Goal: Contribute content: Contribute content

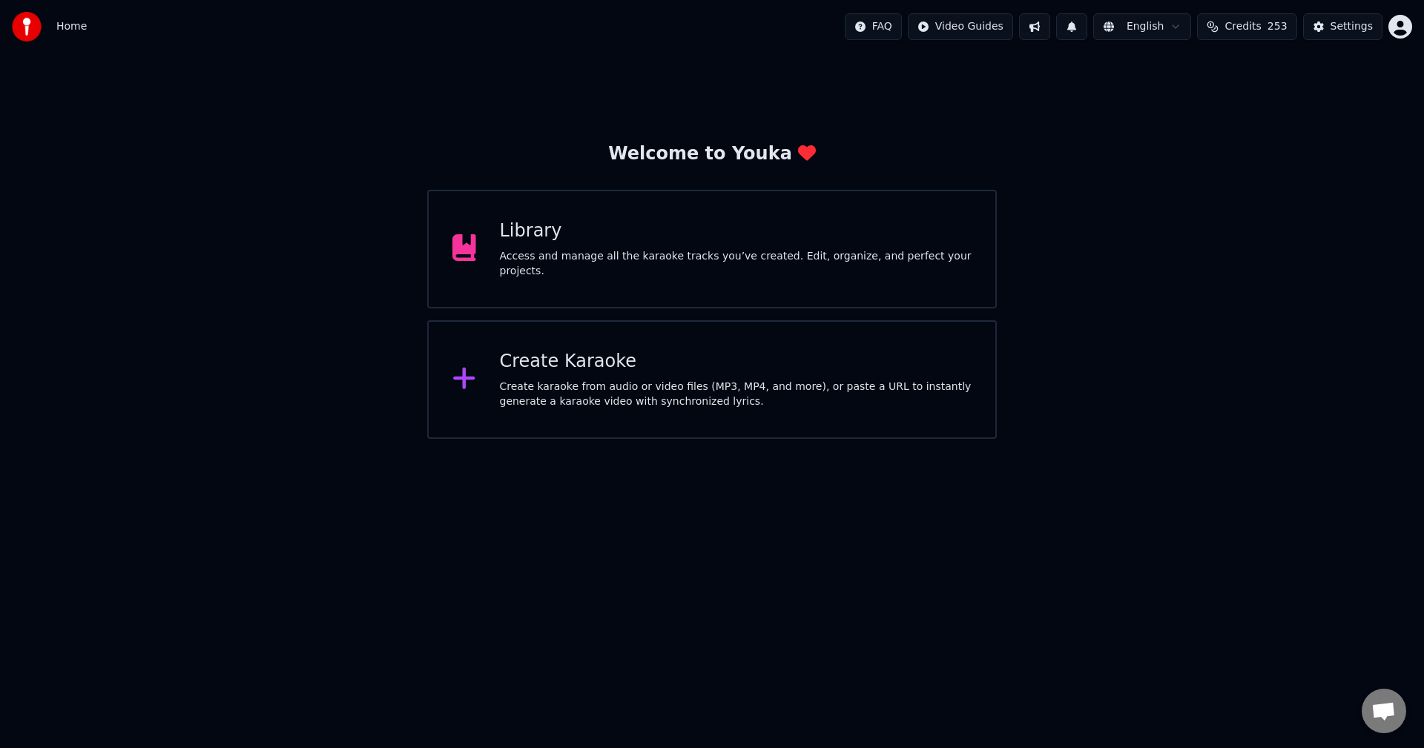
click at [787, 243] on div "Library" at bounding box center [736, 232] width 472 height 24
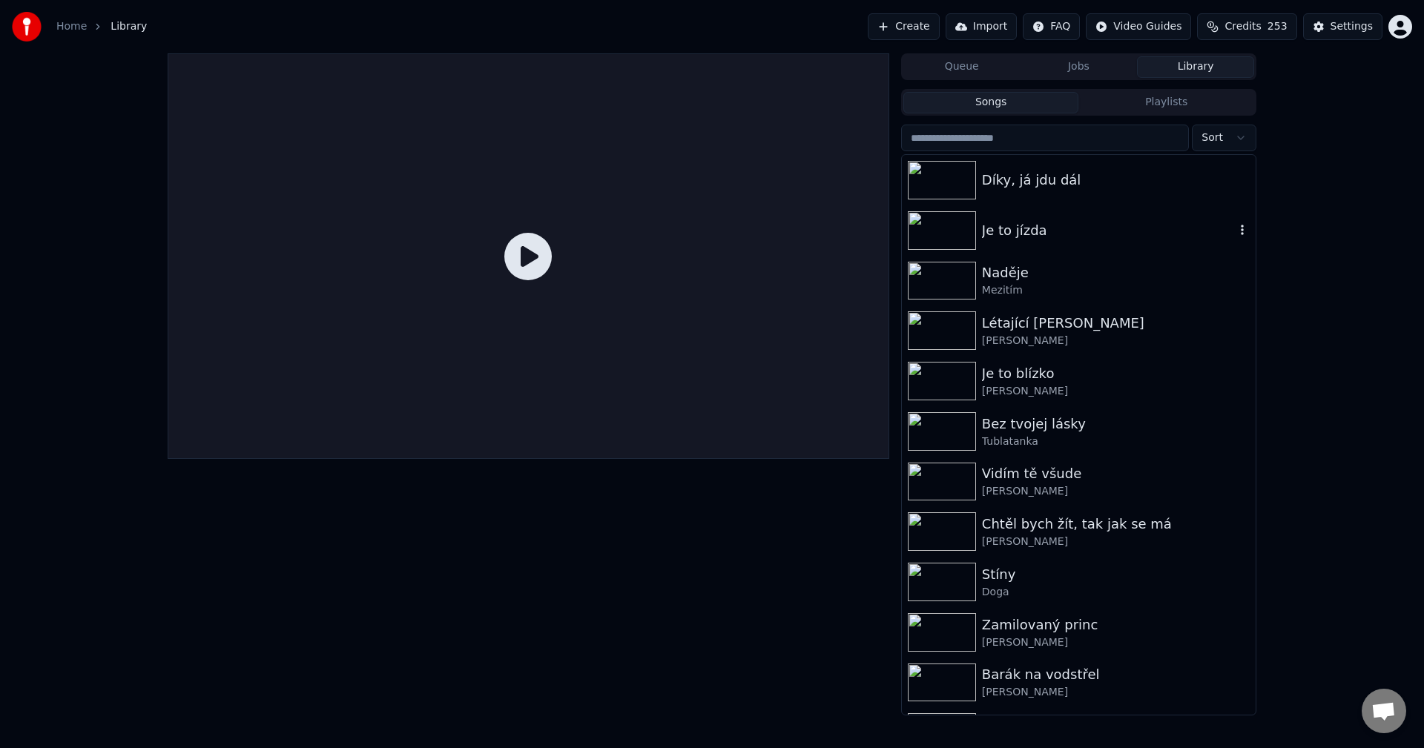
click at [1048, 248] on div "Je to jízda" at bounding box center [1079, 230] width 354 height 50
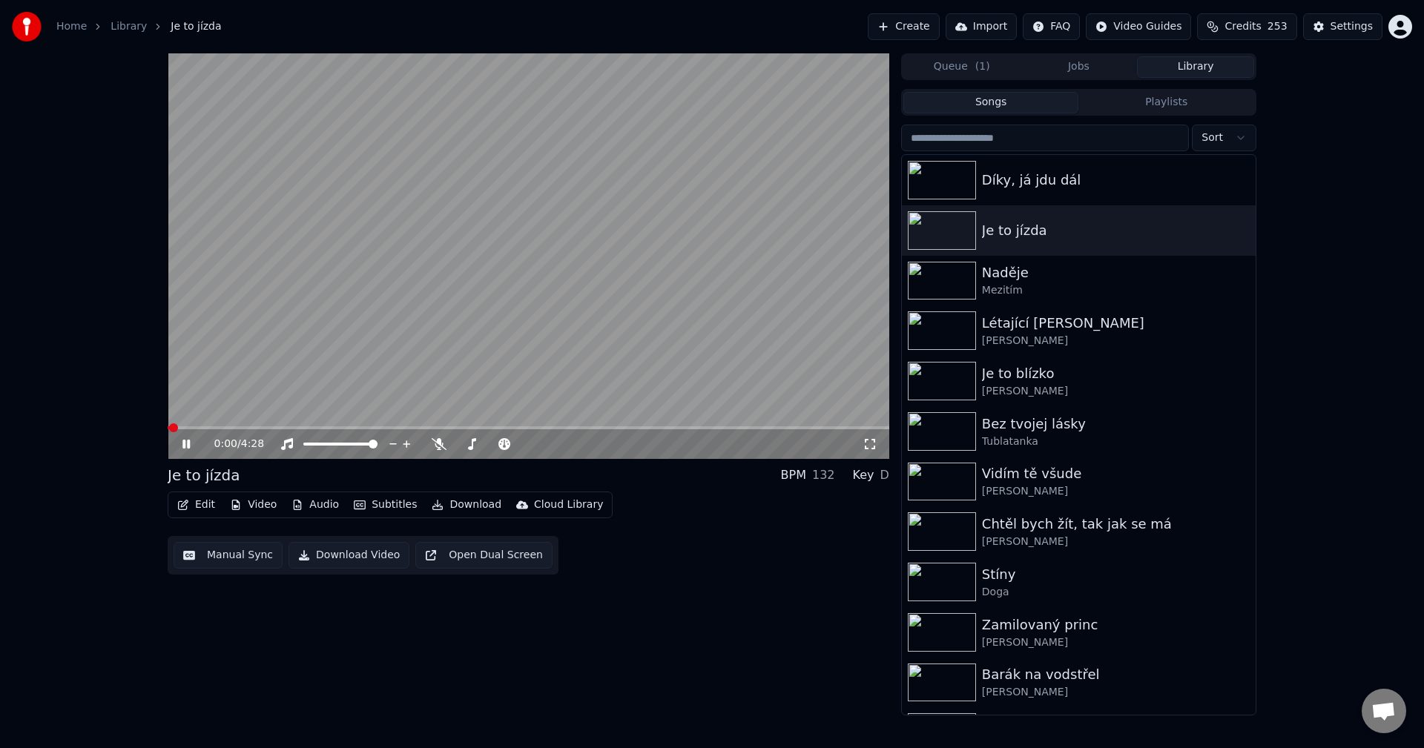
click at [191, 441] on icon at bounding box center [196, 444] width 35 height 12
click at [192, 511] on button "Edit" at bounding box center [196, 505] width 50 height 21
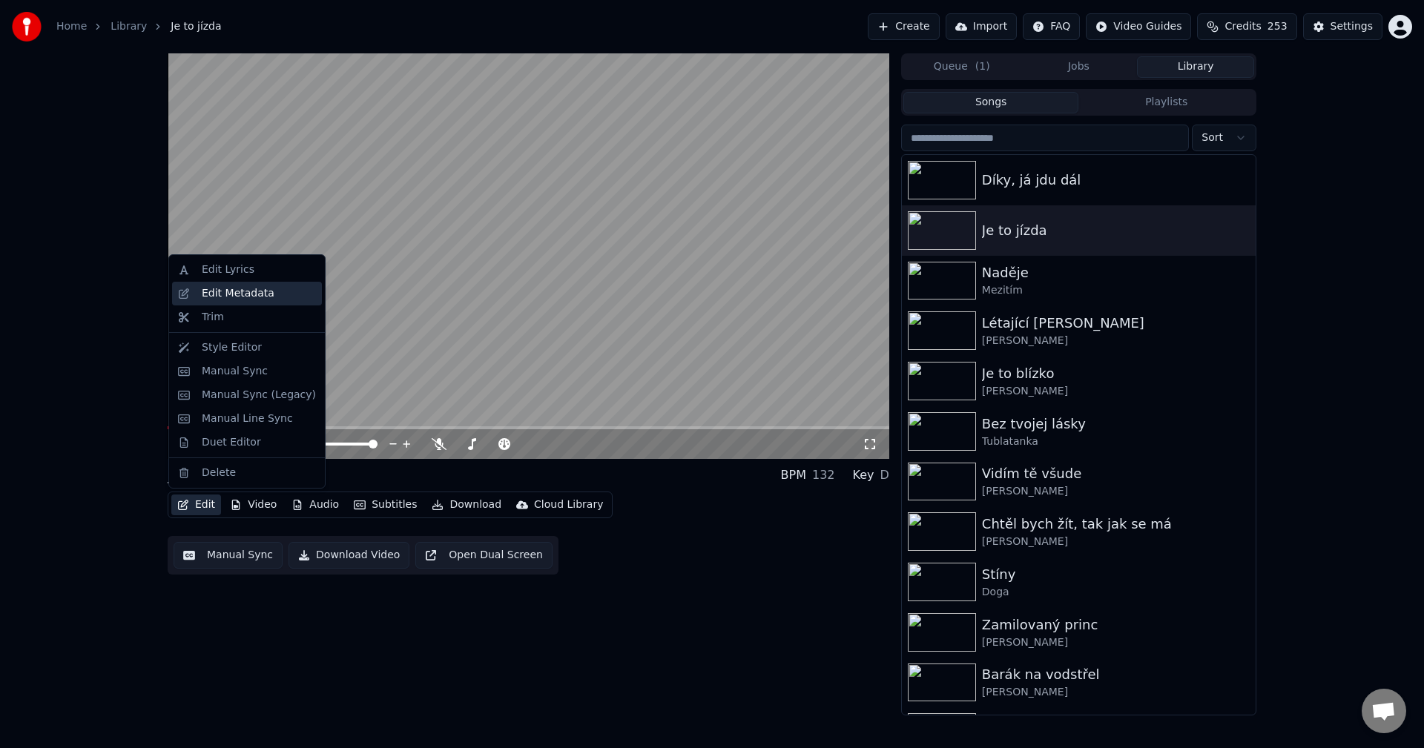
click at [242, 289] on div "Edit Metadata" at bounding box center [238, 293] width 73 height 15
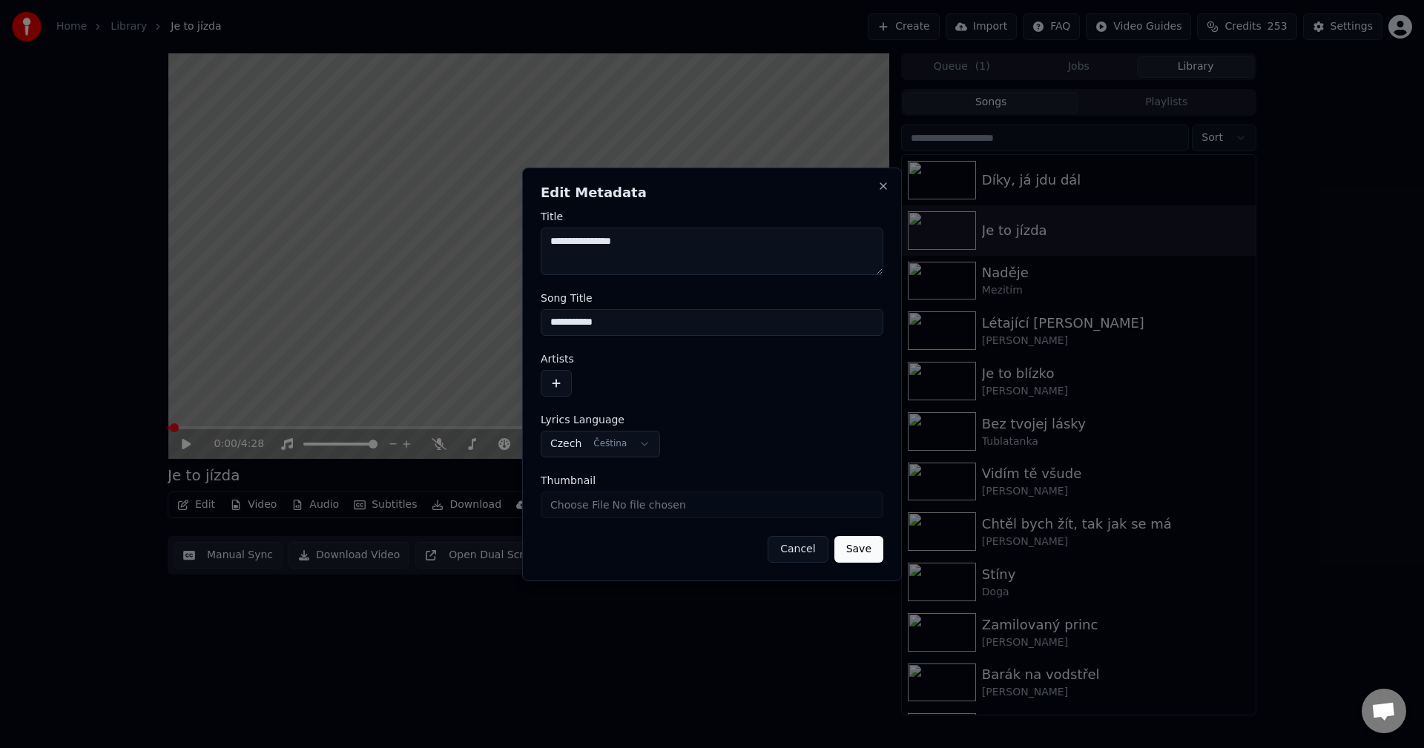
click at [557, 384] on button "button" at bounding box center [556, 383] width 31 height 27
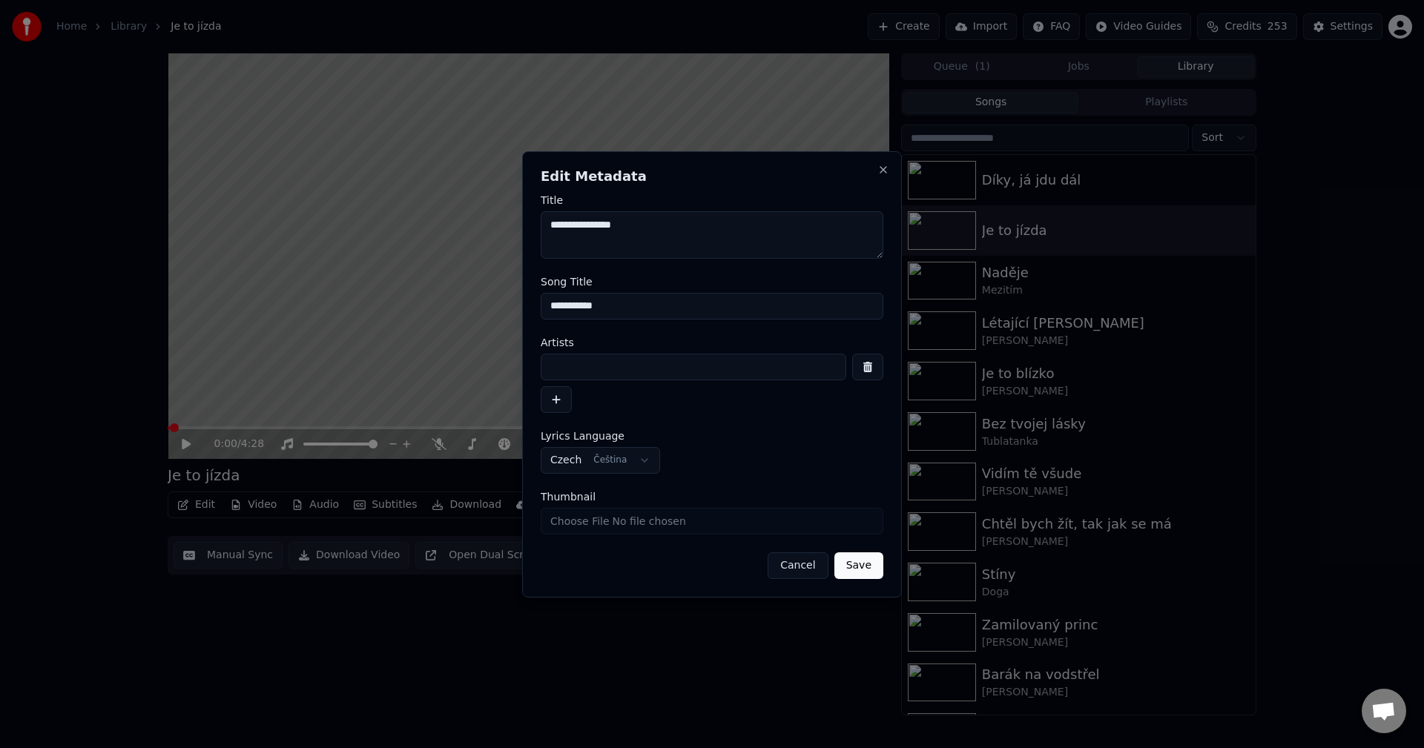
click at [564, 374] on input at bounding box center [694, 367] width 306 height 27
drag, startPoint x: 597, startPoint y: 371, endPoint x: 234, endPoint y: 378, distance: 362.8
click at [234, 378] on body "**********" at bounding box center [712, 374] width 1424 height 748
type input "*****"
drag, startPoint x: 563, startPoint y: 220, endPoint x: 501, endPoint y: 229, distance: 62.2
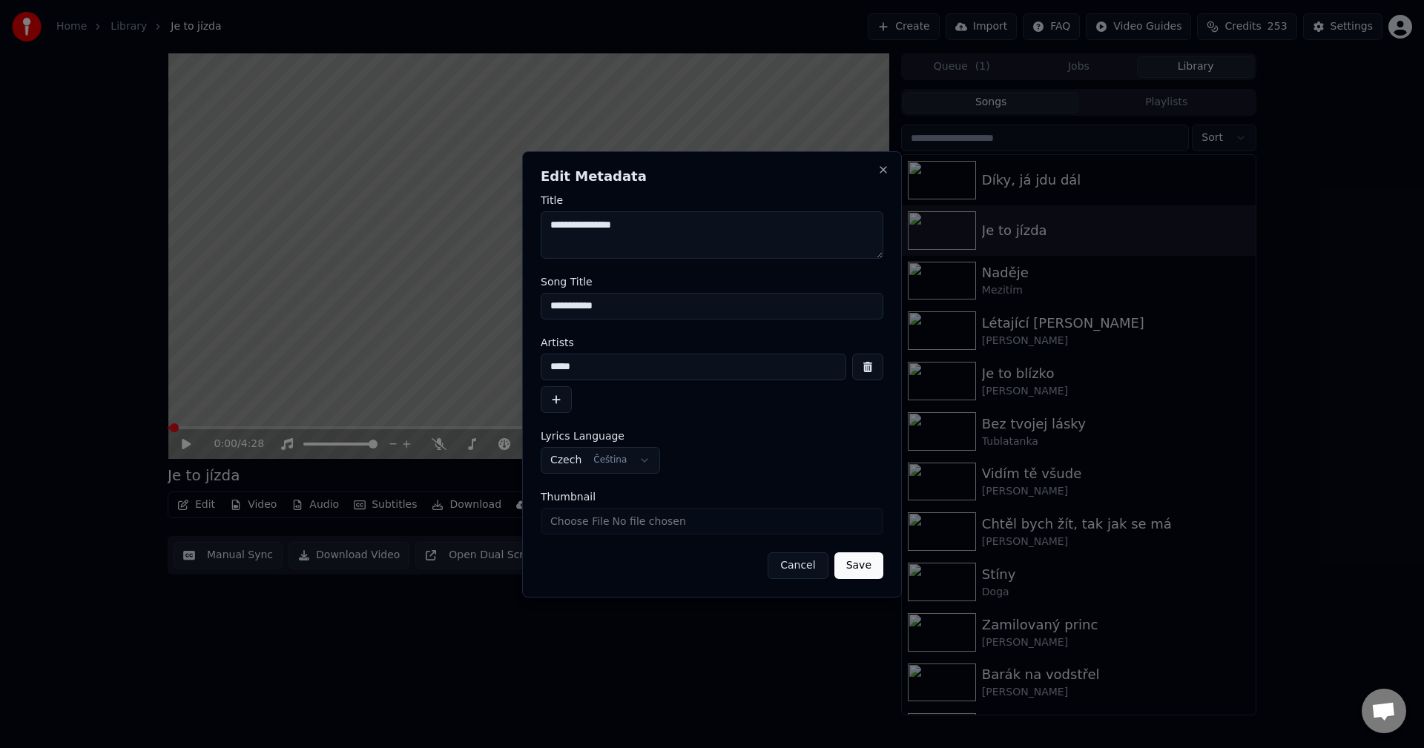
click at [501, 229] on body "**********" at bounding box center [712, 374] width 1424 height 748
paste textarea "***"
type textarea "**********"
click at [854, 571] on button "Save" at bounding box center [858, 566] width 49 height 27
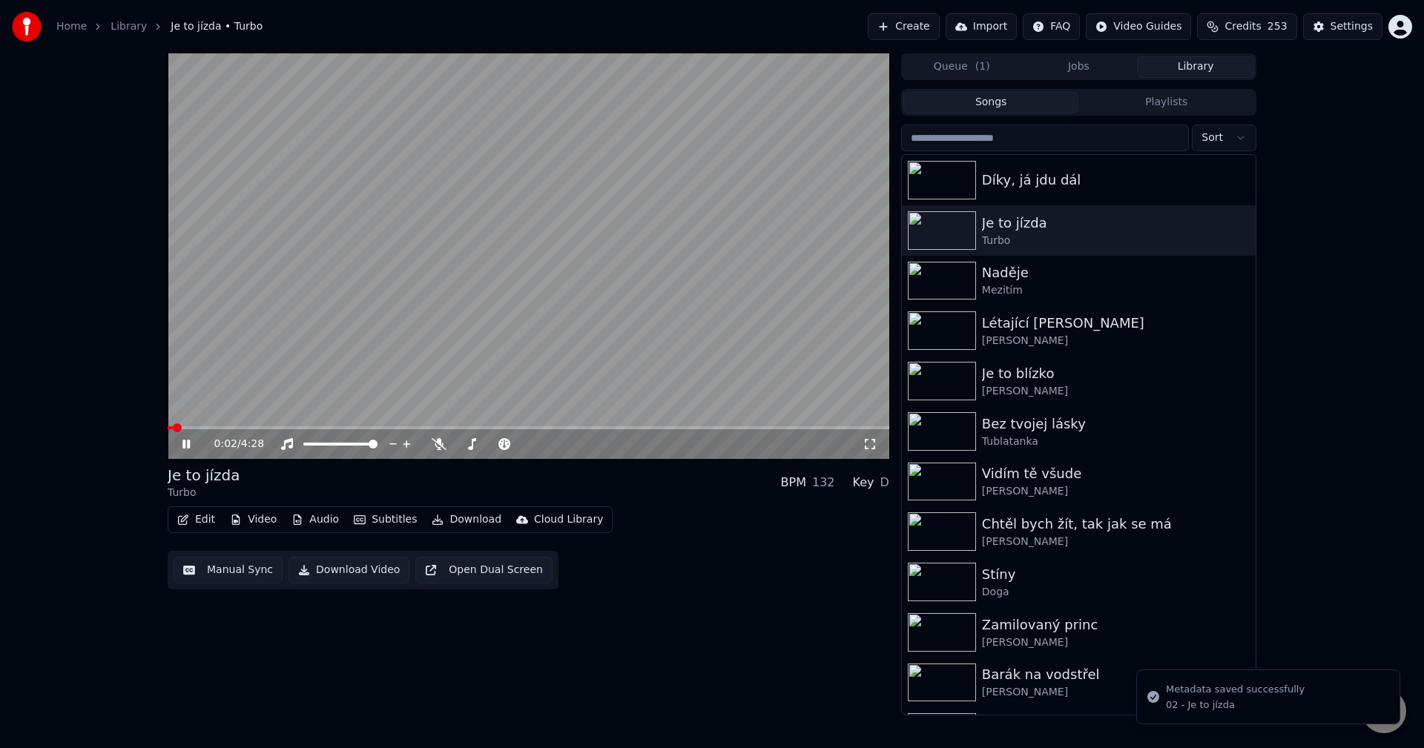
click at [187, 444] on icon at bounding box center [196, 444] width 35 height 12
click at [1019, 182] on div "Díky, já jdu dál" at bounding box center [1108, 180] width 253 height 21
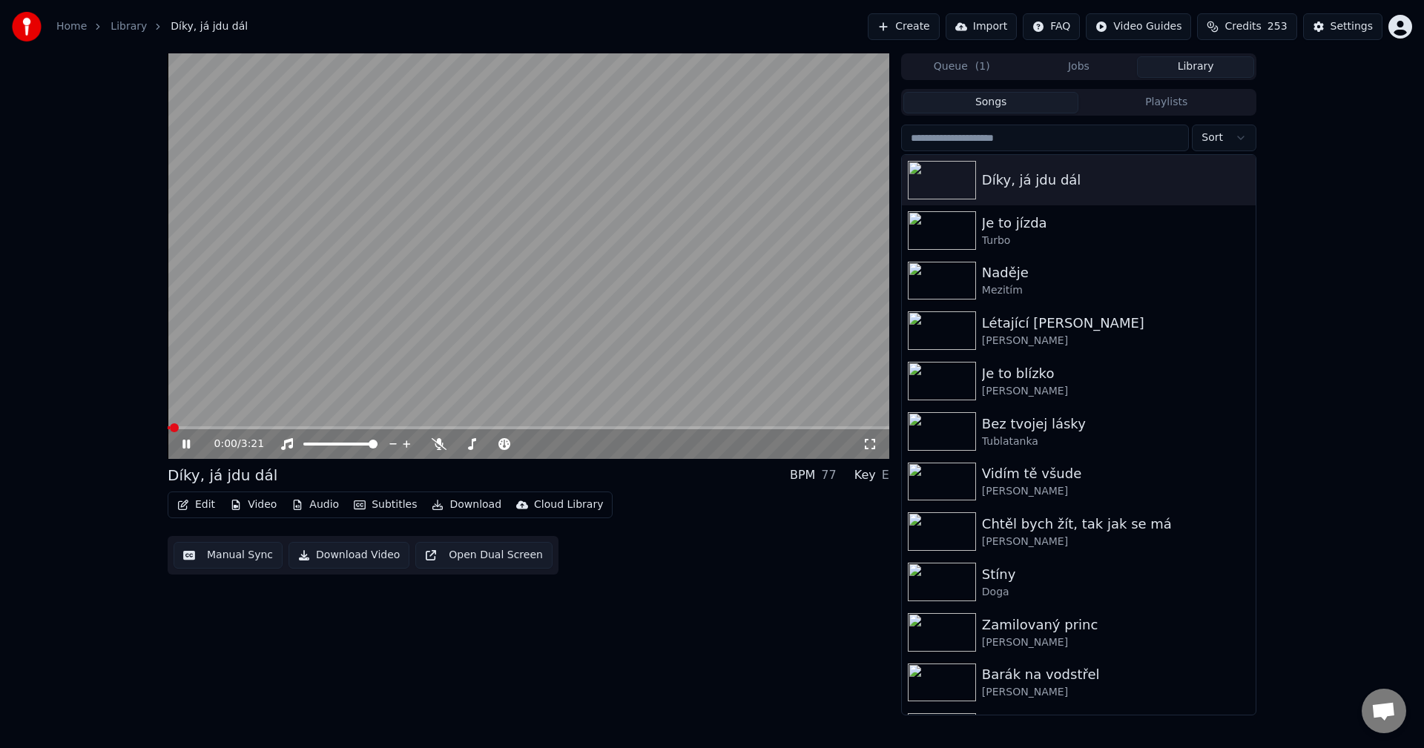
click at [189, 445] on icon at bounding box center [185, 444] width 7 height 9
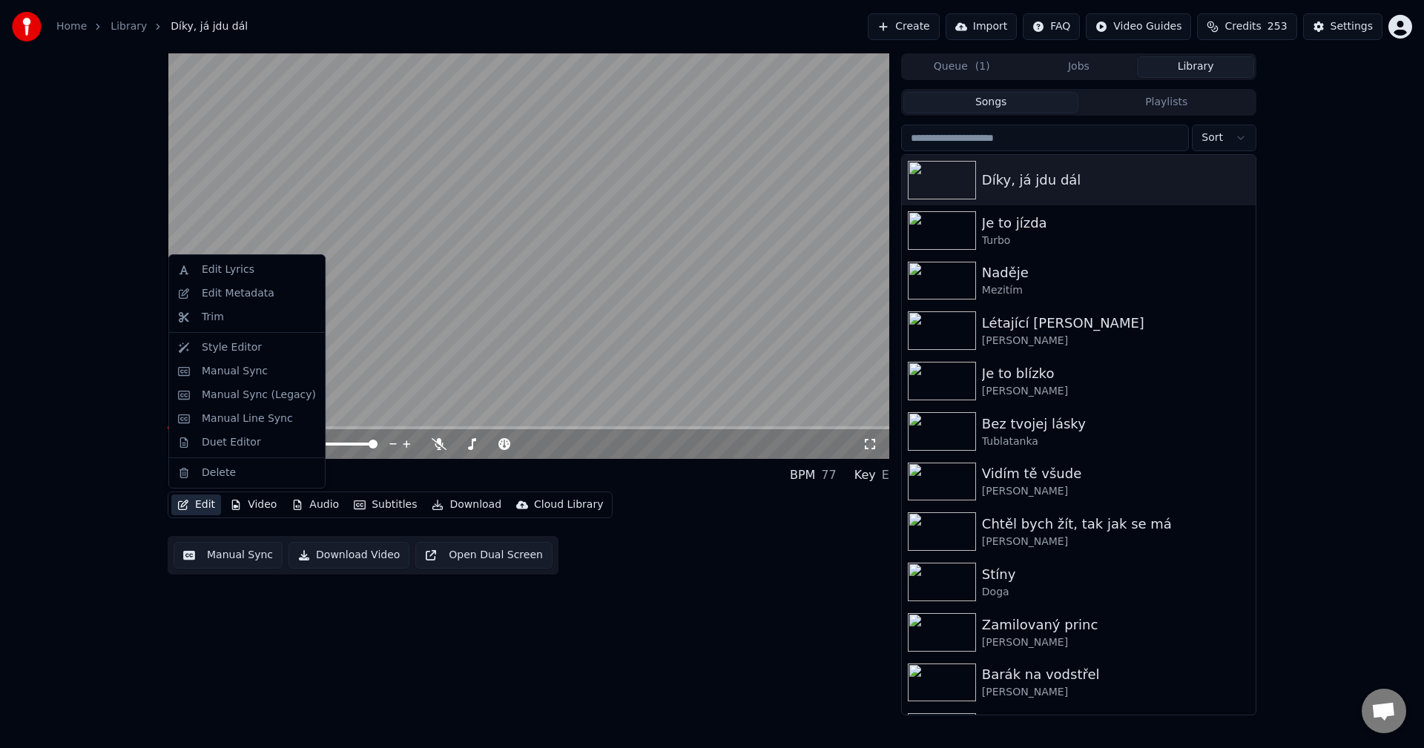
click at [211, 505] on button "Edit" at bounding box center [196, 505] width 50 height 21
click at [247, 289] on div "Edit Metadata" at bounding box center [238, 293] width 73 height 15
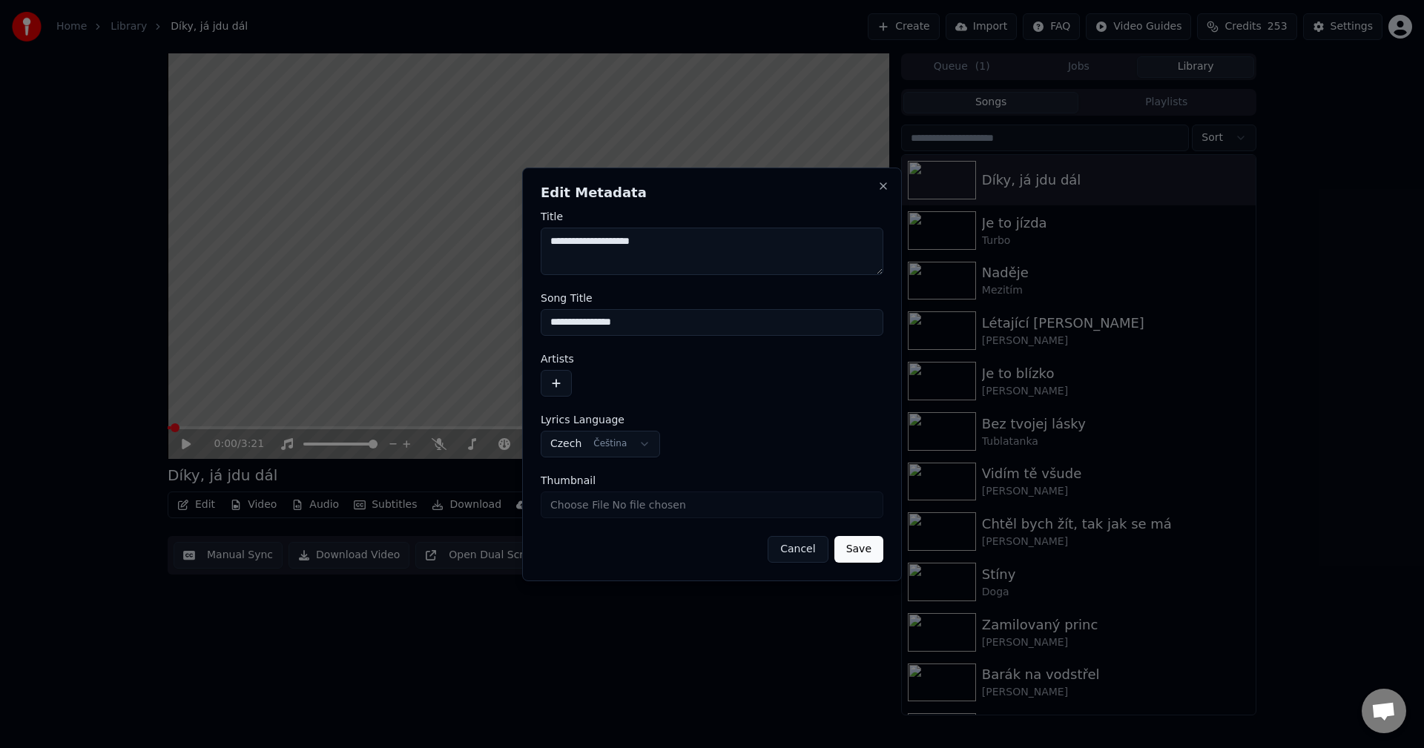
click at [562, 372] on button "button" at bounding box center [556, 383] width 31 height 27
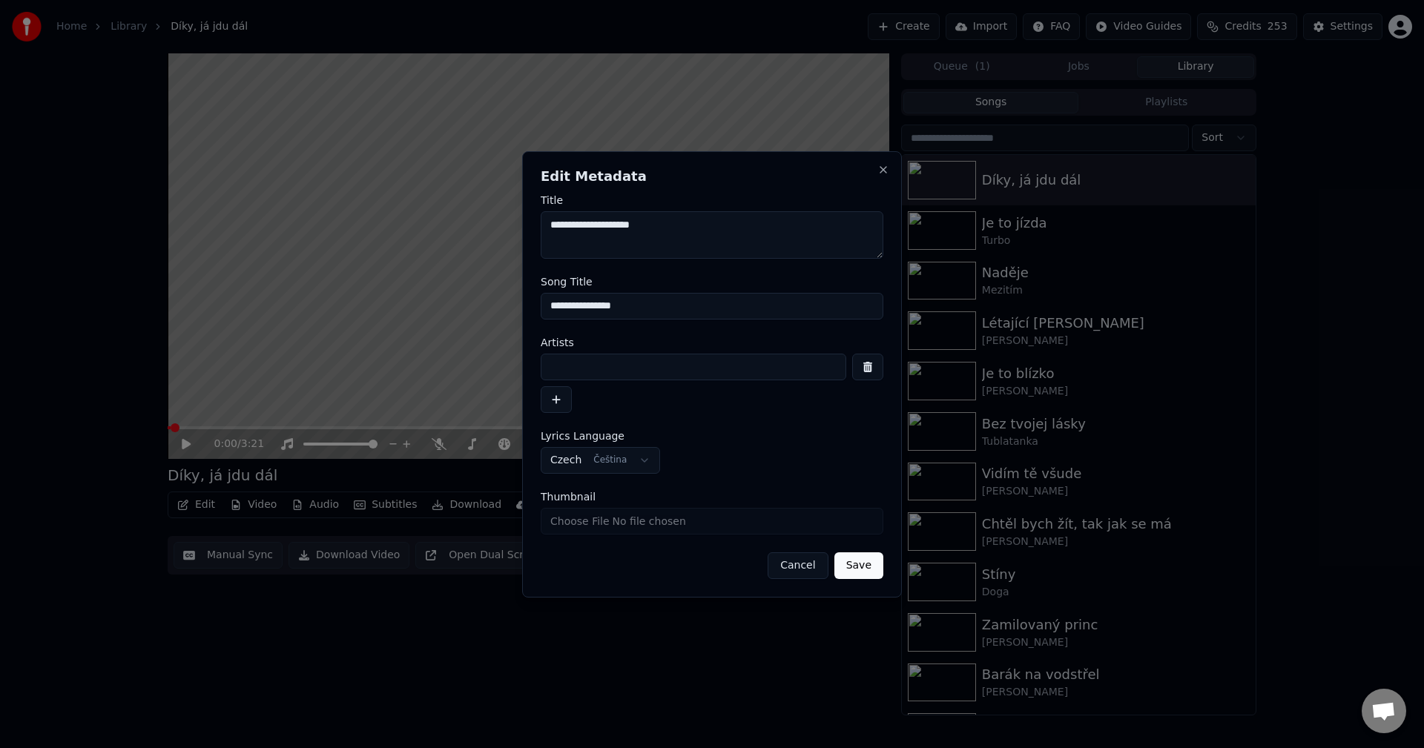
click at [567, 372] on input at bounding box center [694, 367] width 306 height 27
paste input "*****"
type input "*****"
drag, startPoint x: 563, startPoint y: 225, endPoint x: 515, endPoint y: 230, distance: 48.4
click at [516, 228] on body "**********" at bounding box center [712, 374] width 1424 height 748
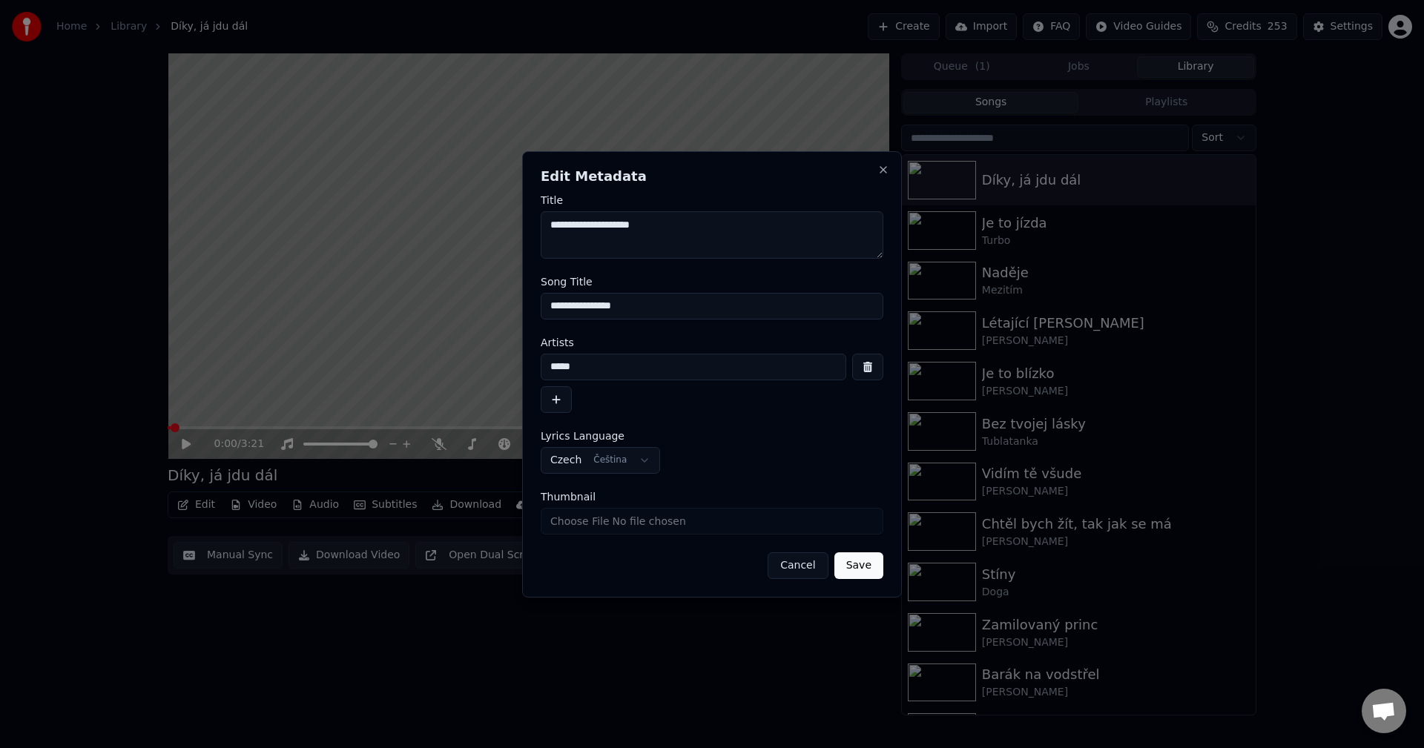
paste textarea "***"
type textarea "**********"
click at [871, 564] on button "Save" at bounding box center [858, 566] width 49 height 27
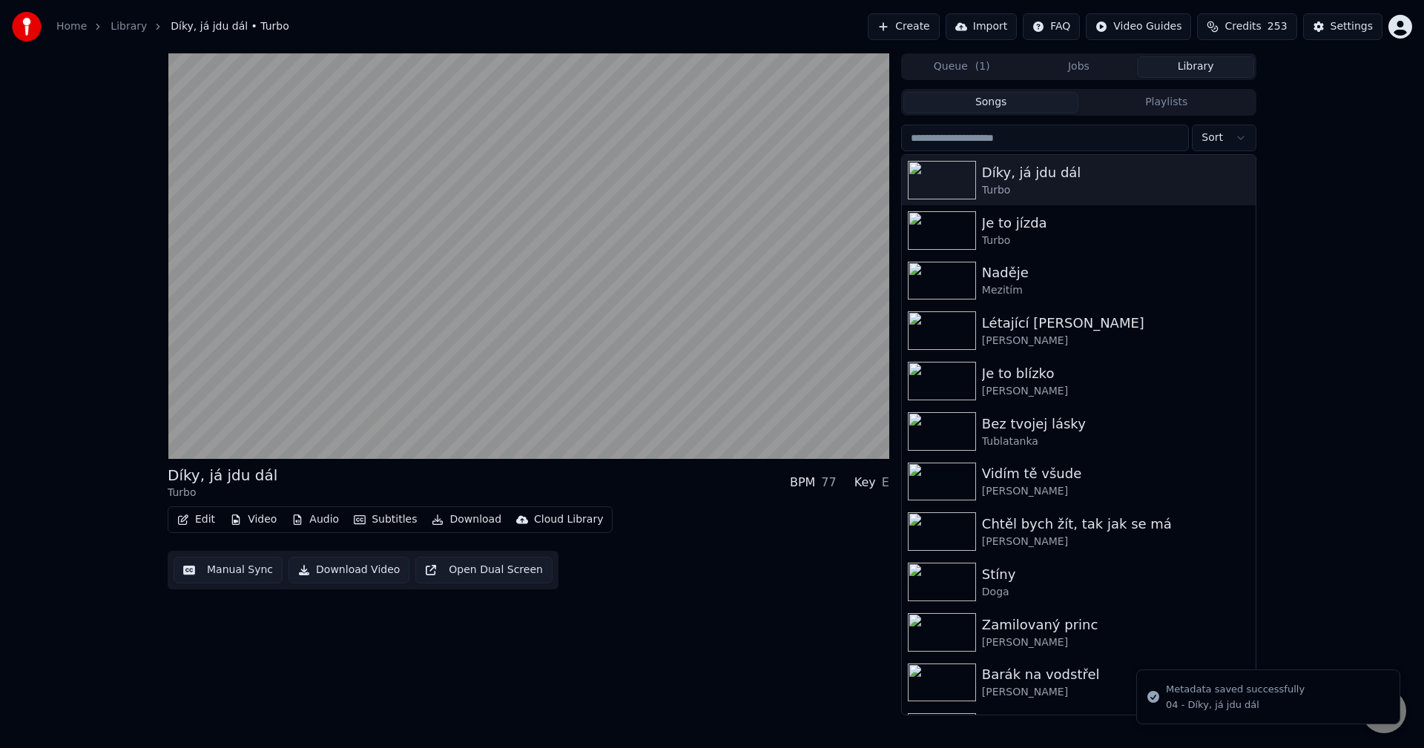
click at [322, 509] on div "Edit Video Audio Subtitles Download Cloud Library" at bounding box center [390, 520] width 445 height 27
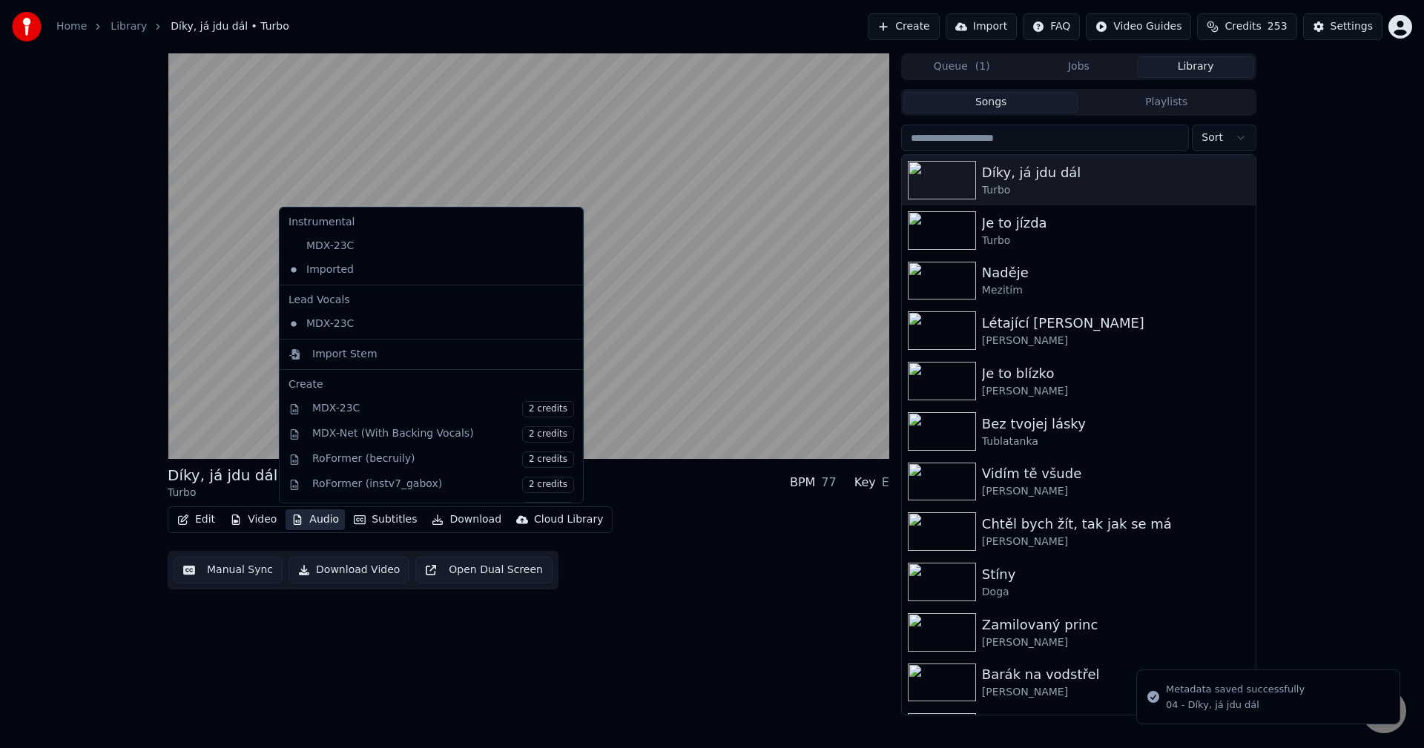
click at [320, 515] on button "Audio" at bounding box center [315, 520] width 59 height 21
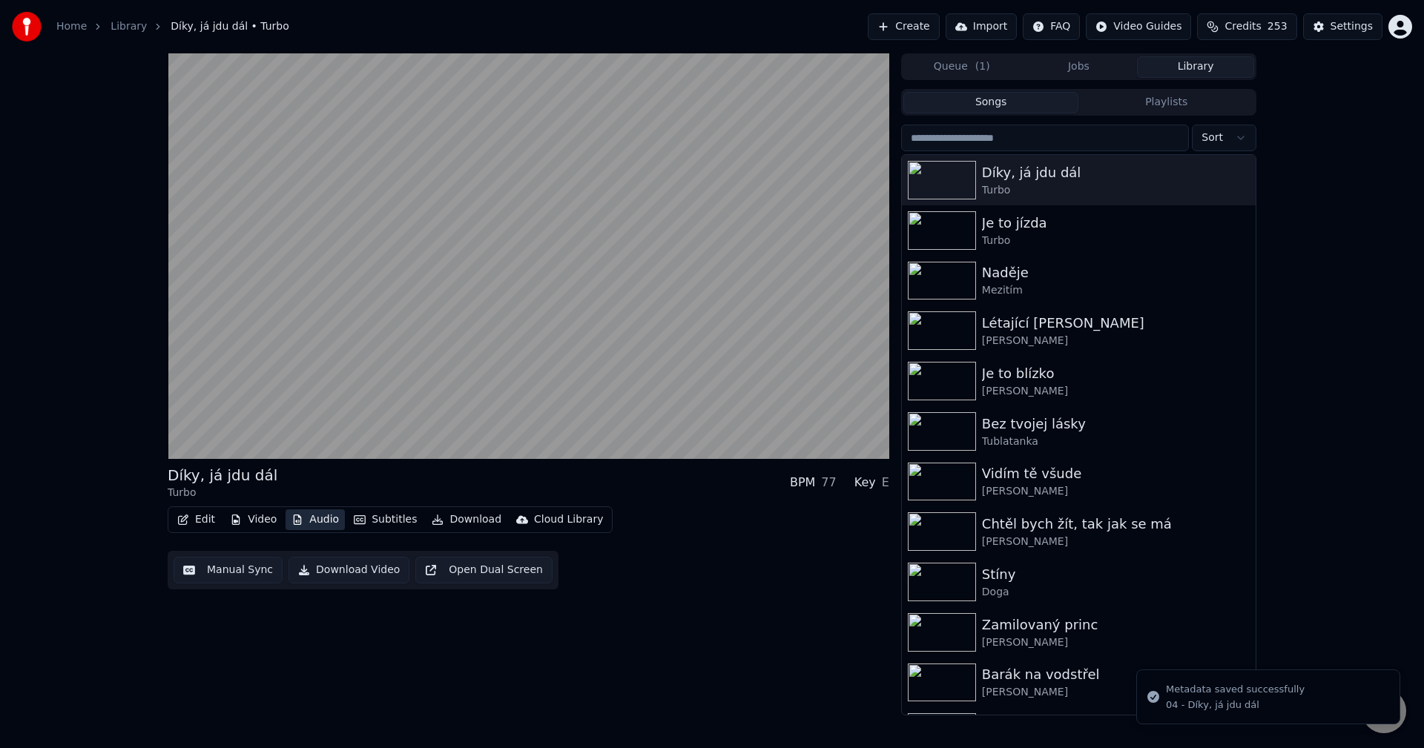
click at [320, 515] on button "Audio" at bounding box center [315, 520] width 59 height 21
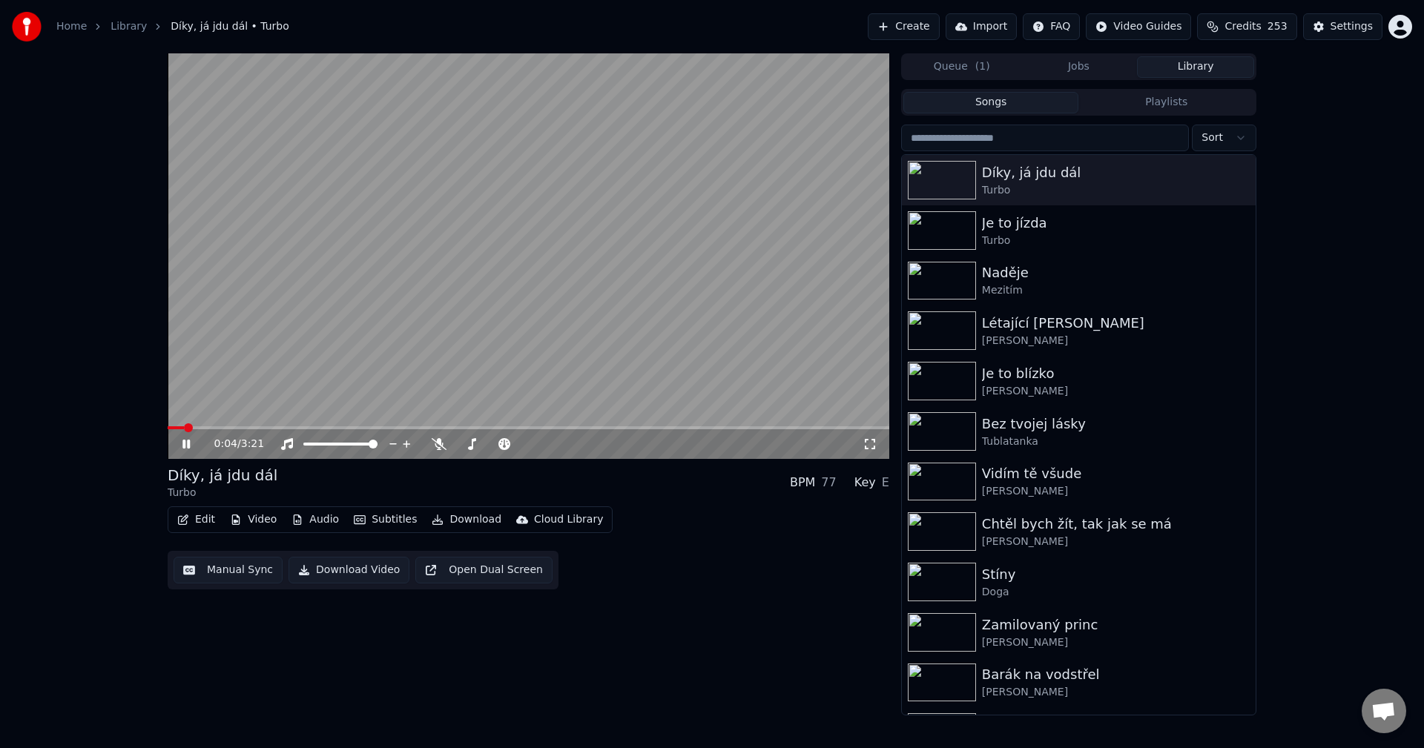
drag, startPoint x: 184, startPoint y: 440, endPoint x: 197, endPoint y: 442, distance: 13.5
click at [184, 440] on icon at bounding box center [196, 444] width 35 height 12
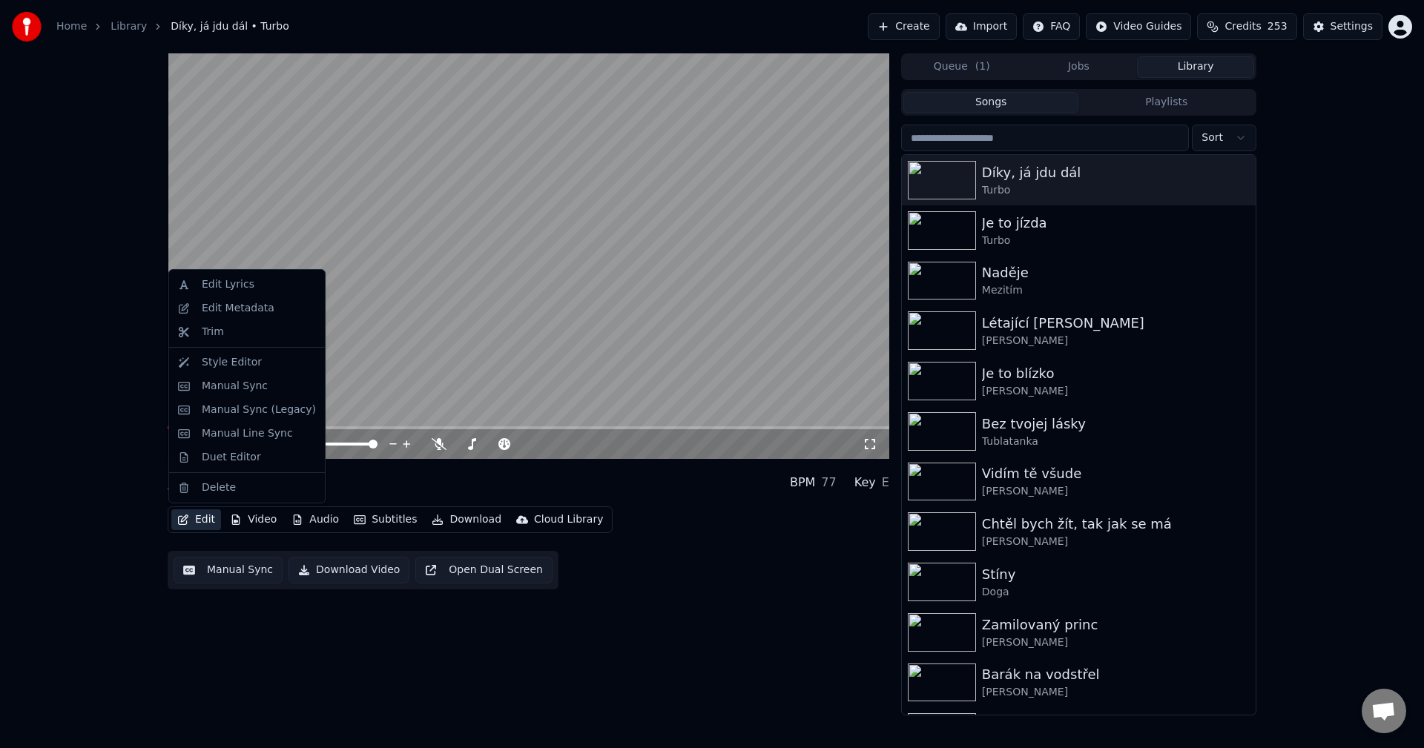
click at [194, 520] on button "Edit" at bounding box center [196, 520] width 50 height 21
click at [225, 304] on div "Edit Metadata" at bounding box center [238, 308] width 73 height 15
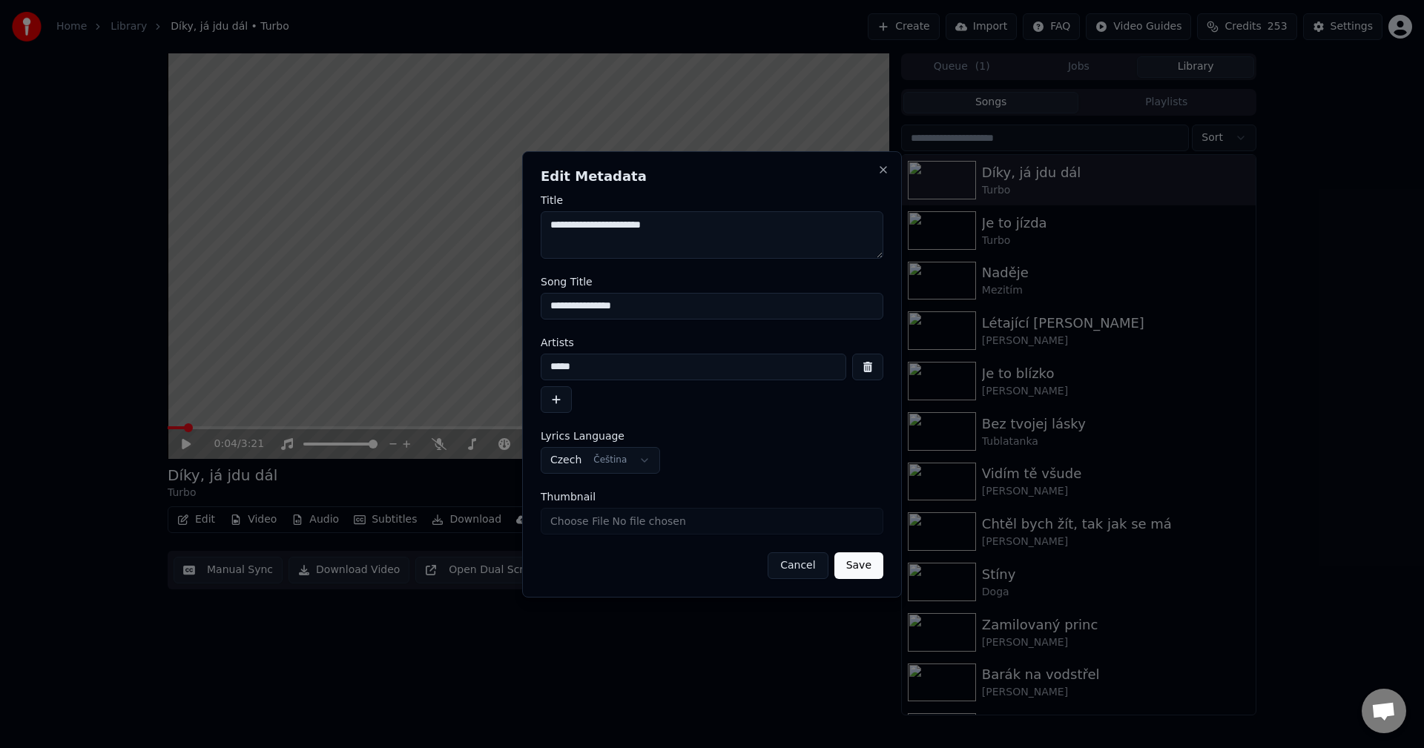
drag, startPoint x: 629, startPoint y: 298, endPoint x: 432, endPoint y: 326, distance: 198.5
click at [432, 326] on body "**********" at bounding box center [712, 374] width 1424 height 748
drag, startPoint x: 484, startPoint y: 365, endPoint x: 450, endPoint y: 366, distance: 33.4
click at [450, 366] on body "**********" at bounding box center [712, 374] width 1424 height 748
click at [882, 171] on button "Close" at bounding box center [883, 170] width 12 height 12
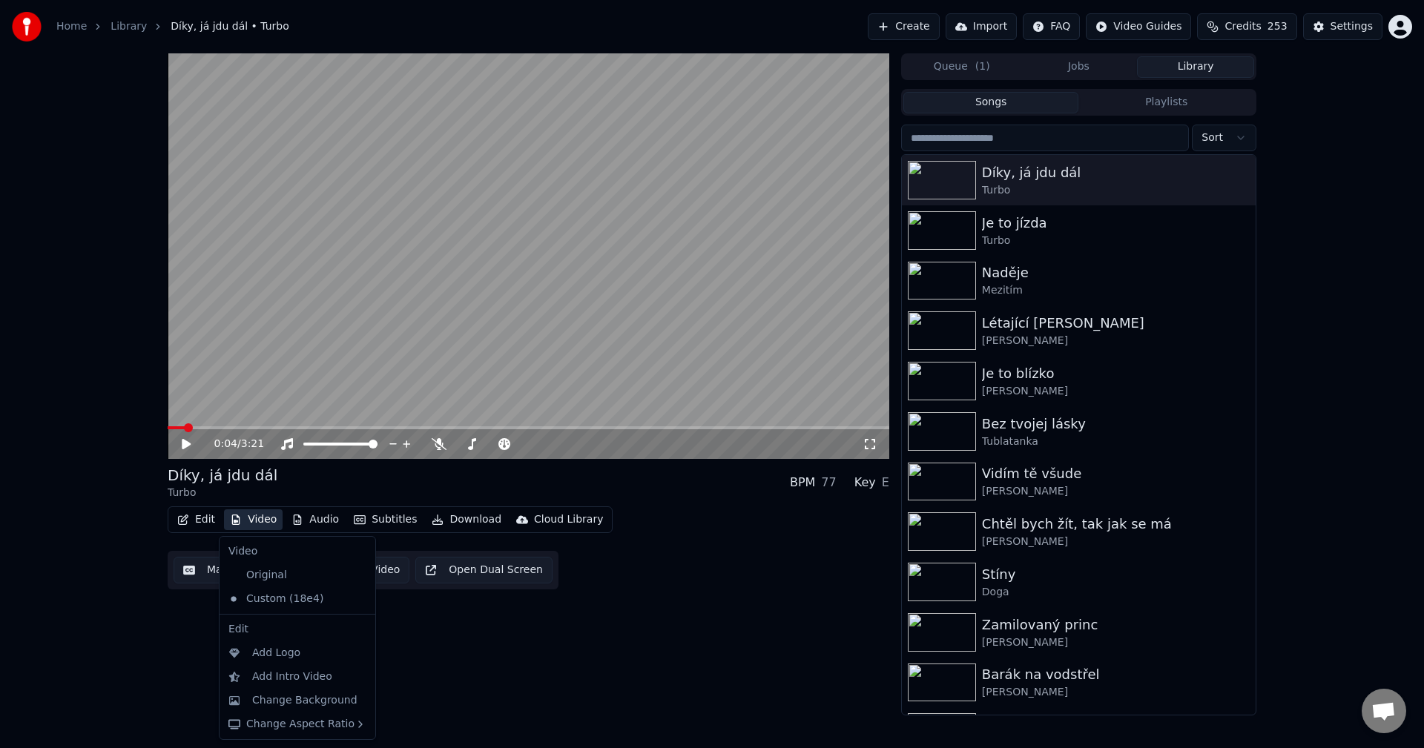
click at [257, 519] on button "Video" at bounding box center [253, 520] width 59 height 21
click at [276, 583] on div "Original" at bounding box center [287, 576] width 128 height 24
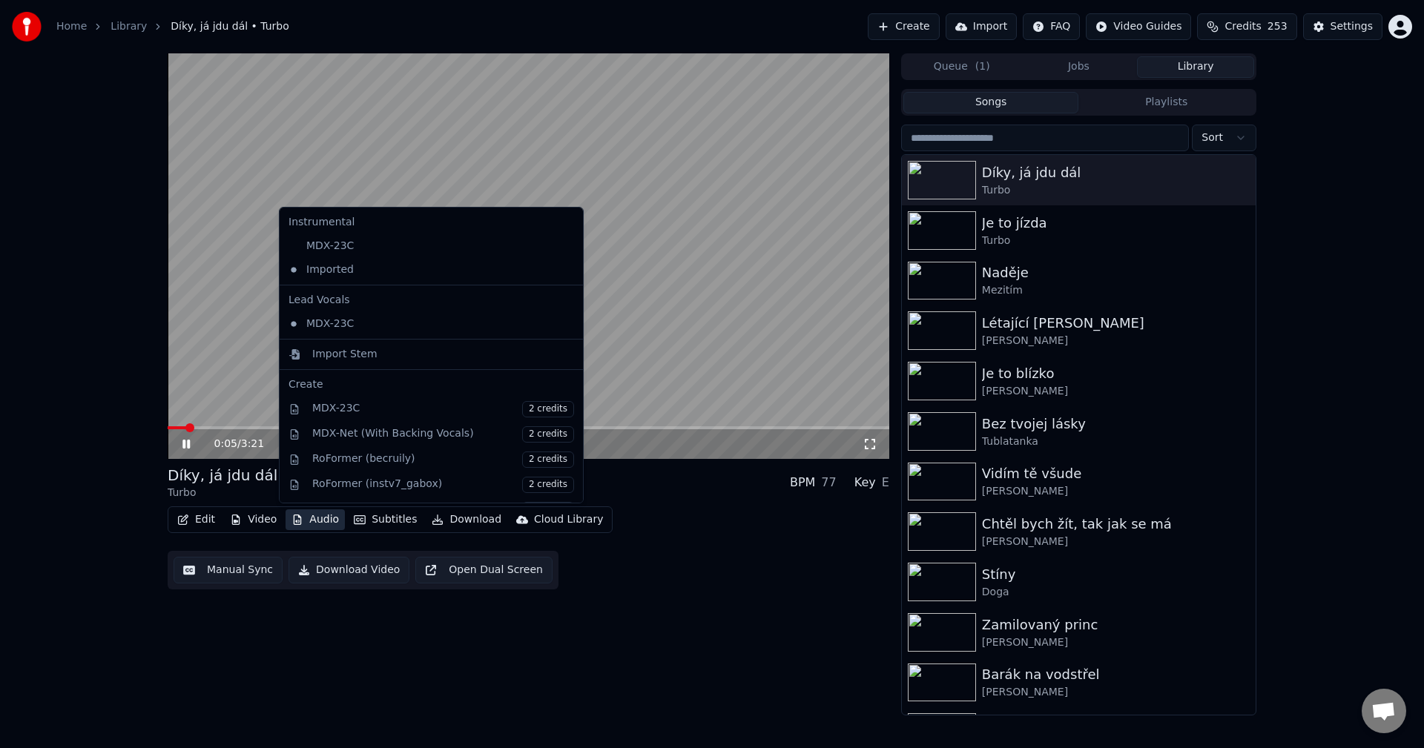
click at [320, 521] on button "Audio" at bounding box center [315, 520] width 59 height 21
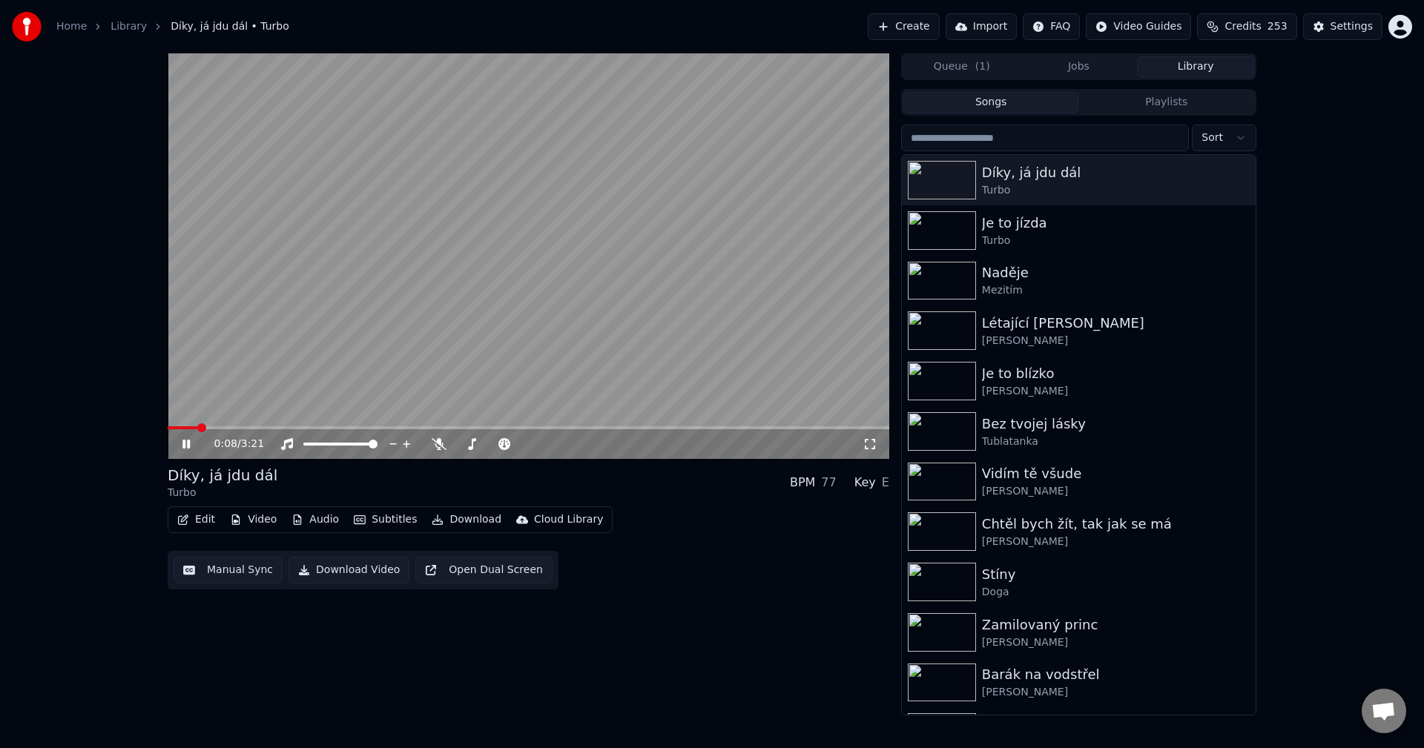
click at [190, 443] on icon at bounding box center [196, 444] width 35 height 12
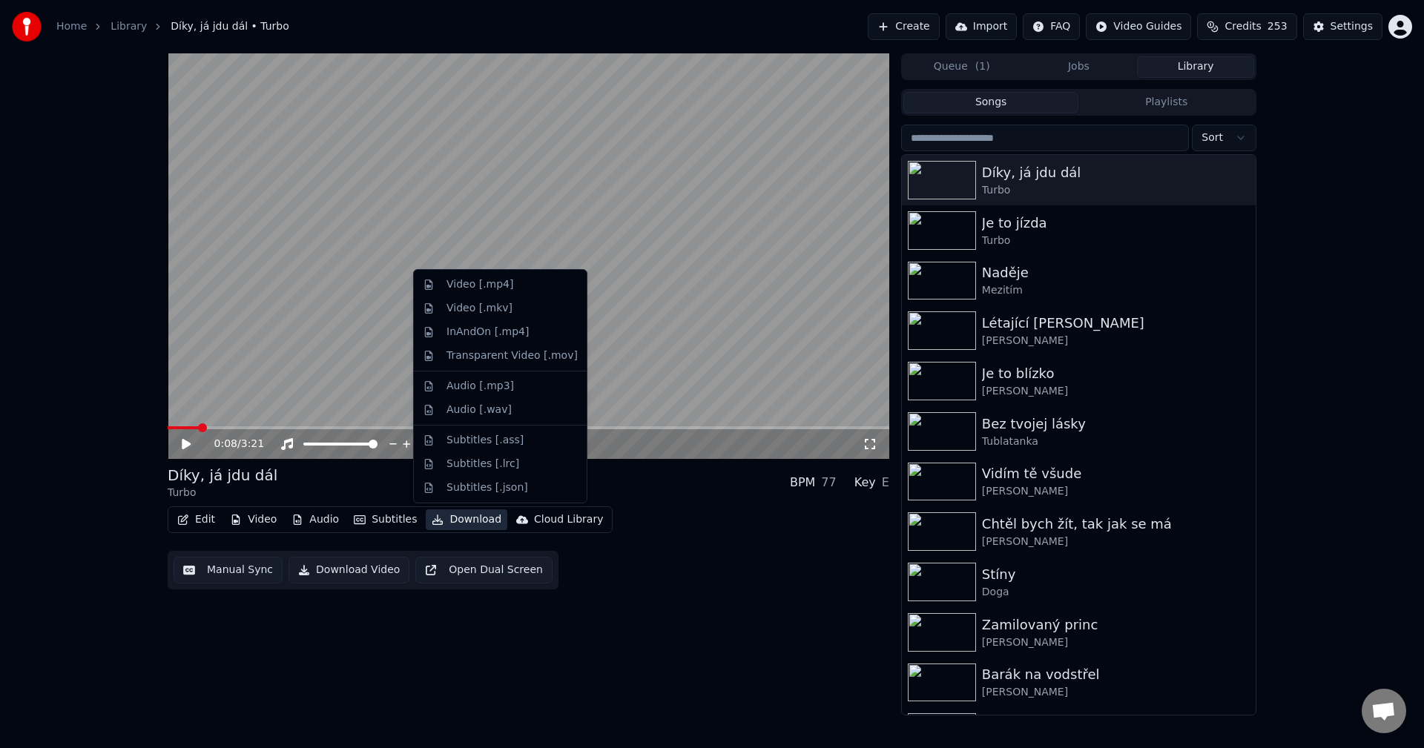
click at [450, 512] on button "Download" at bounding box center [467, 520] width 82 height 21
click at [492, 292] on div "Video [.mp4]" at bounding box center [500, 285] width 167 height 24
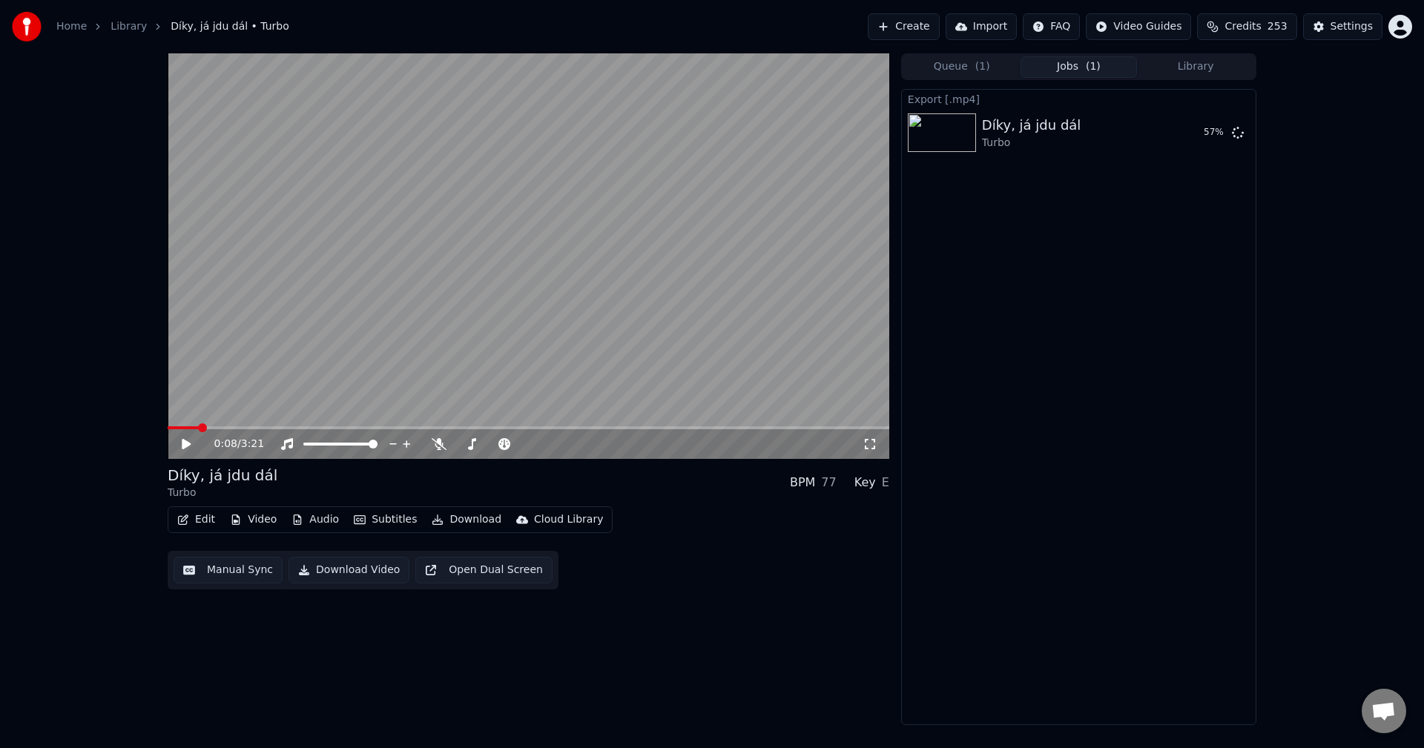
click at [1170, 66] on button "Library" at bounding box center [1195, 67] width 117 height 22
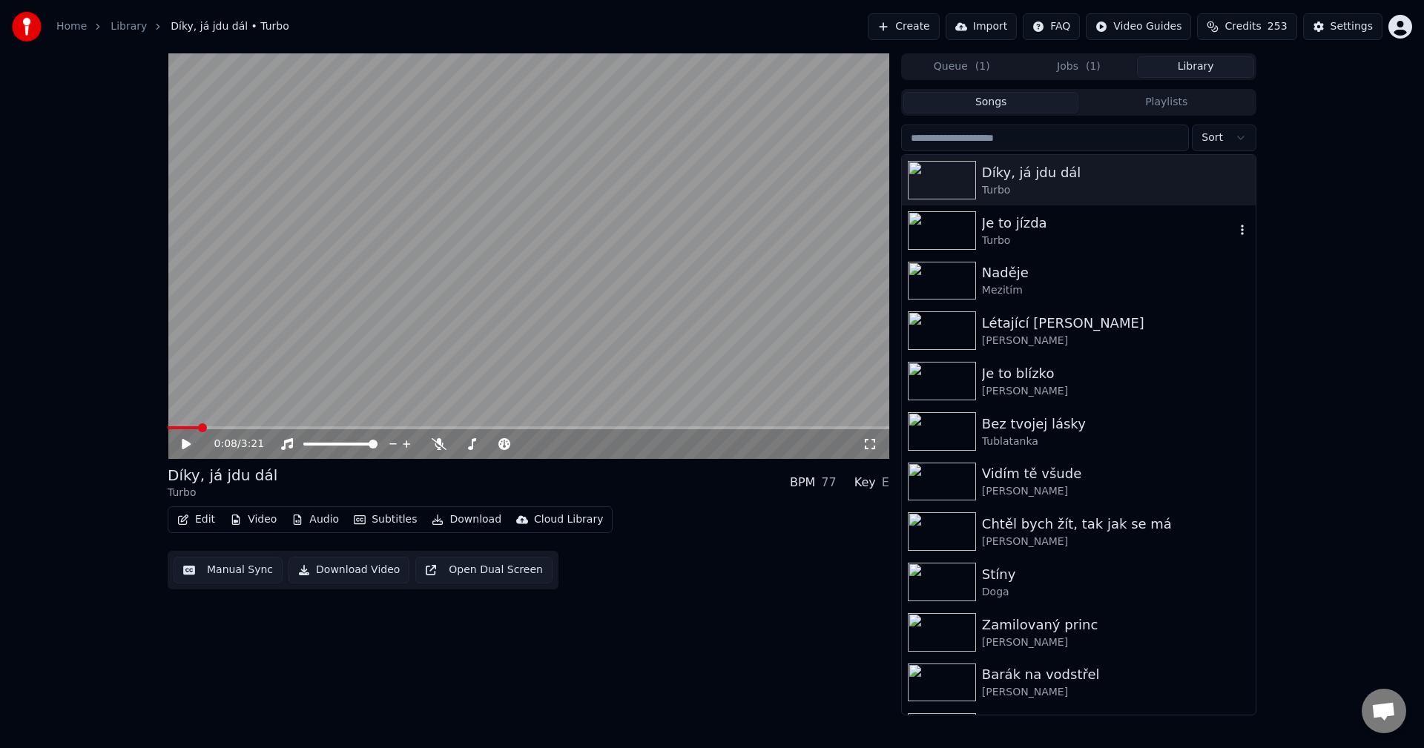
click at [995, 245] on div "Turbo" at bounding box center [1108, 241] width 253 height 15
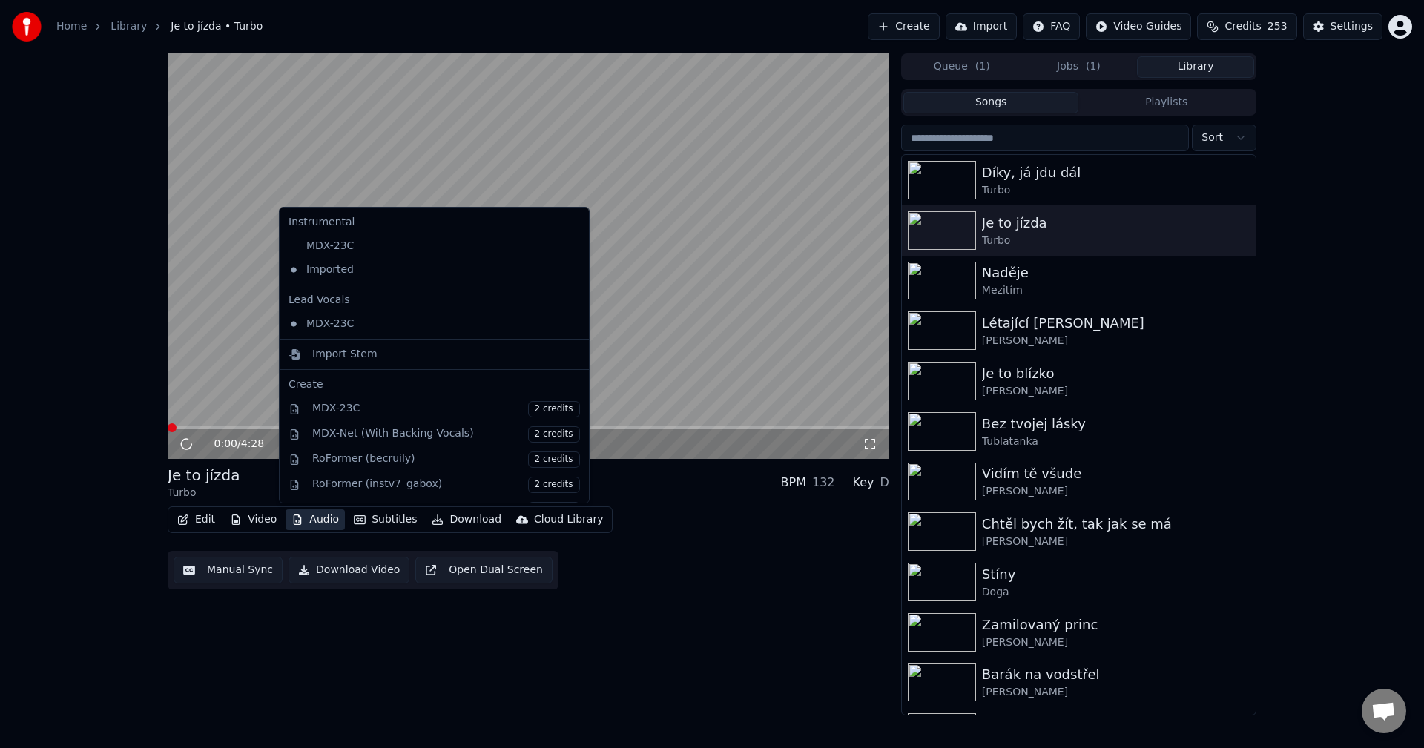
click at [321, 518] on button "Audio" at bounding box center [315, 520] width 59 height 21
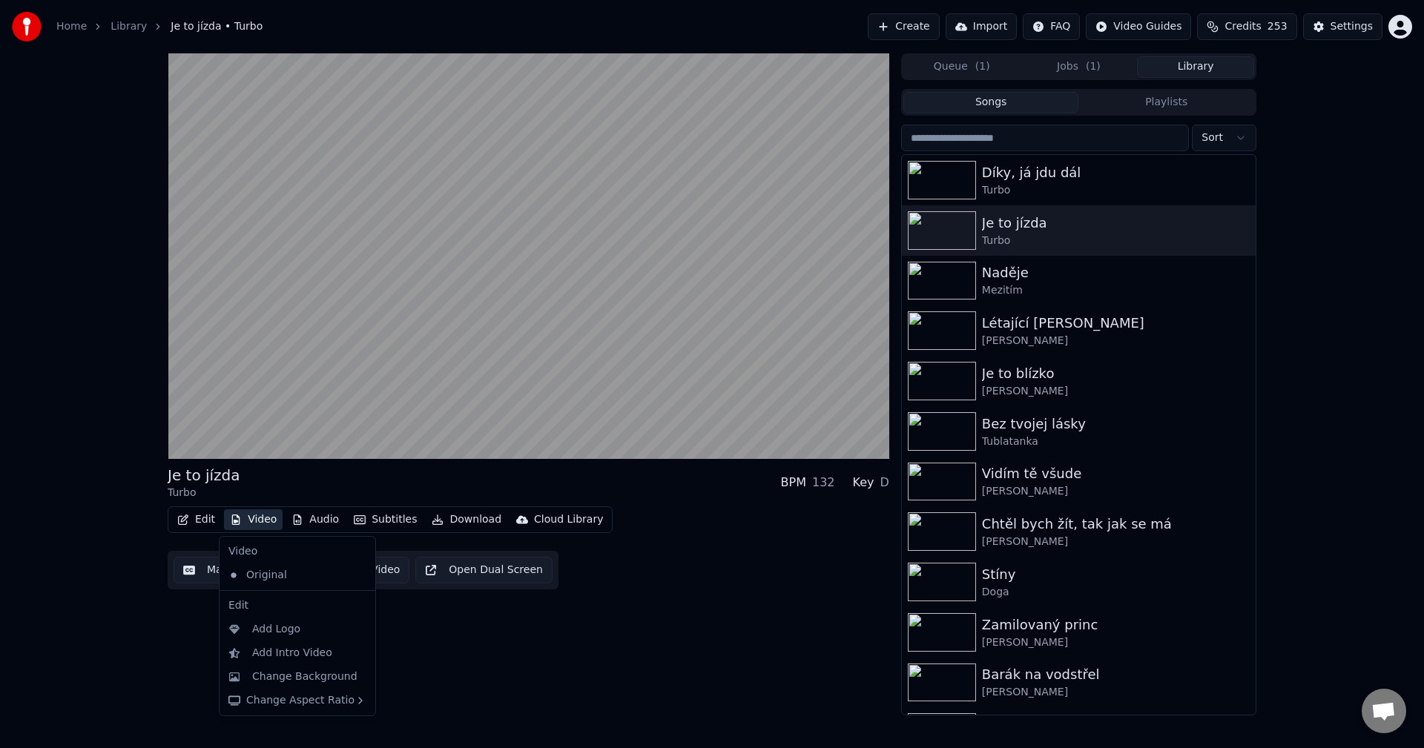
click at [251, 518] on button "Video" at bounding box center [253, 520] width 59 height 21
click at [278, 674] on div "Change Background" at bounding box center [304, 677] width 105 height 15
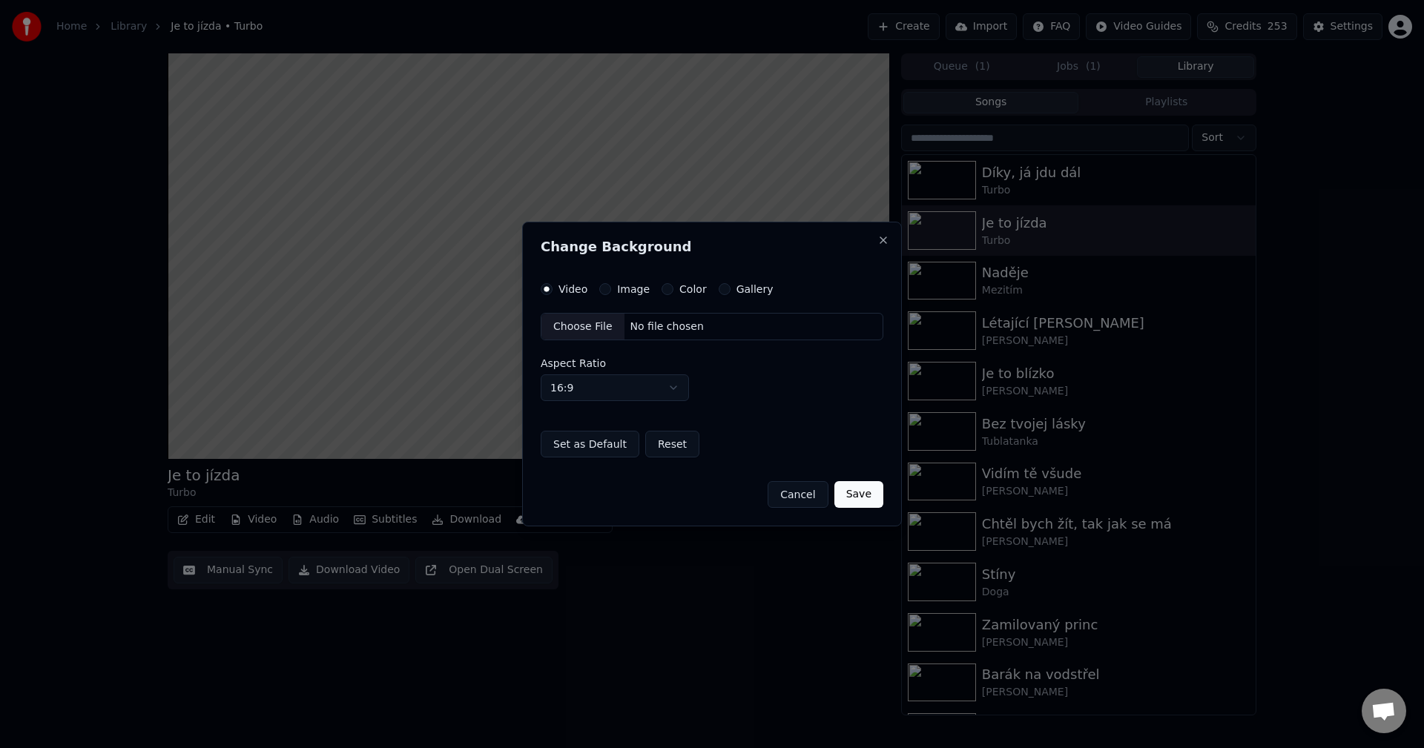
click at [624, 287] on label "Image" at bounding box center [633, 289] width 33 height 10
click at [611, 287] on button "Image" at bounding box center [605, 289] width 12 height 12
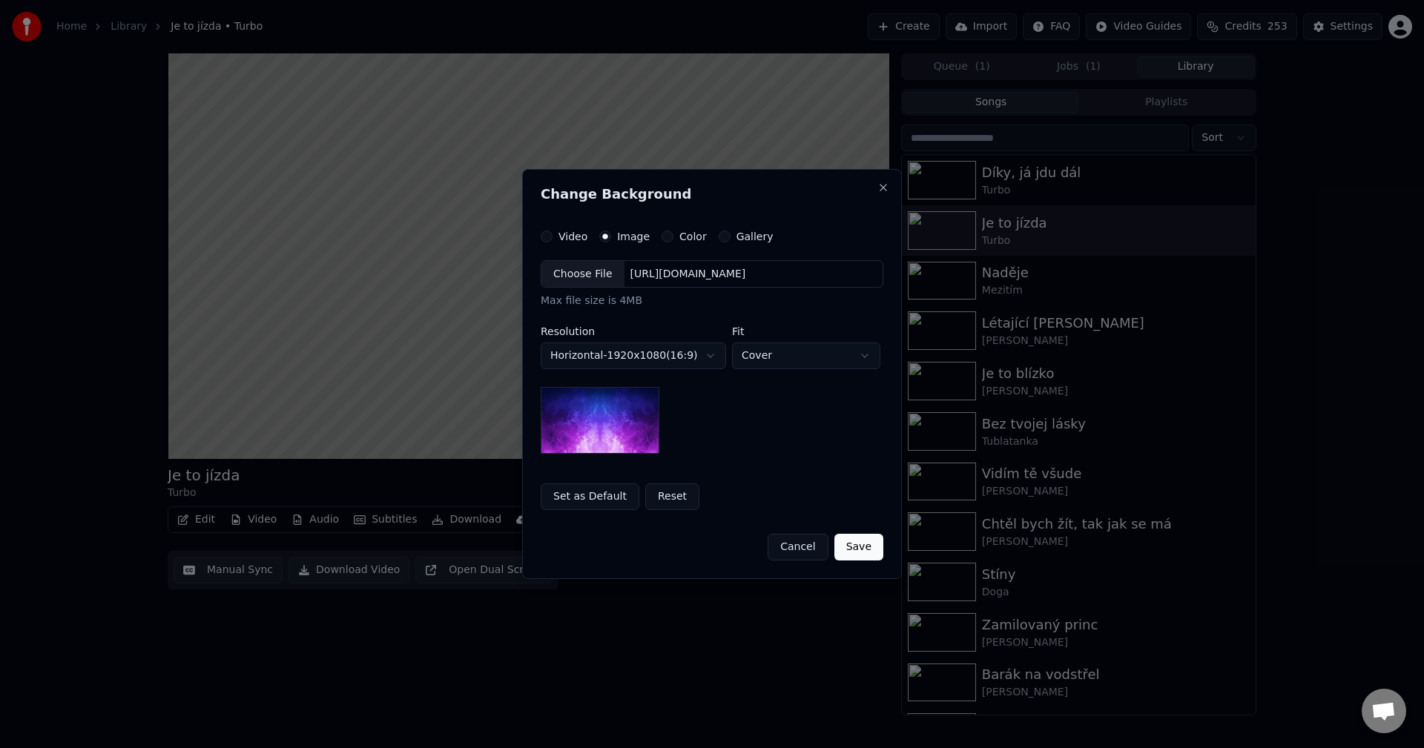
click at [696, 279] on div "[URL][DOMAIN_NAME]" at bounding box center [688, 274] width 128 height 15
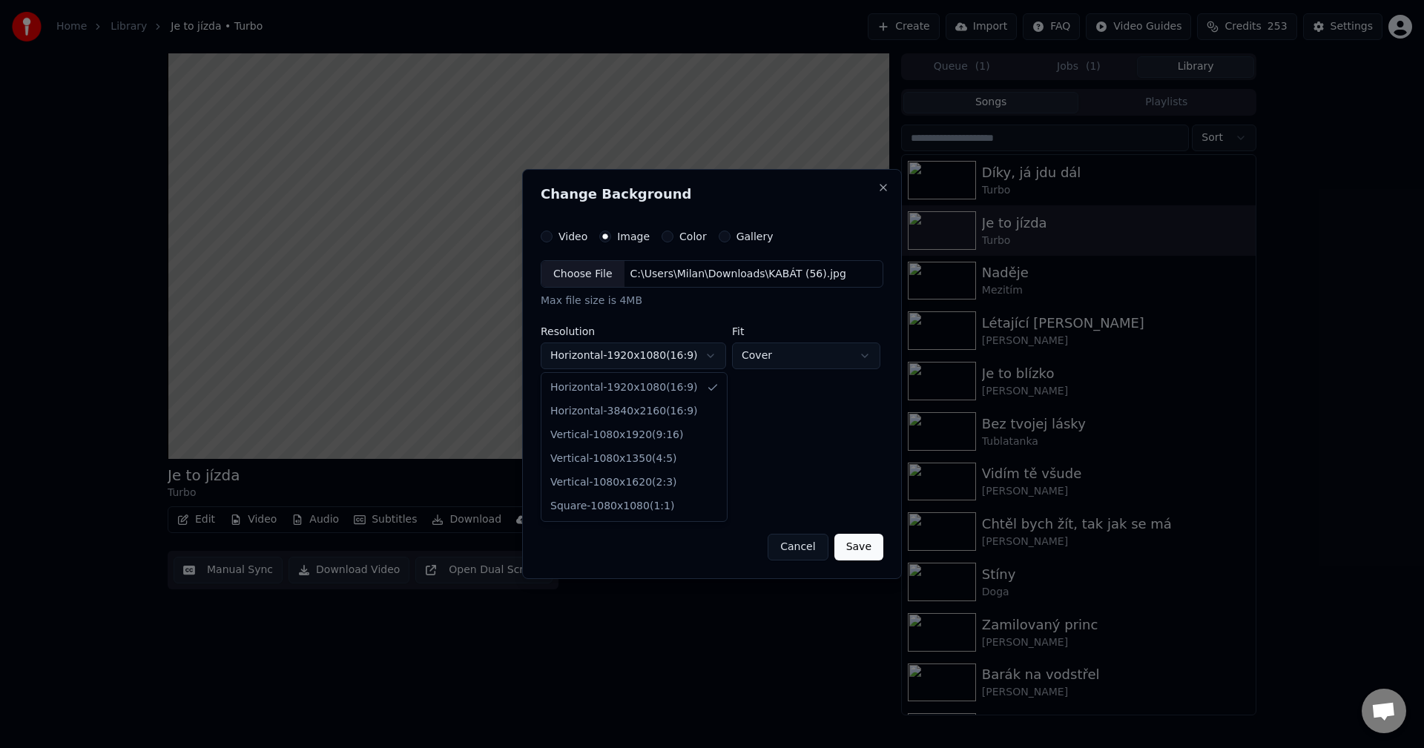
click at [656, 352] on body "**********" at bounding box center [712, 374] width 1424 height 748
select select "*********"
click at [748, 415] on div "**********" at bounding box center [712, 357] width 343 height 194
click at [854, 553] on button "Save" at bounding box center [858, 547] width 49 height 27
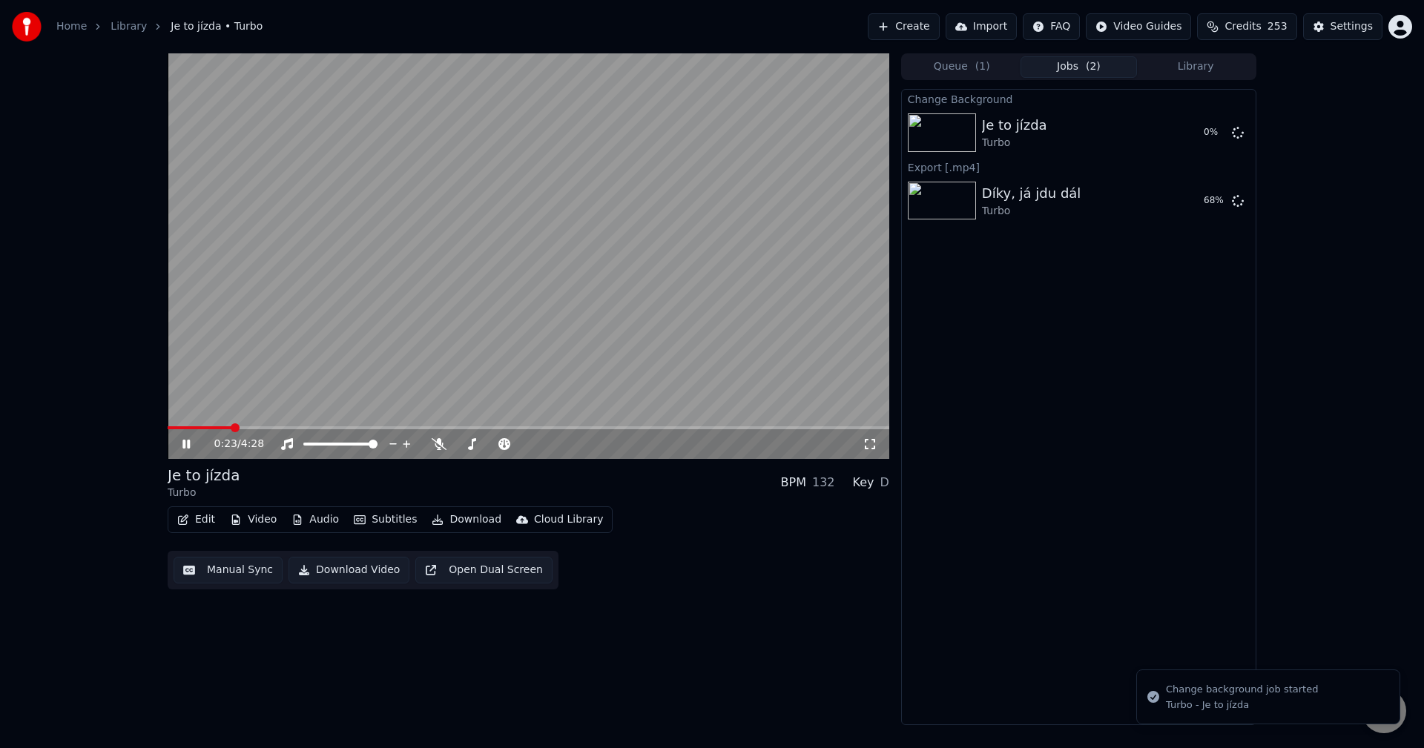
click at [184, 440] on icon at bounding box center [196, 444] width 35 height 12
click at [1193, 69] on button "Library" at bounding box center [1195, 67] width 117 height 22
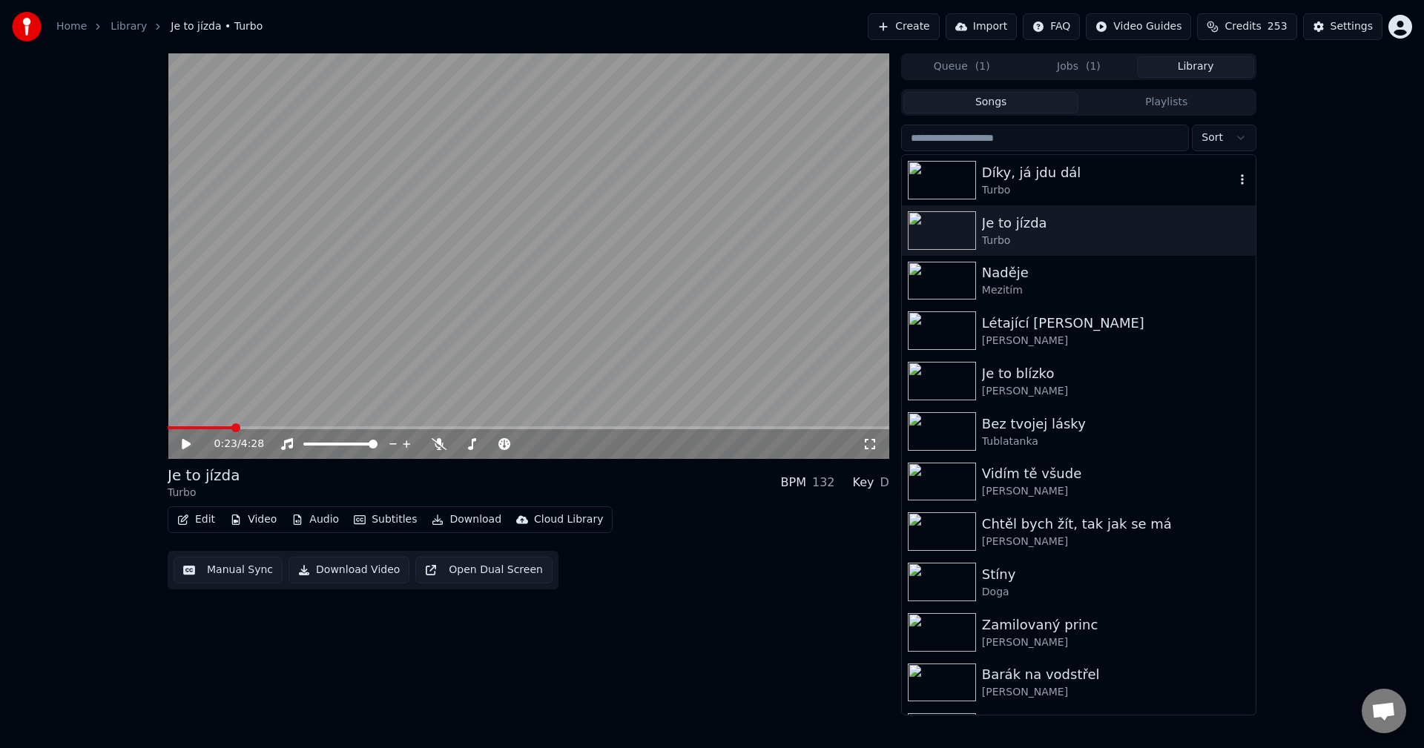
click at [1077, 179] on div "Díky, já jdu dál" at bounding box center [1108, 172] width 253 height 21
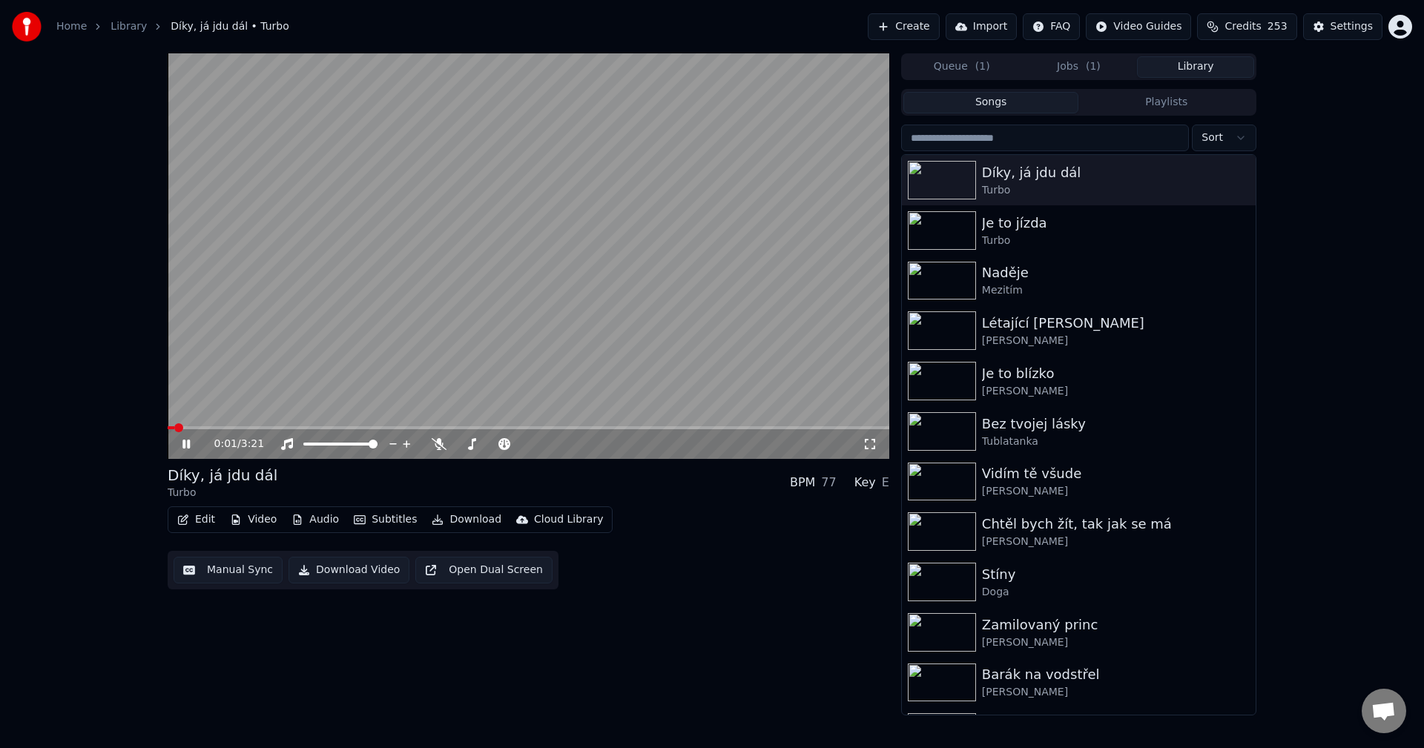
click at [180, 452] on div "0:01 / 3:21" at bounding box center [529, 444] width 722 height 30
click at [183, 449] on icon at bounding box center [196, 444] width 35 height 12
click at [440, 444] on icon at bounding box center [439, 444] width 15 height 12
click at [440, 444] on icon at bounding box center [439, 444] width 8 height 12
click at [438, 446] on icon at bounding box center [439, 444] width 15 height 12
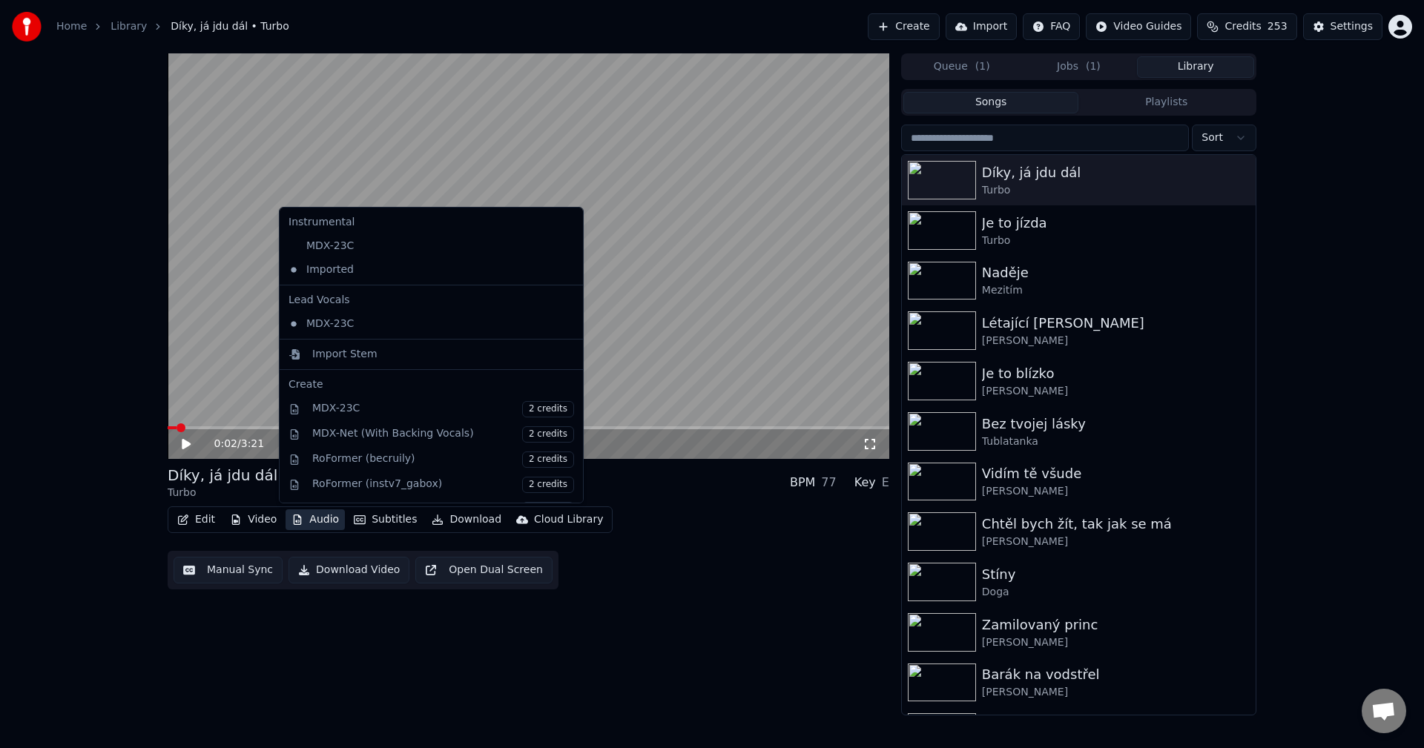
click at [315, 520] on button "Audio" at bounding box center [315, 520] width 59 height 21
click at [315, 245] on div "MDX-23C" at bounding box center [420, 246] width 275 height 24
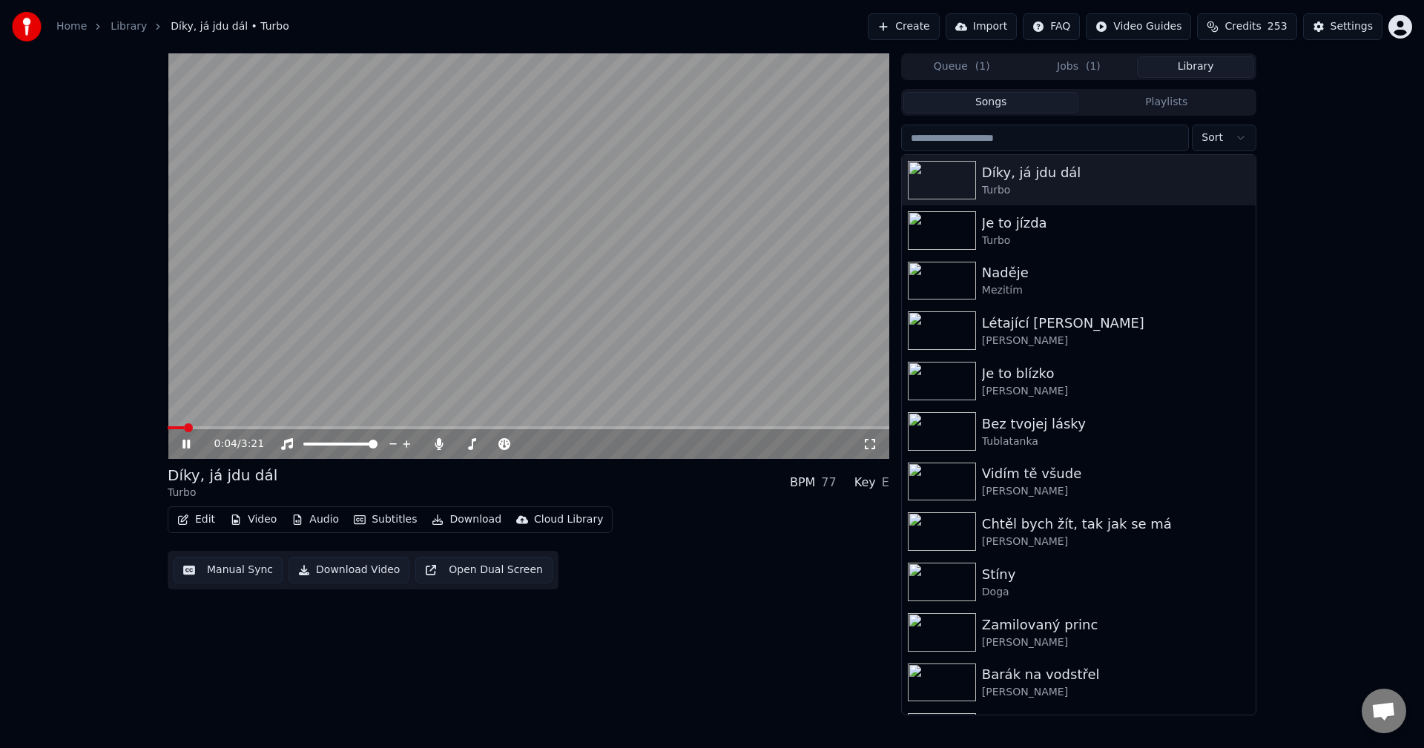
click at [188, 444] on icon at bounding box center [185, 444] width 7 height 9
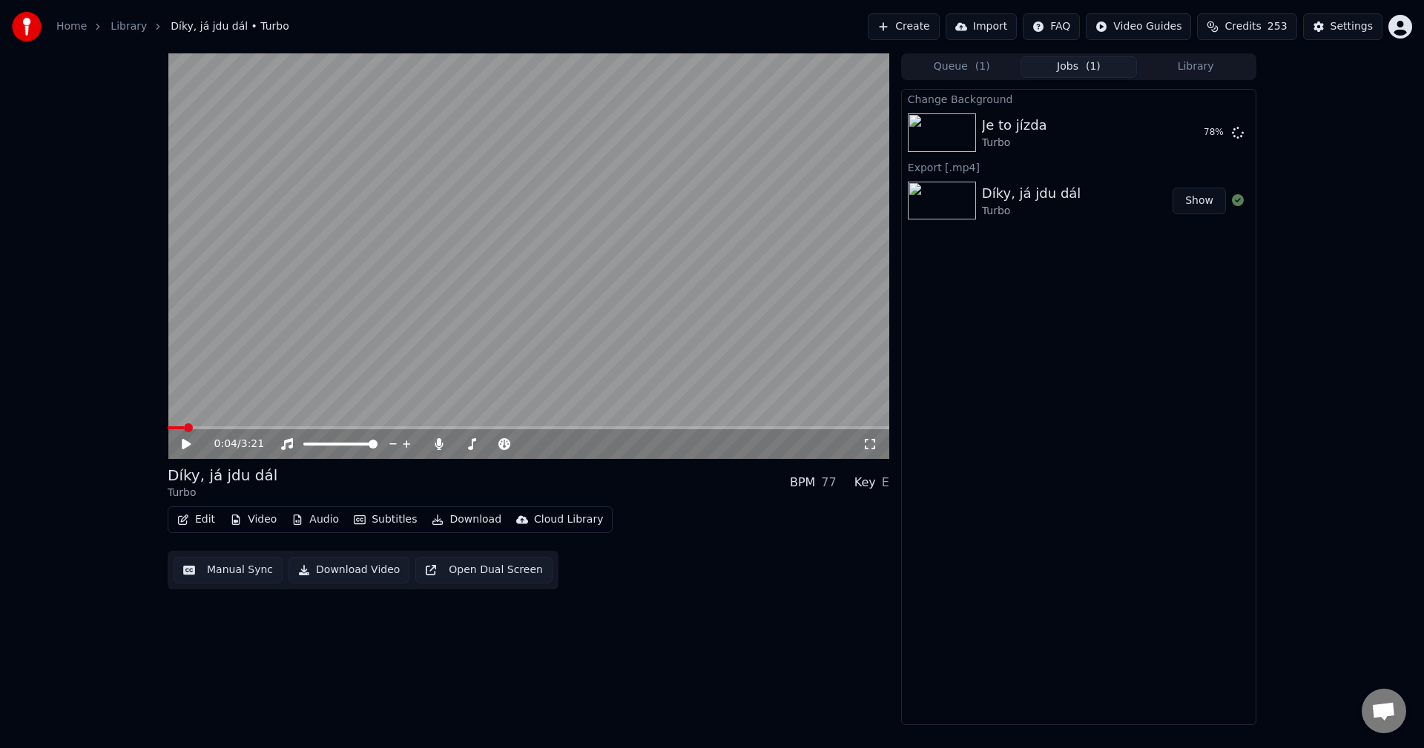
click at [1081, 65] on button "Jobs ( 1 )" at bounding box center [1079, 67] width 117 height 22
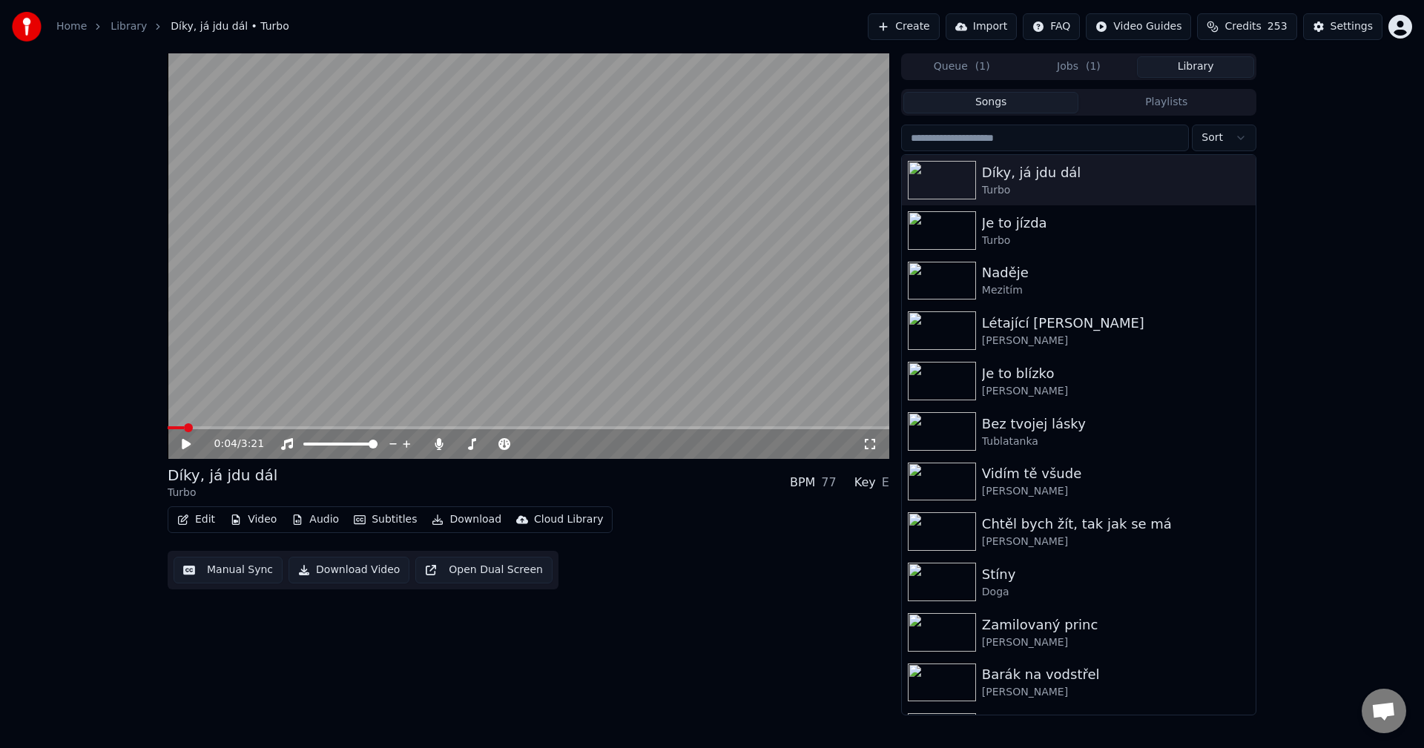
click at [1176, 68] on button "Library" at bounding box center [1195, 67] width 117 height 22
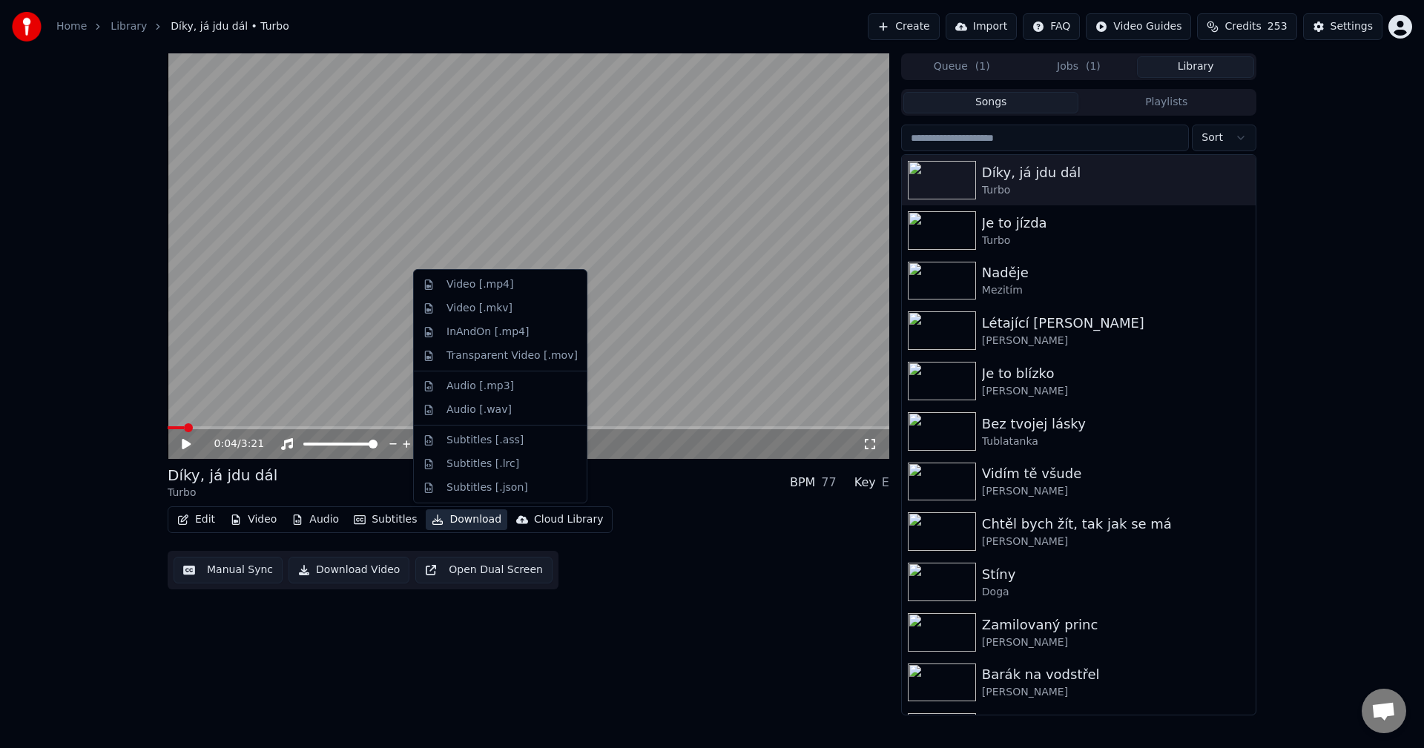
click at [461, 530] on button "Download" at bounding box center [467, 520] width 82 height 21
click at [512, 277] on div "Video [.mp4]" at bounding box center [511, 284] width 131 height 15
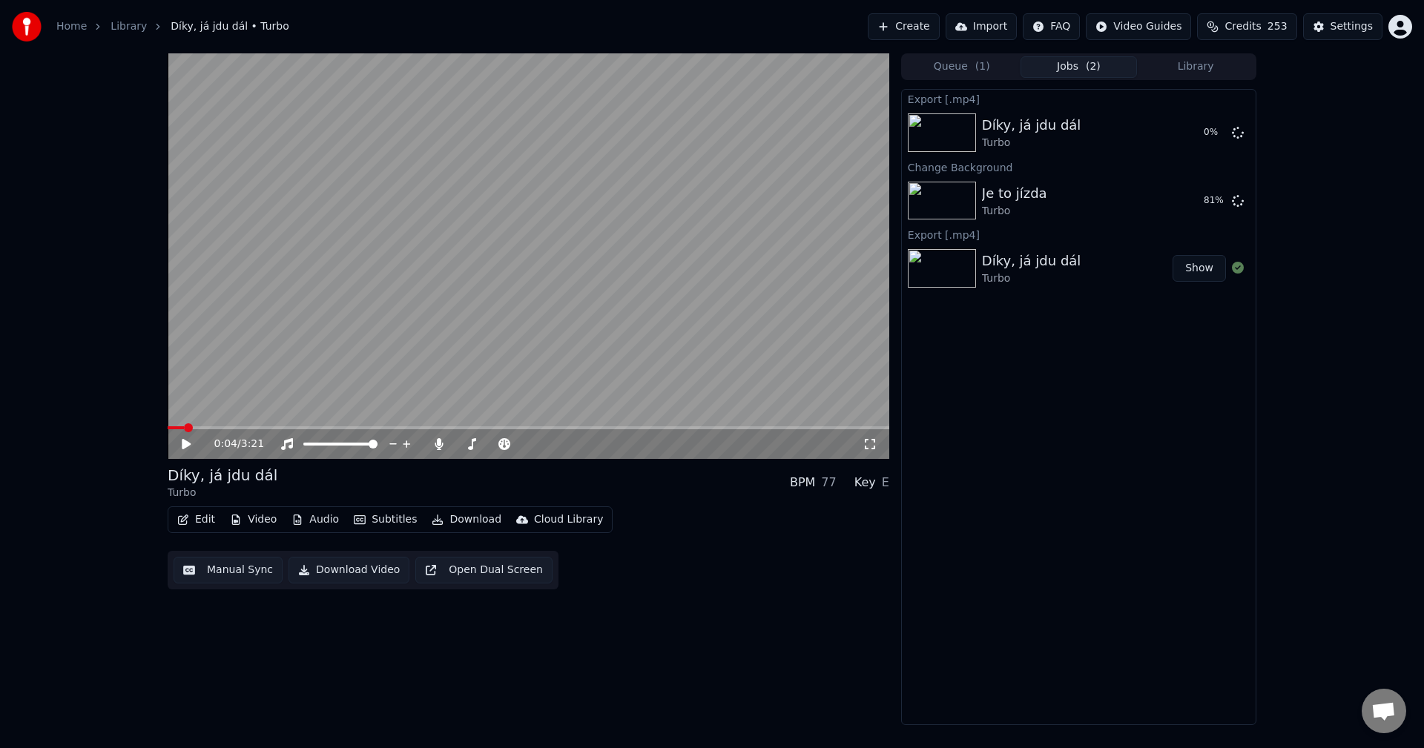
click at [1086, 63] on button "Jobs ( 2 )" at bounding box center [1079, 67] width 117 height 22
click at [1167, 65] on button "Library" at bounding box center [1195, 67] width 117 height 22
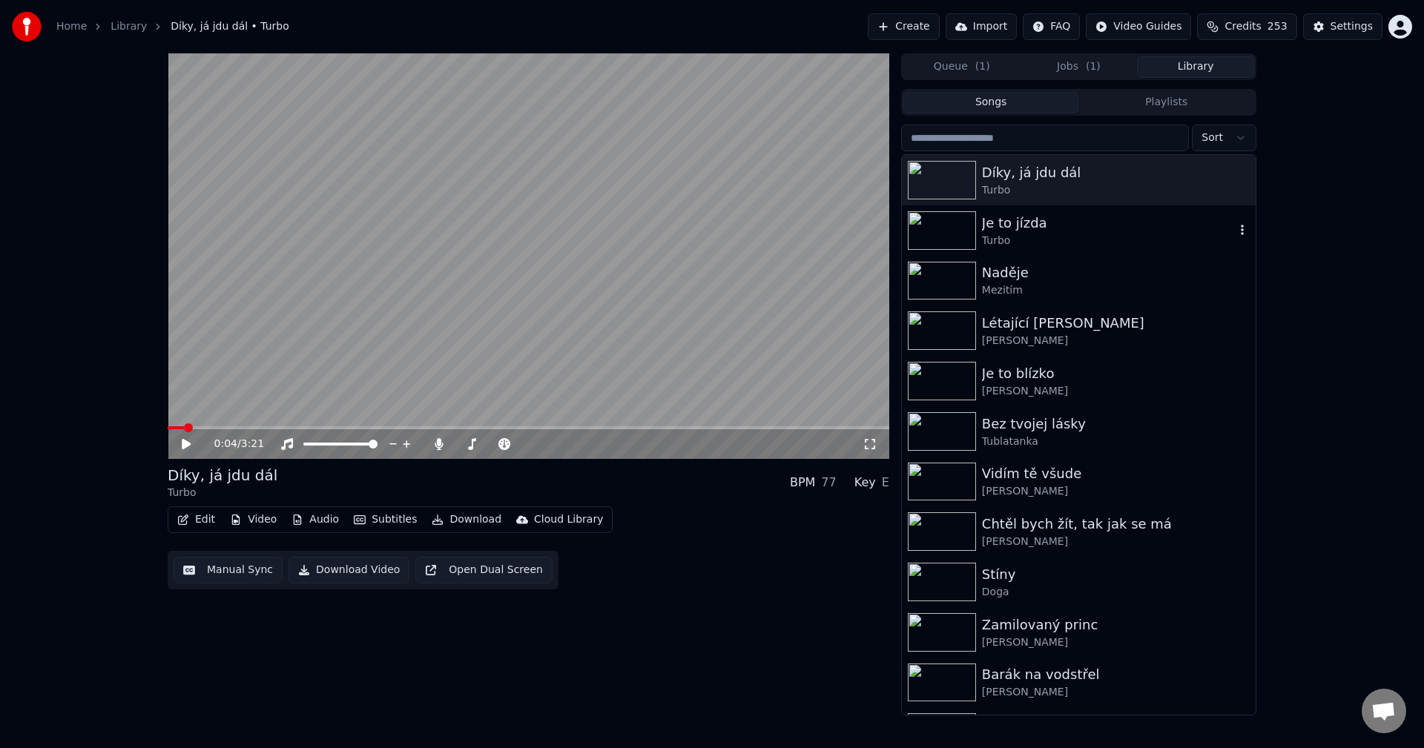
click at [1078, 247] on div "Turbo" at bounding box center [1108, 241] width 253 height 15
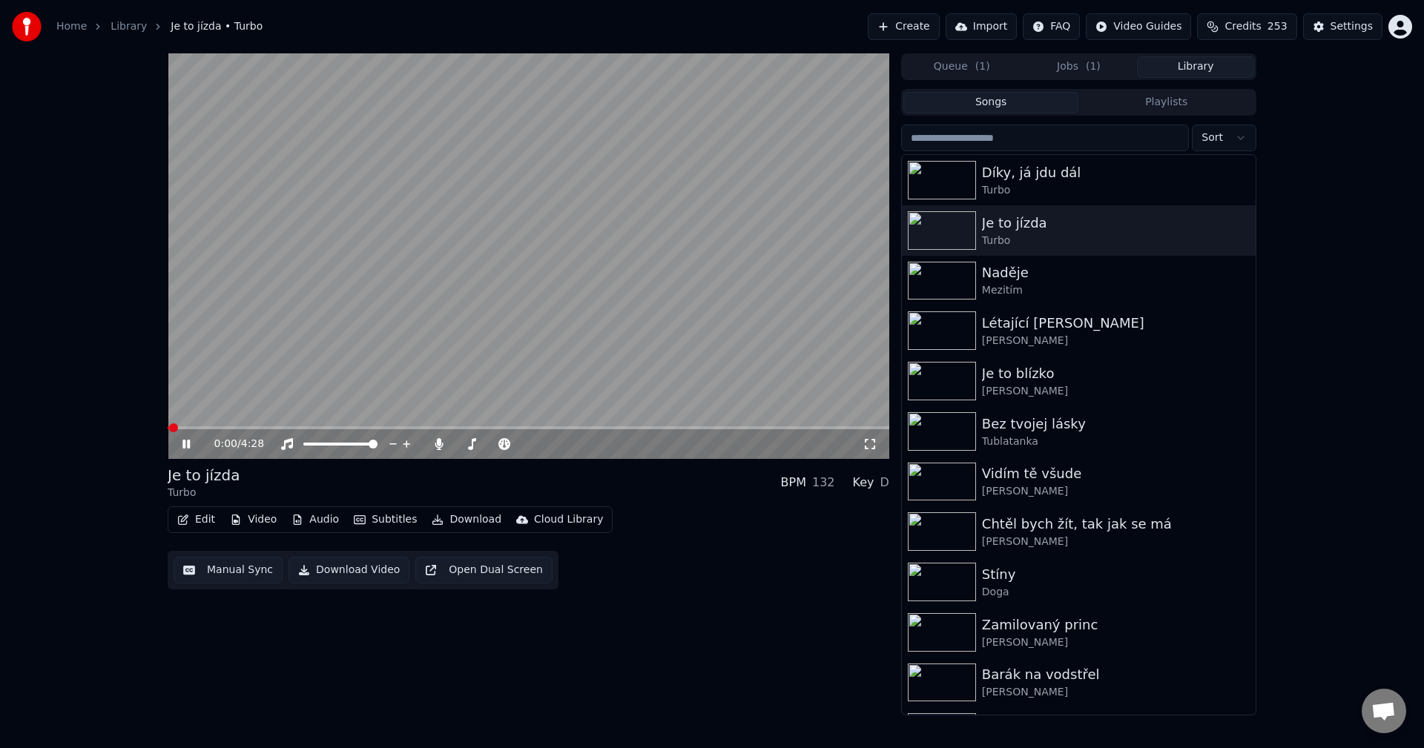
click at [260, 518] on button "Video" at bounding box center [253, 520] width 59 height 21
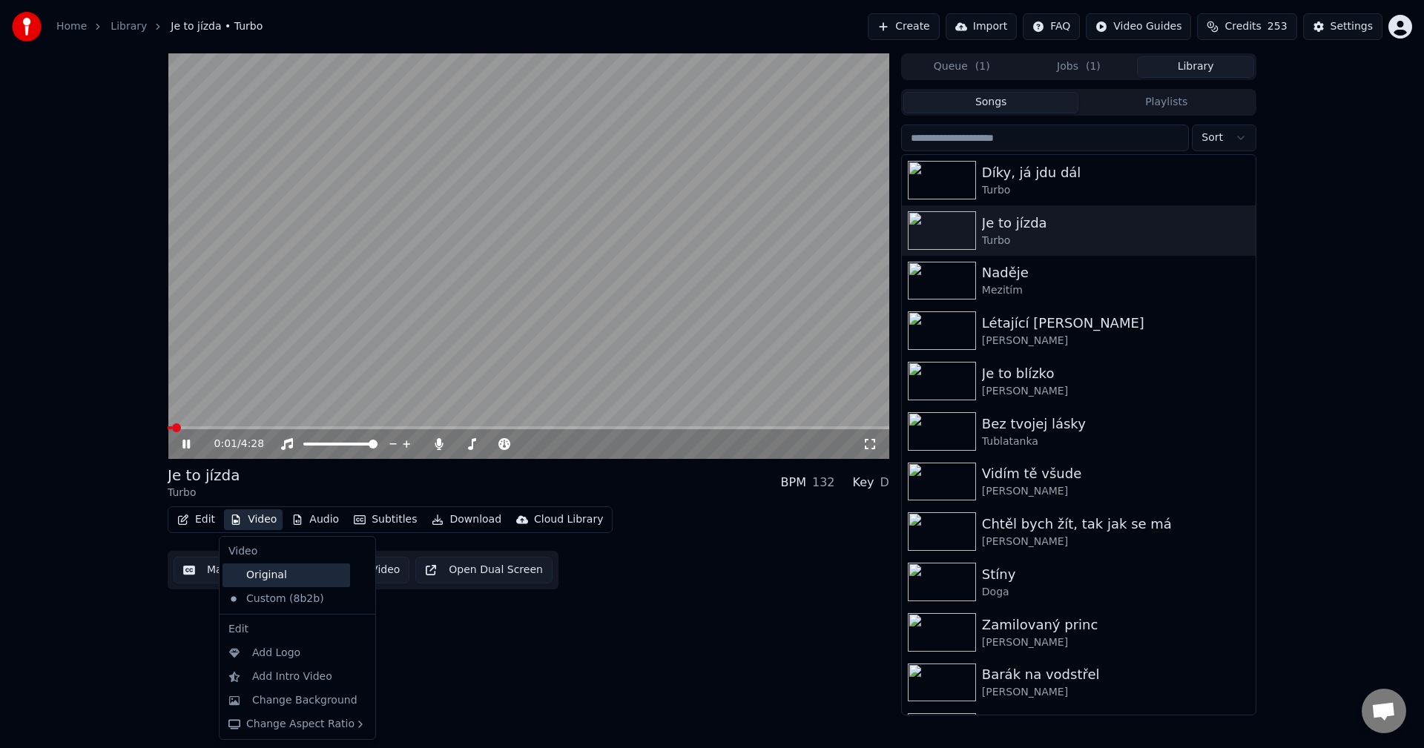
click at [272, 568] on div "Original" at bounding box center [287, 576] width 128 height 24
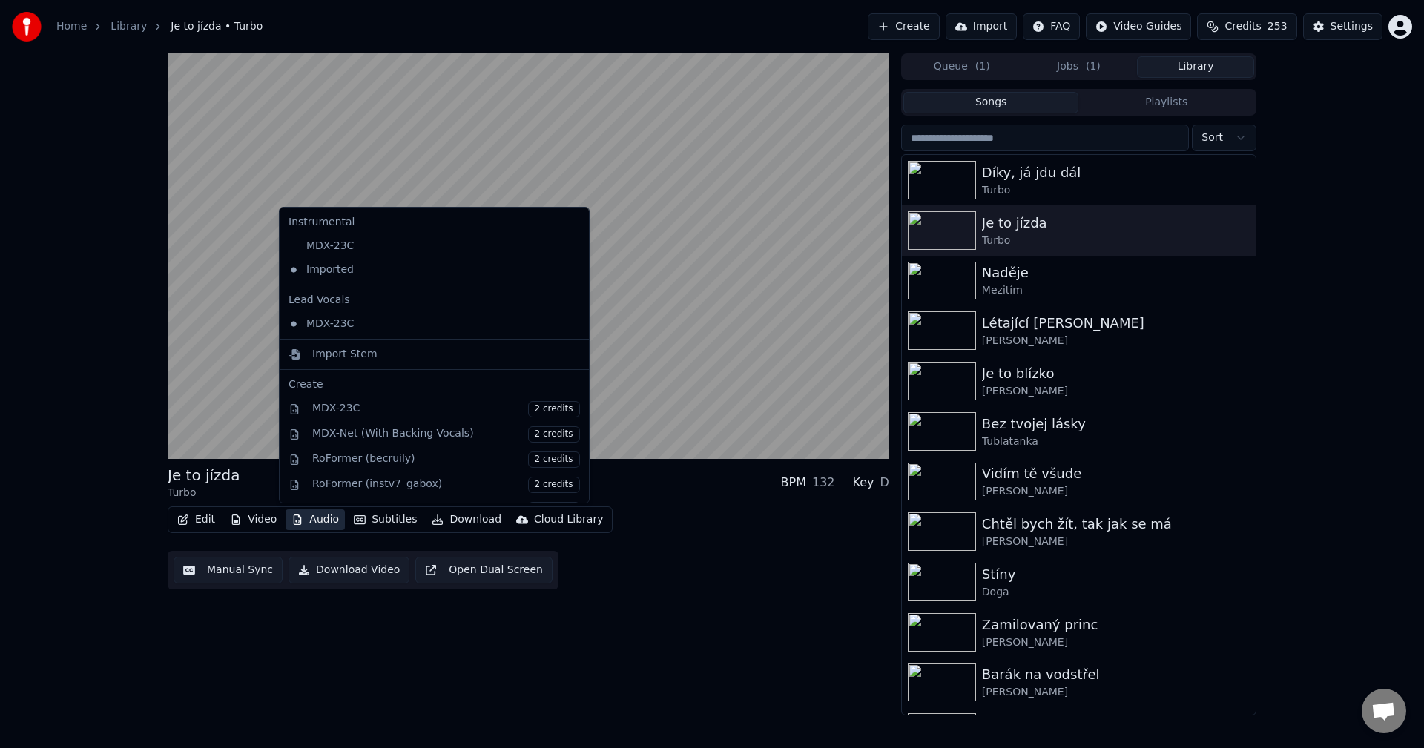
click at [324, 518] on button "Audio" at bounding box center [315, 520] width 59 height 21
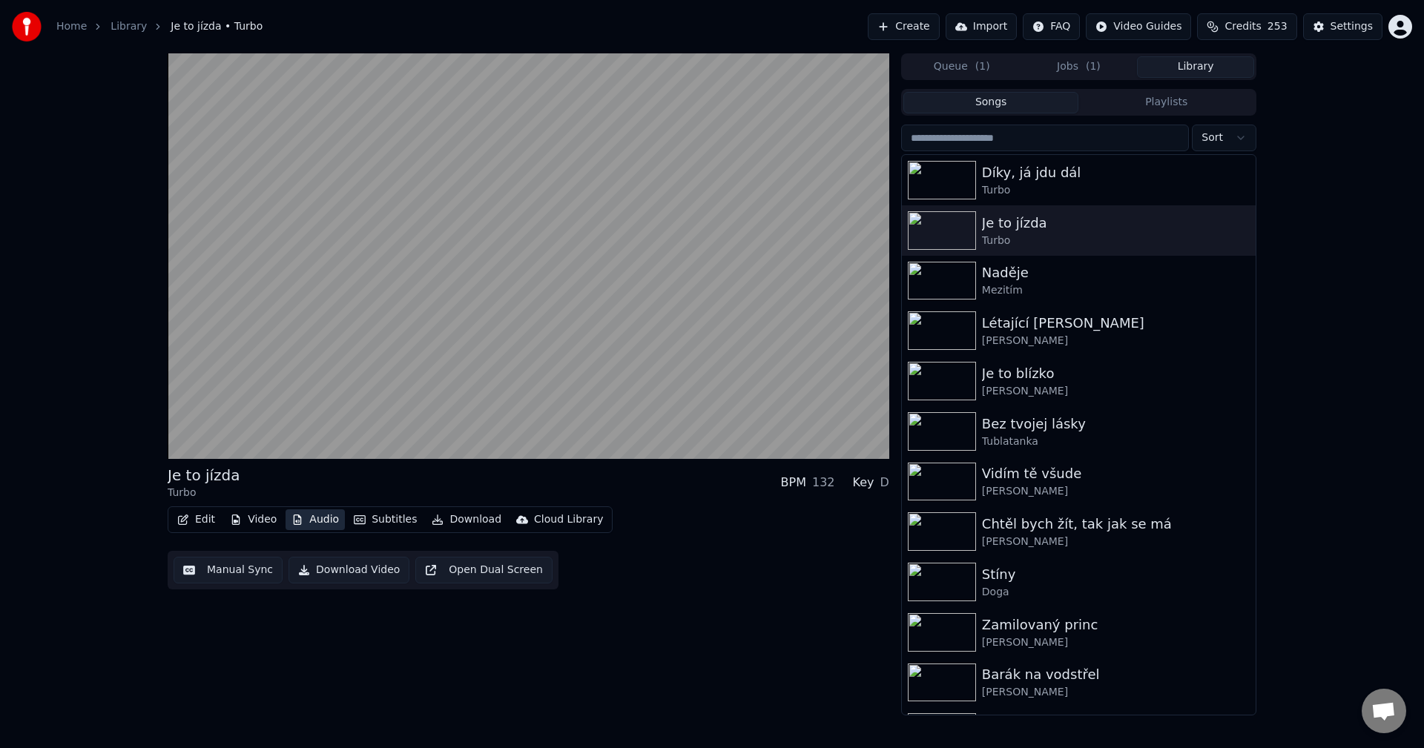
click at [323, 519] on button "Audio" at bounding box center [315, 520] width 59 height 21
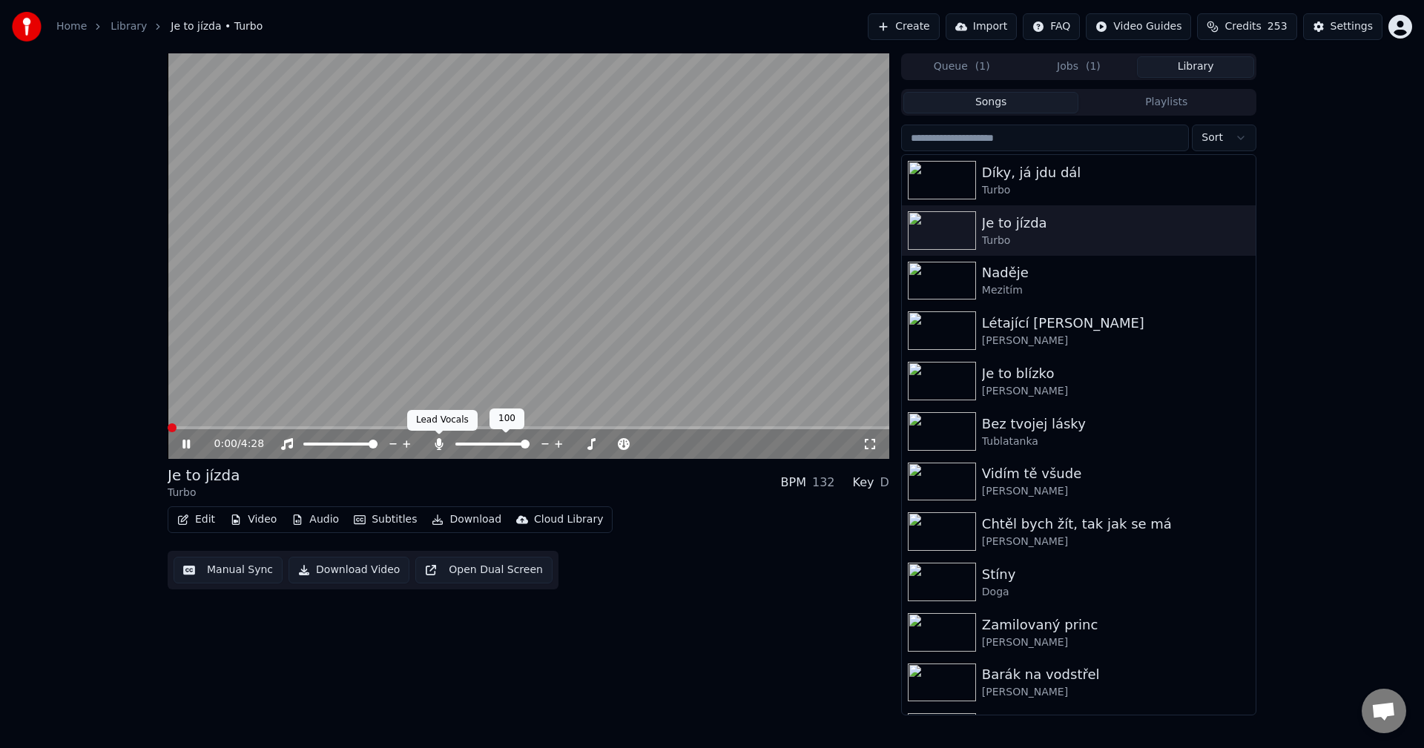
click at [432, 449] on icon at bounding box center [439, 444] width 15 height 12
click at [186, 442] on icon at bounding box center [196, 444] width 35 height 12
click at [207, 521] on button "Edit" at bounding box center [196, 520] width 50 height 21
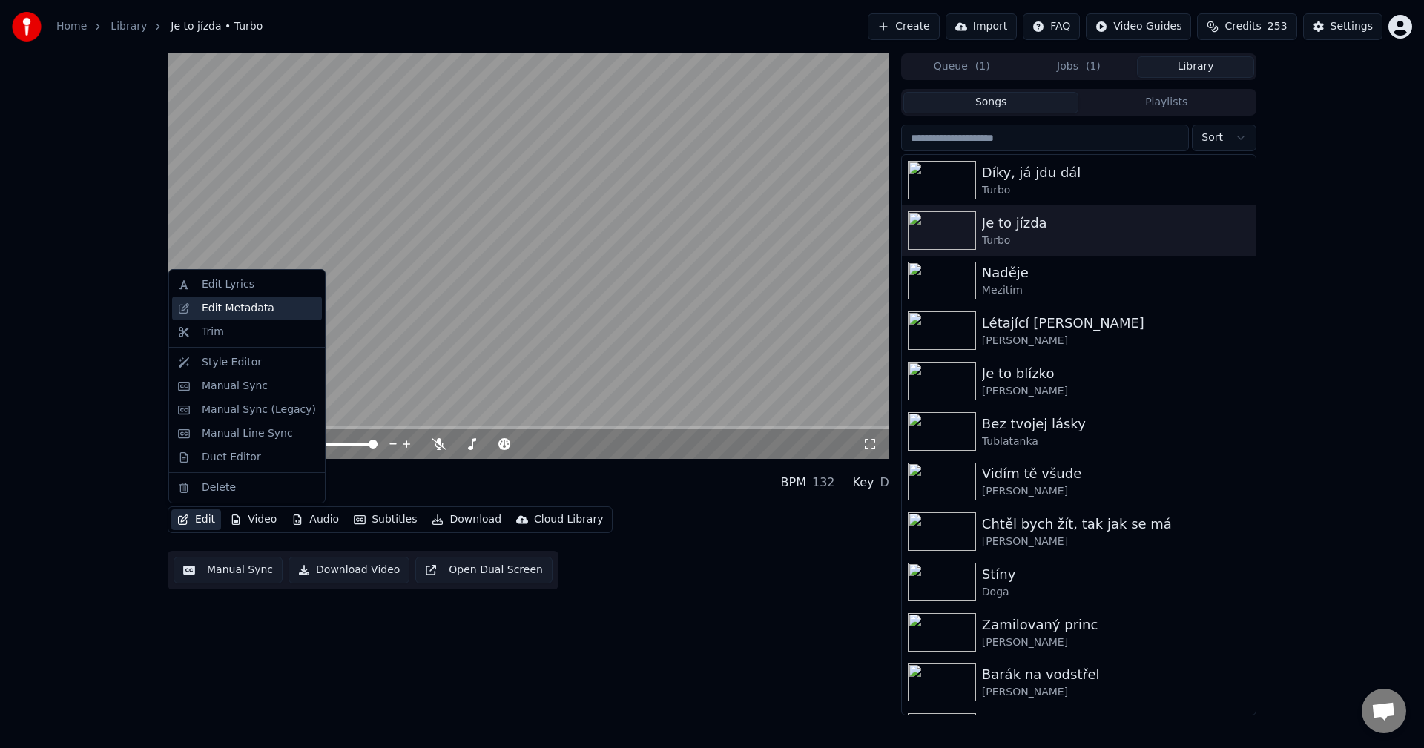
click at [247, 312] on div "Edit Metadata" at bounding box center [238, 308] width 73 height 15
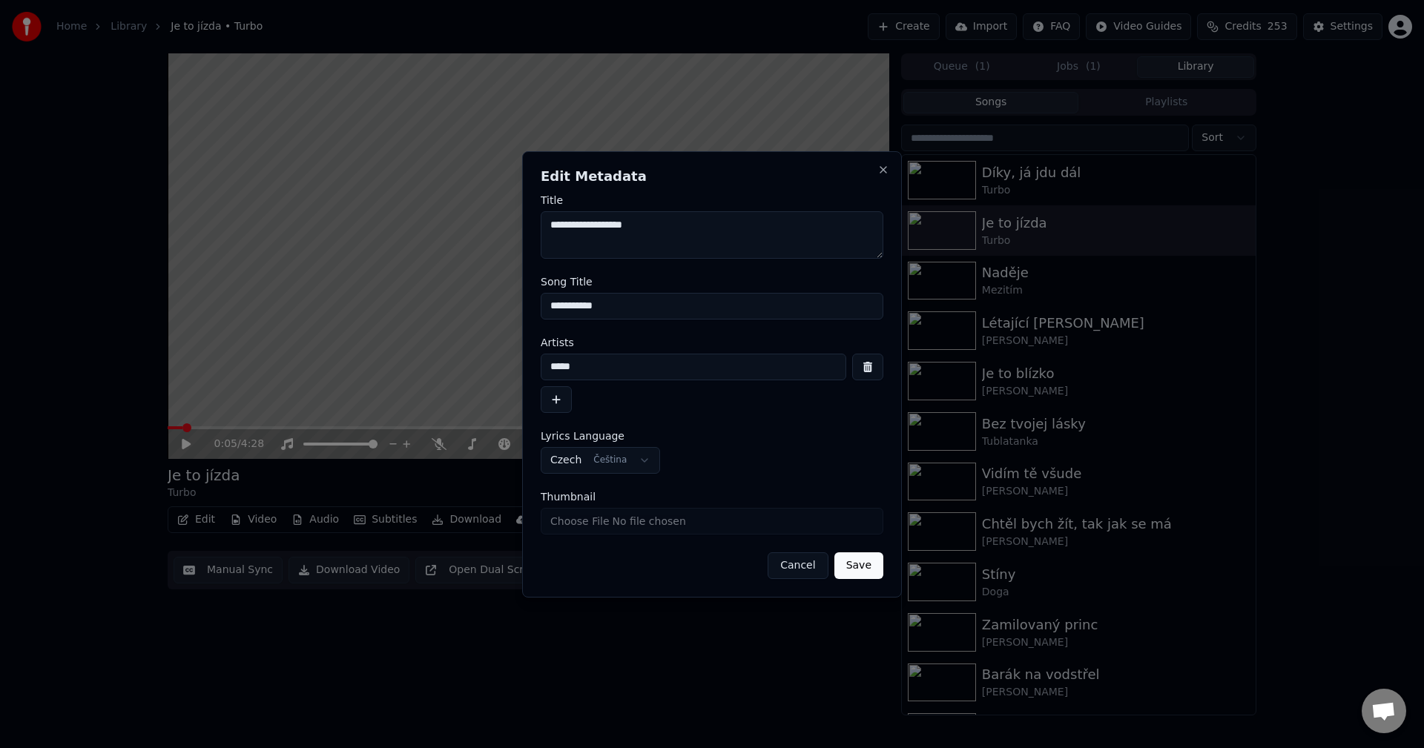
drag, startPoint x: 645, startPoint y: 306, endPoint x: 109, endPoint y: 319, distance: 536.4
click at [65, 329] on body "**********" at bounding box center [712, 374] width 1424 height 748
click at [884, 171] on button "Close" at bounding box center [883, 170] width 12 height 12
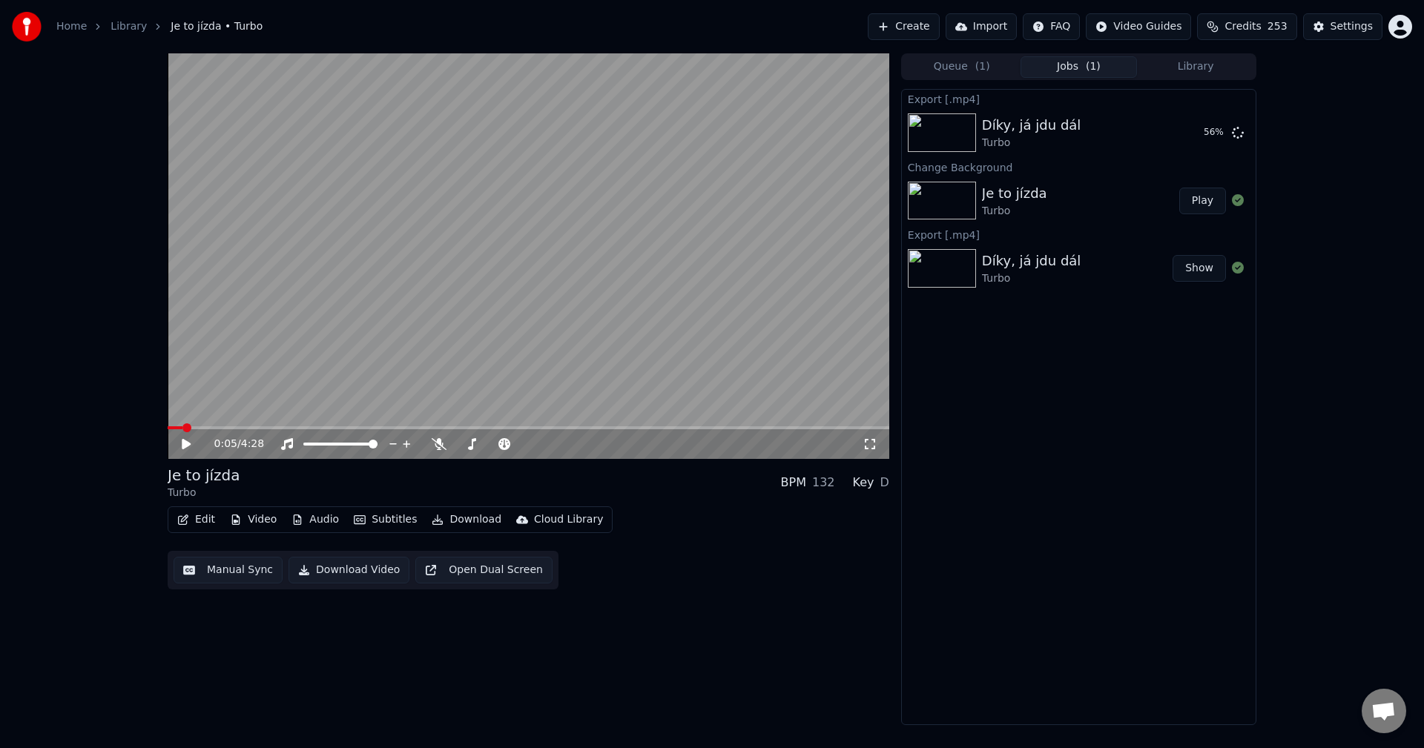
click at [1075, 66] on button "Jobs ( 1 )" at bounding box center [1079, 67] width 117 height 22
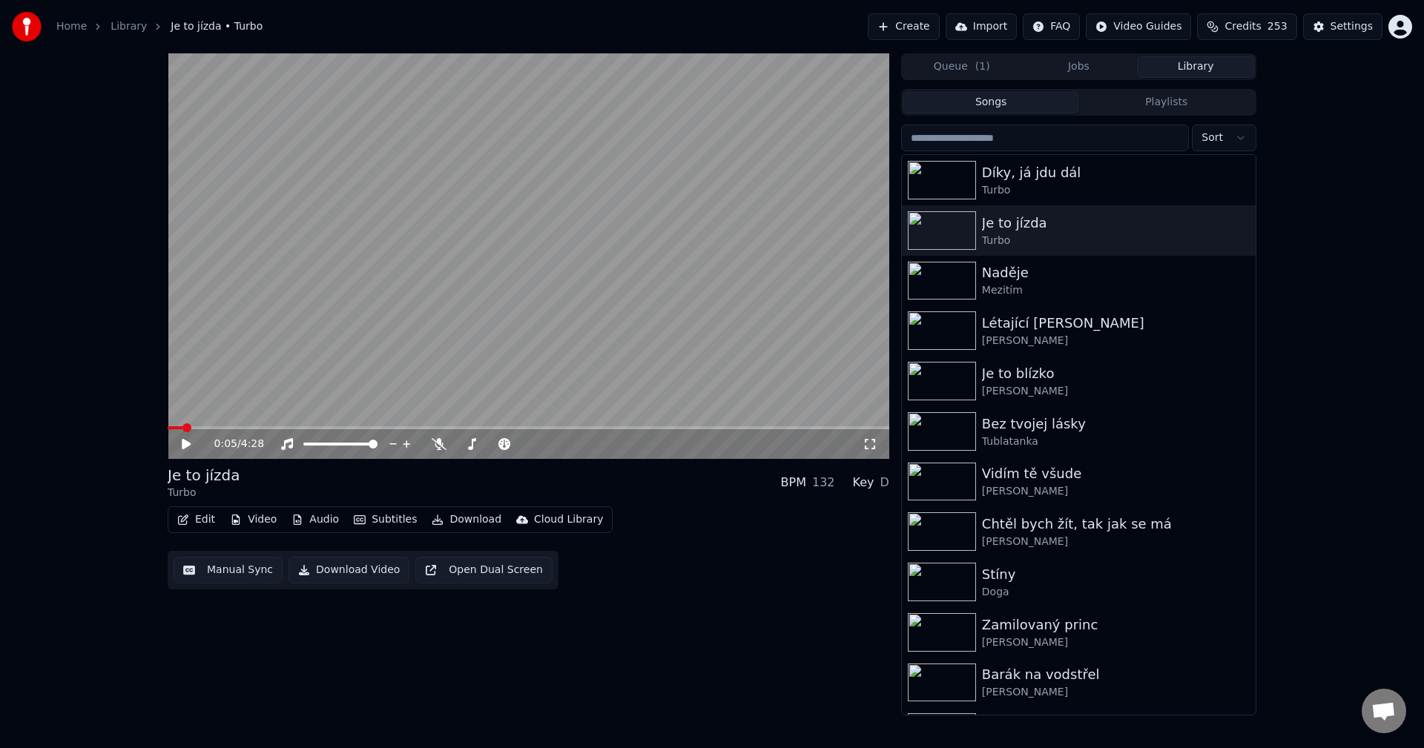
click at [1205, 70] on button "Library" at bounding box center [1195, 67] width 117 height 22
click at [1068, 65] on button "Jobs" at bounding box center [1079, 67] width 117 height 22
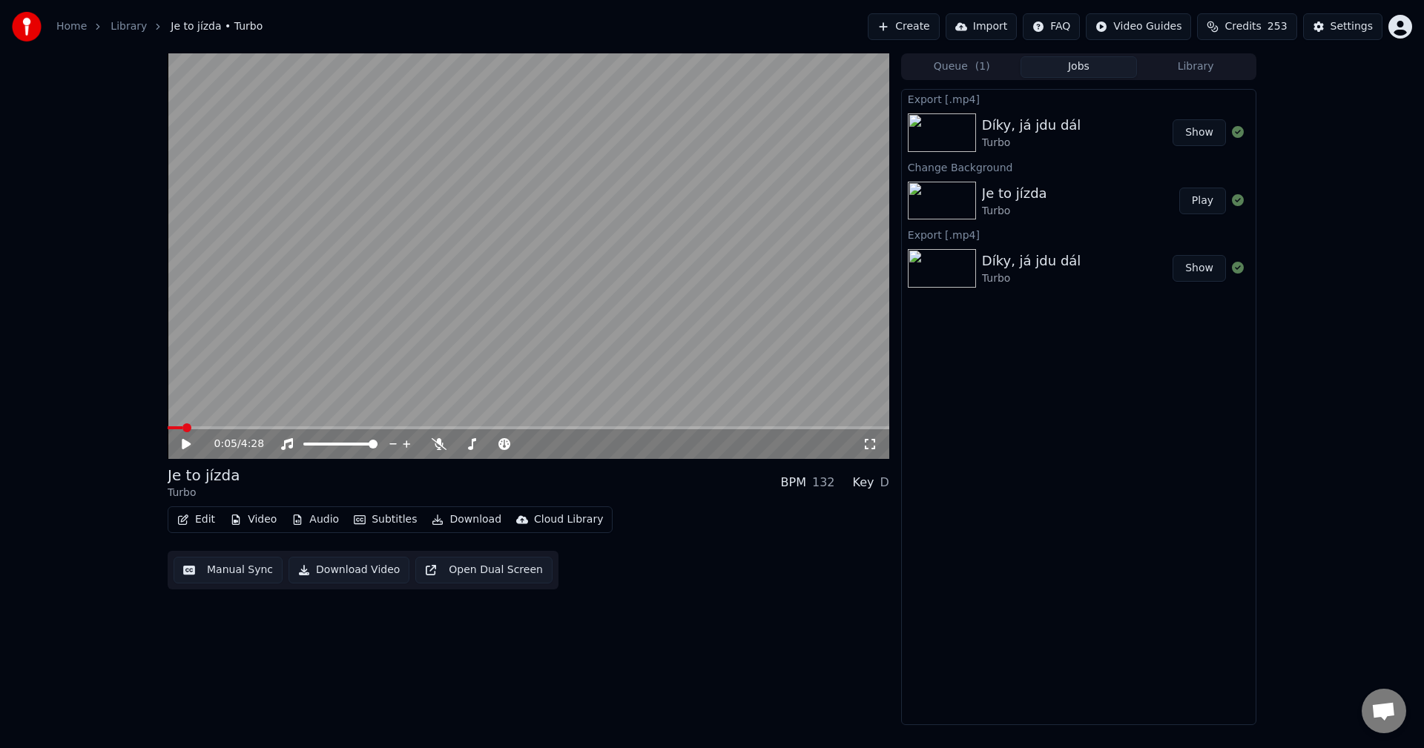
click at [448, 522] on button "Download" at bounding box center [467, 520] width 82 height 21
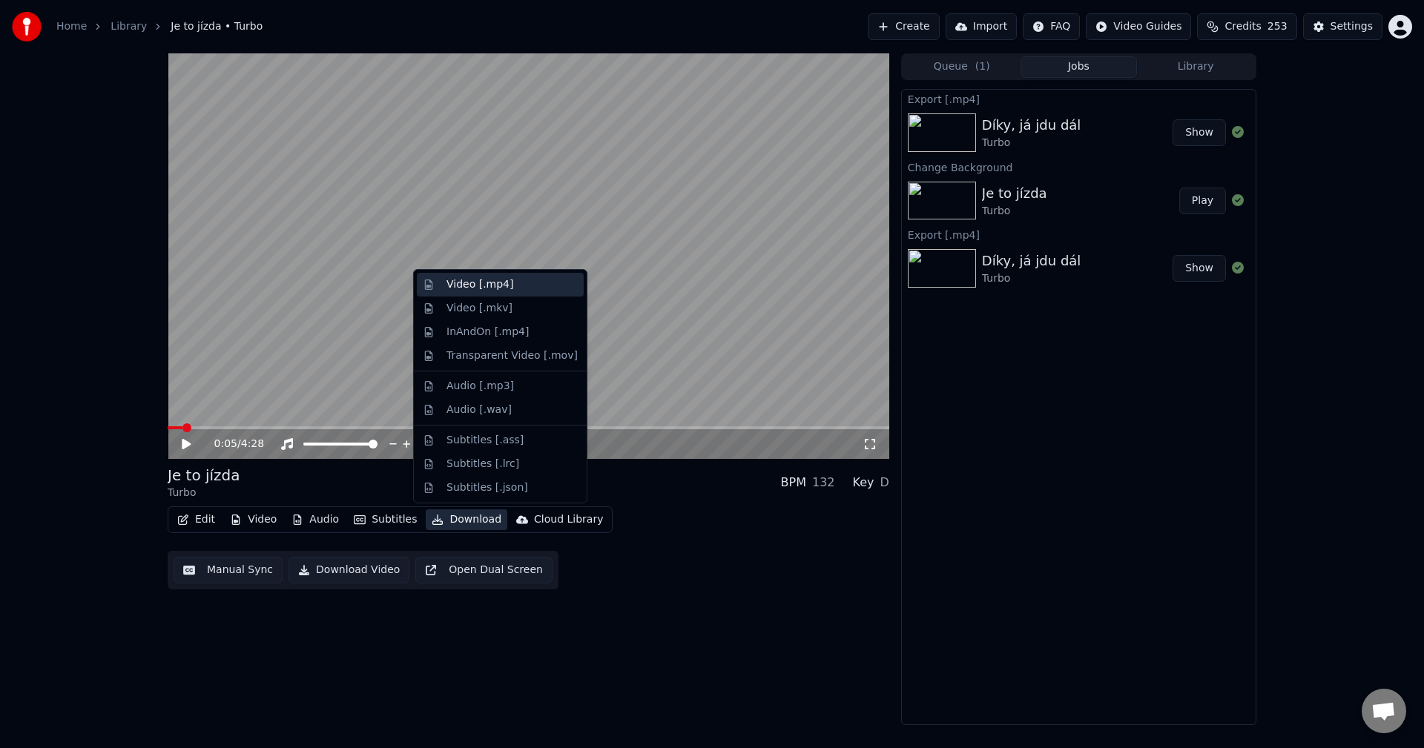
click at [495, 291] on div "Video [.mp4]" at bounding box center [479, 284] width 67 height 15
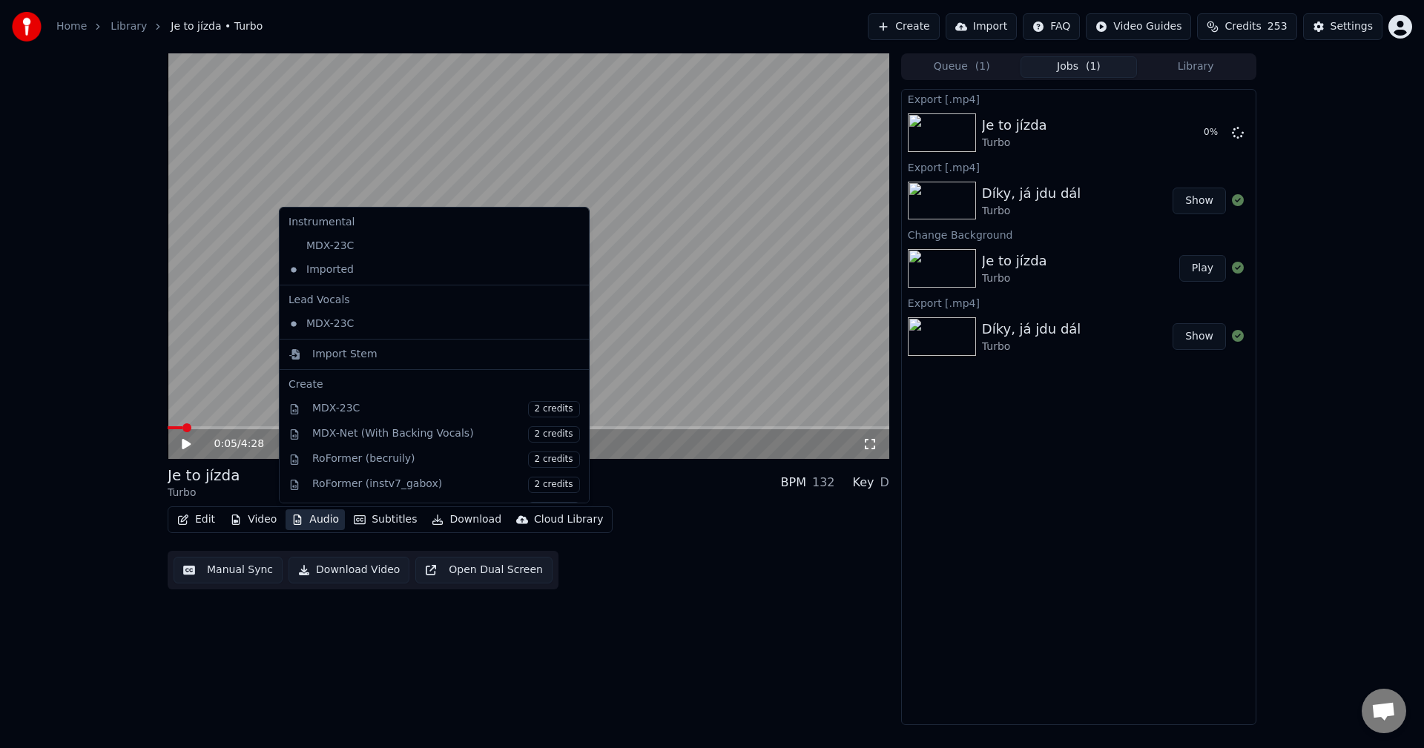
click at [317, 519] on button "Audio" at bounding box center [315, 520] width 59 height 21
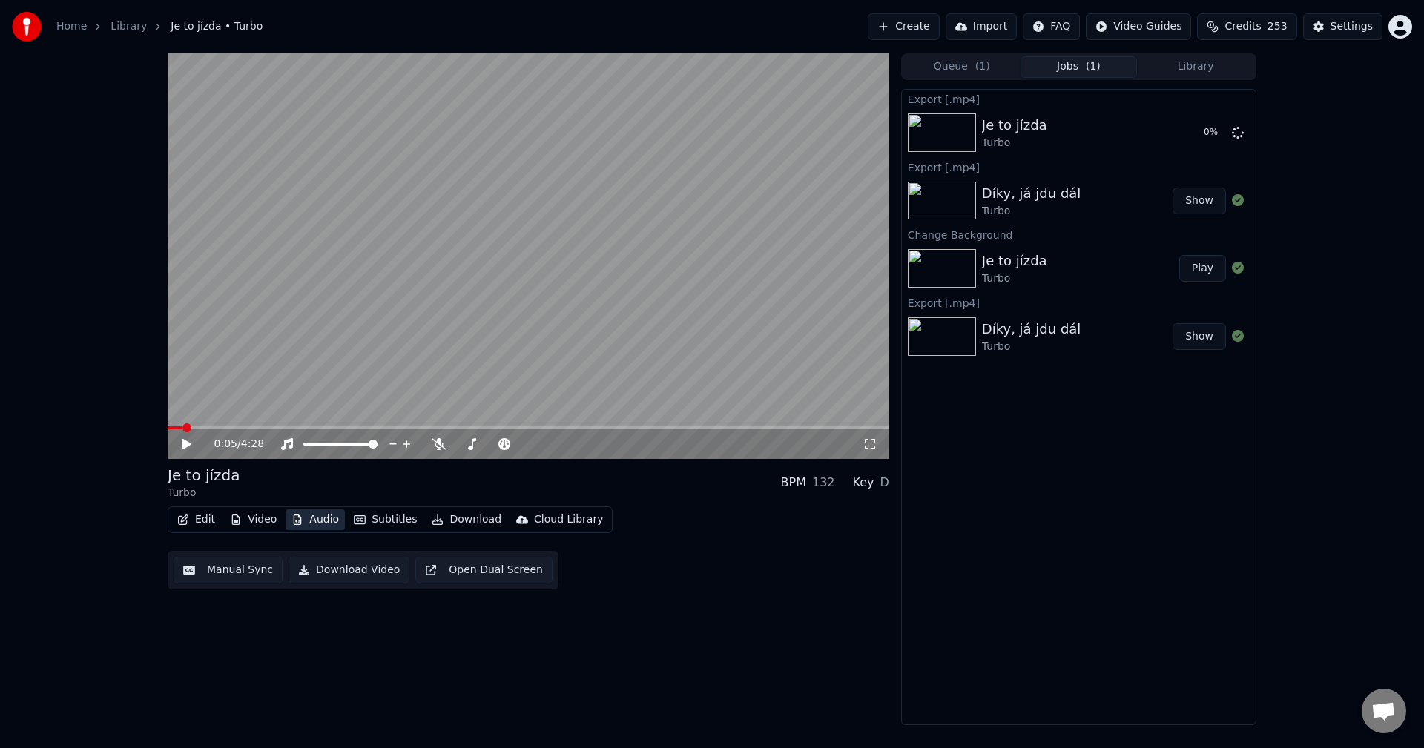
click at [317, 519] on button "Audio" at bounding box center [315, 520] width 59 height 21
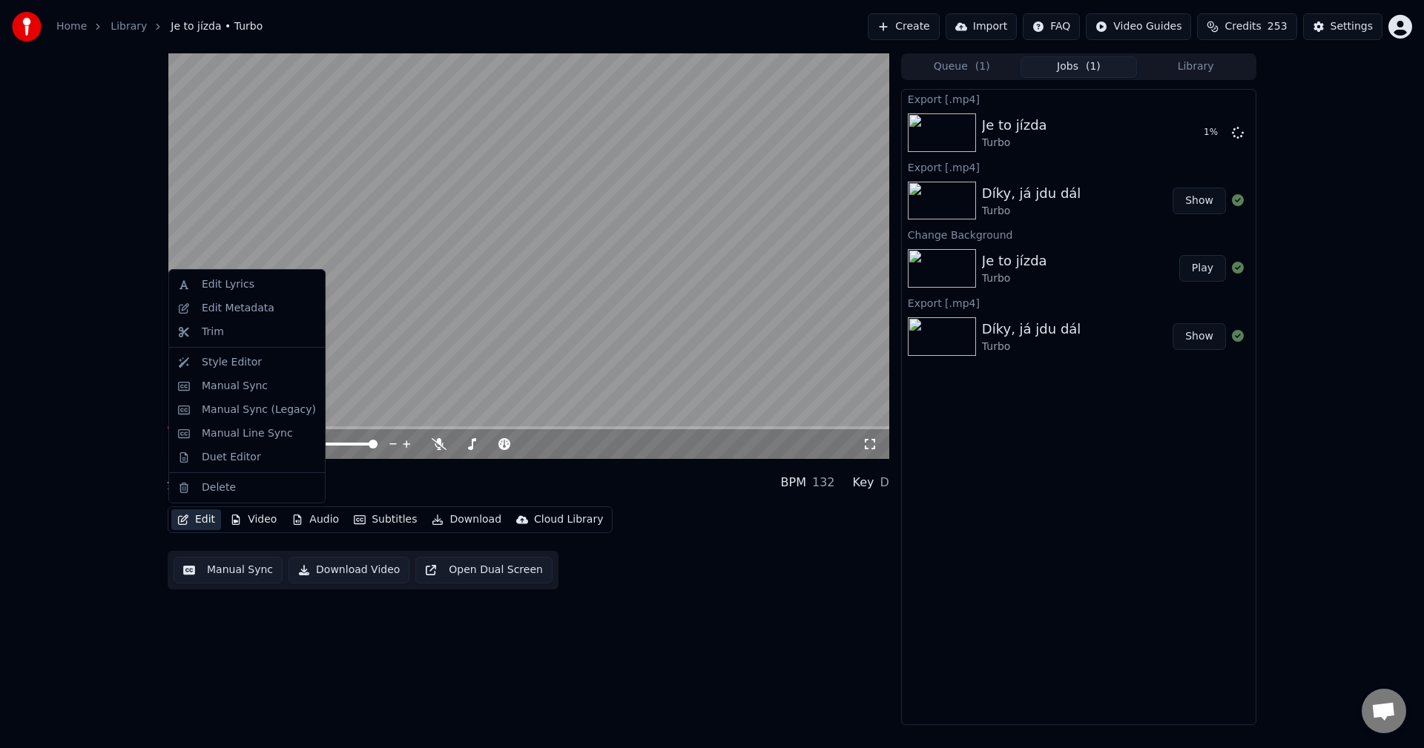
click at [209, 525] on button "Edit" at bounding box center [196, 520] width 50 height 21
click at [247, 299] on div "Edit Metadata" at bounding box center [247, 309] width 150 height 24
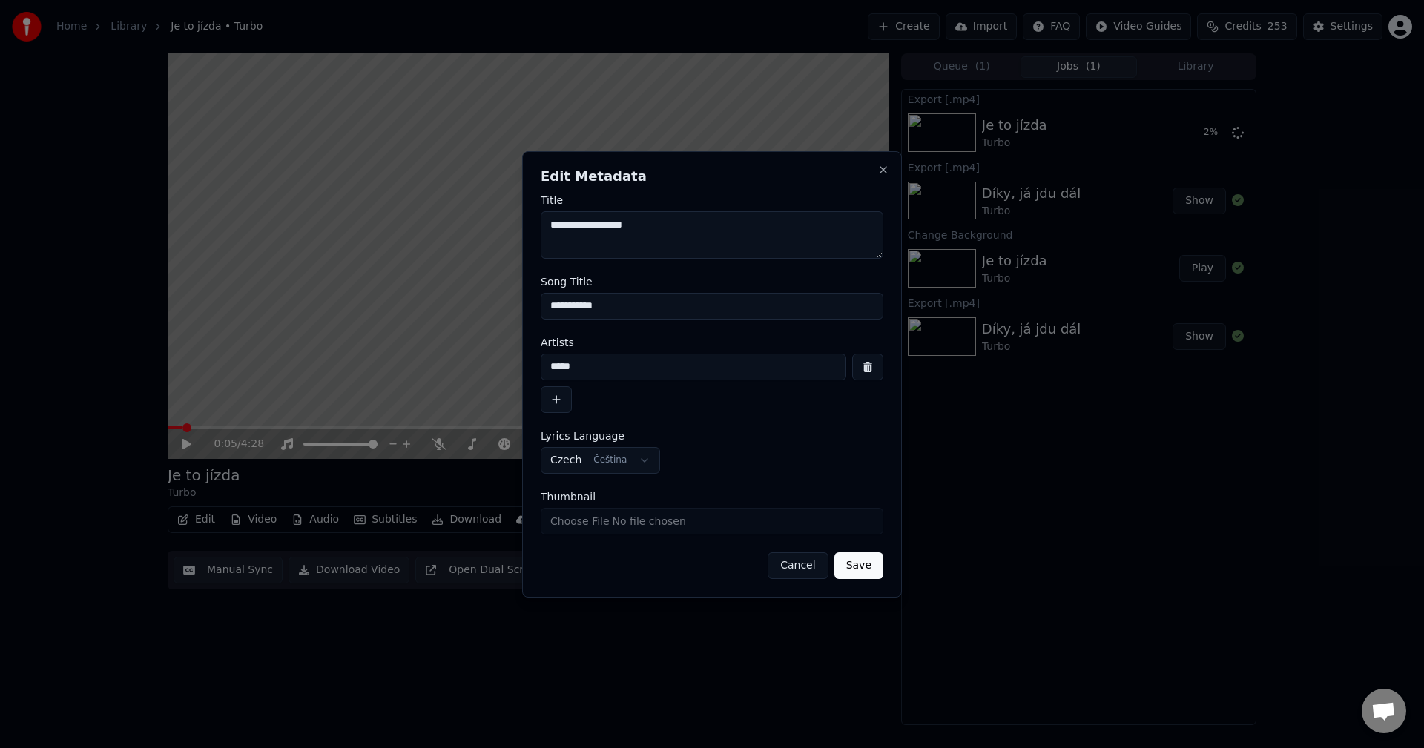
drag, startPoint x: 565, startPoint y: 325, endPoint x: 373, endPoint y: 332, distance: 192.2
click at [374, 332] on body "**********" at bounding box center [712, 374] width 1424 height 748
click at [882, 170] on button "Close" at bounding box center [883, 170] width 12 height 12
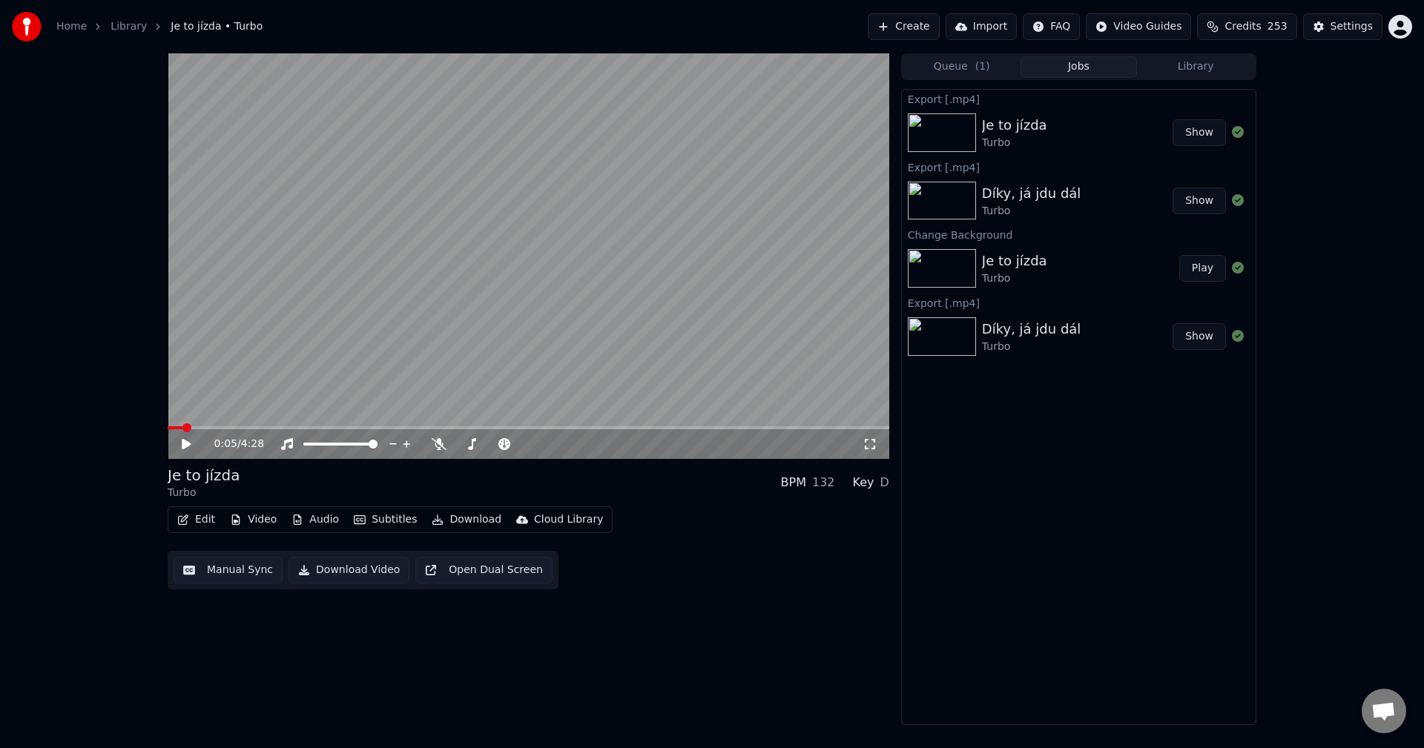
click at [256, 520] on button "Video" at bounding box center [253, 520] width 59 height 21
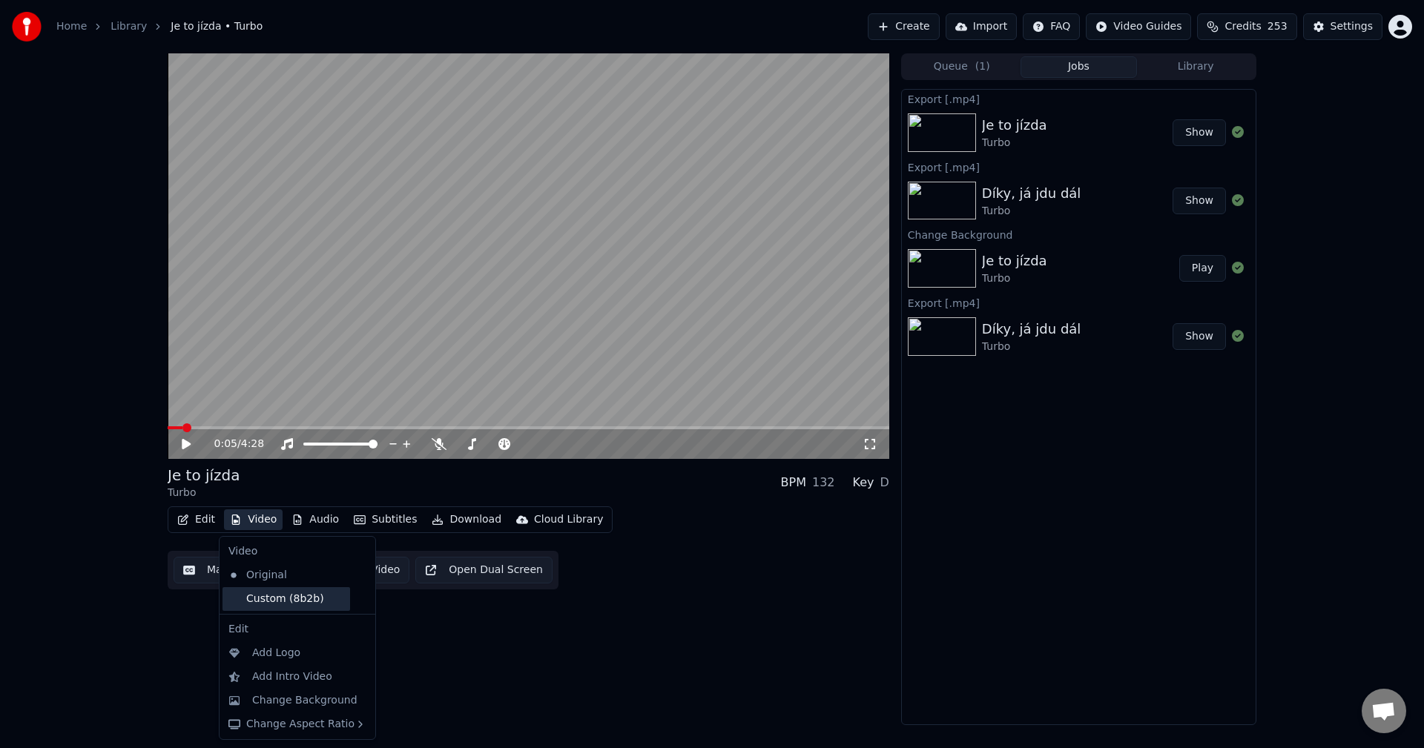
click at [260, 593] on div "Custom (8b2b)" at bounding box center [287, 599] width 128 height 24
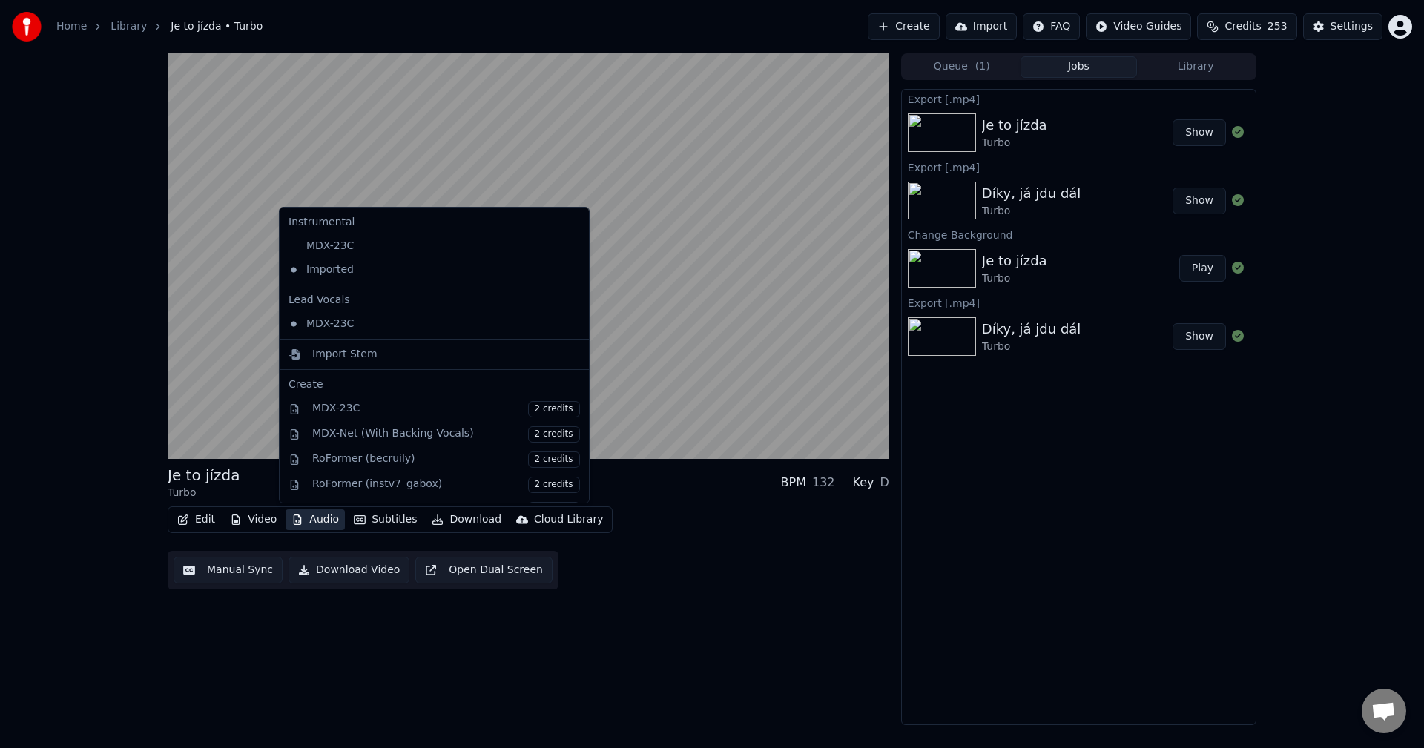
click at [312, 517] on button "Audio" at bounding box center [315, 520] width 59 height 21
click at [375, 237] on div "MDX-23C" at bounding box center [423, 246] width 281 height 24
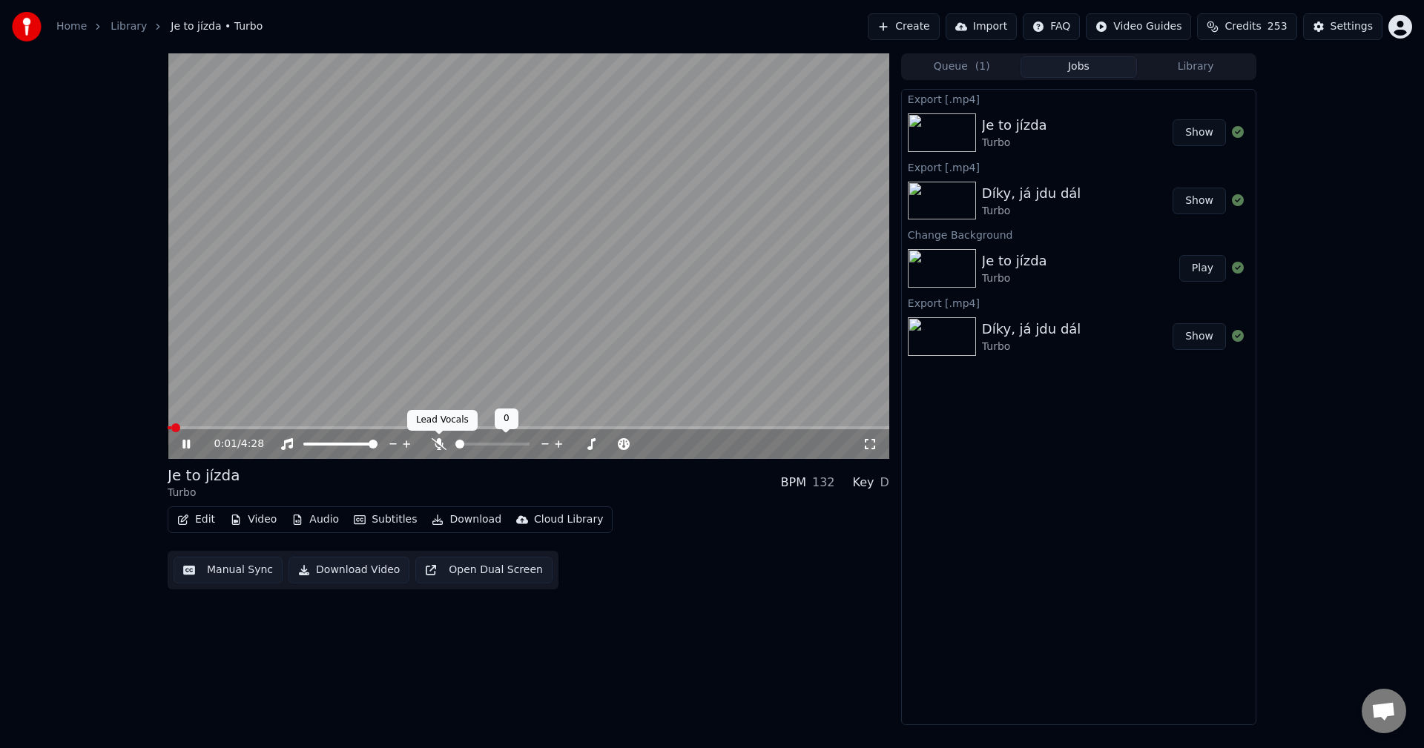
click at [441, 441] on icon at bounding box center [439, 444] width 15 height 12
click at [185, 444] on icon at bounding box center [185, 444] width 7 height 9
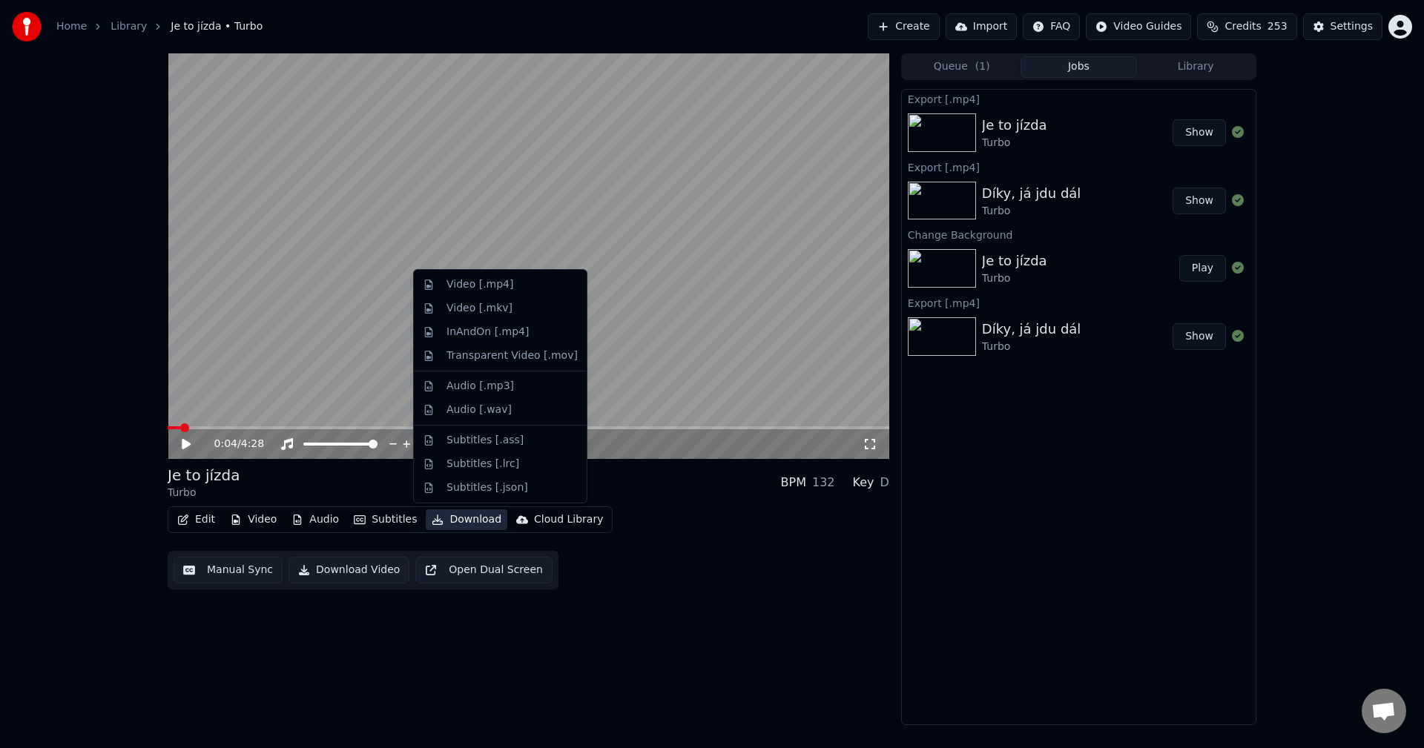
click at [466, 523] on button "Download" at bounding box center [467, 520] width 82 height 21
click at [533, 286] on div "Video [.mp4]" at bounding box center [511, 284] width 131 height 15
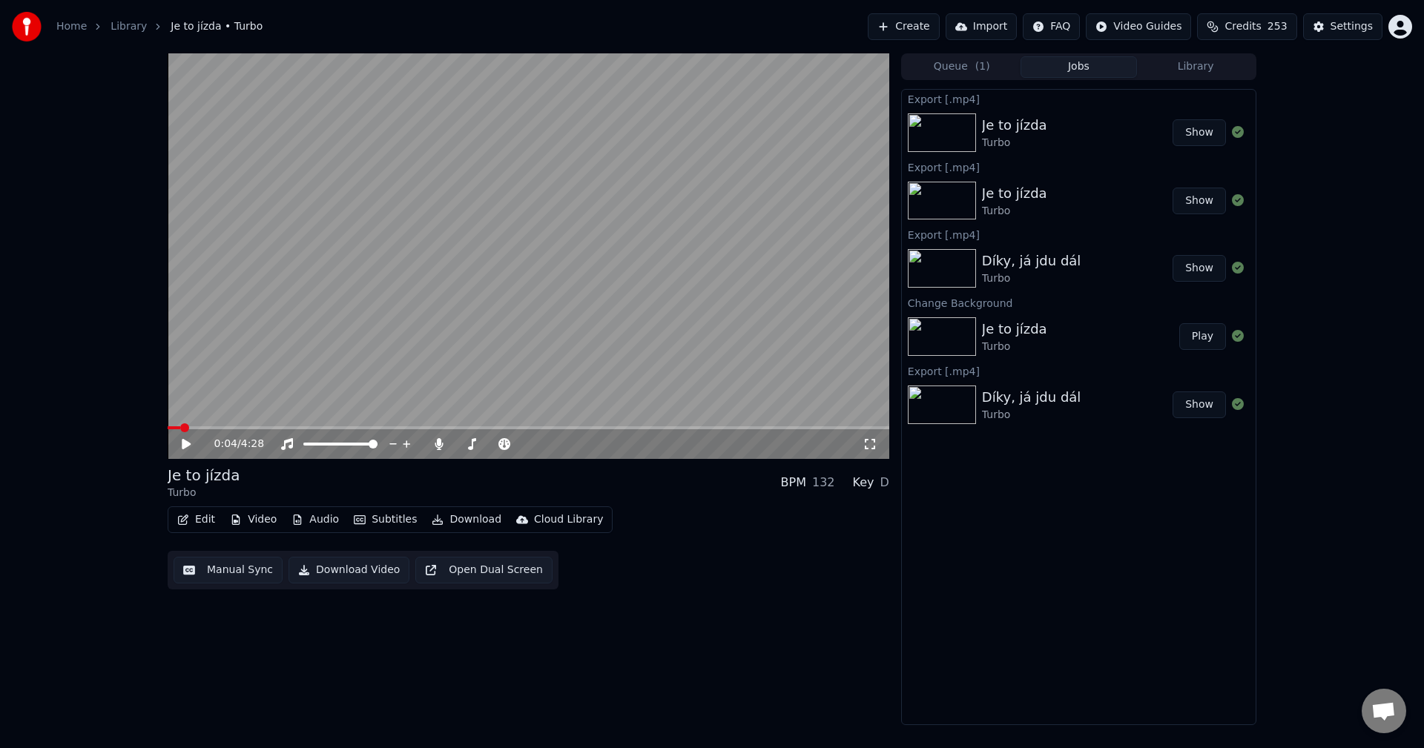
click at [1267, 13] on div "Home Library Je to jízda • Turbo Create Import FAQ Video Guides Credits 253 Set…" at bounding box center [712, 26] width 1424 height 53
click at [1261, 25] on span "Credits" at bounding box center [1243, 26] width 36 height 15
click at [940, 35] on button "Create" at bounding box center [904, 26] width 72 height 27
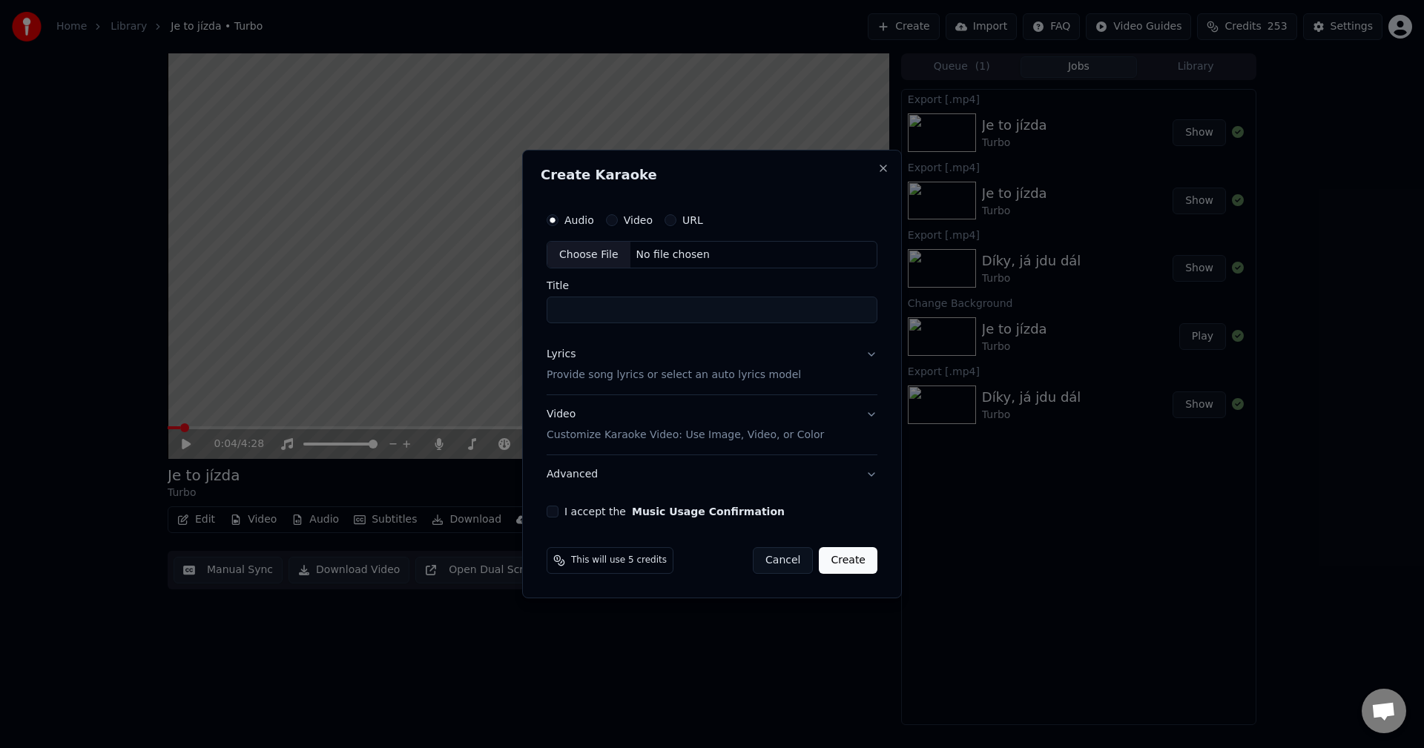
click at [673, 246] on div "Choose File No file chosen" at bounding box center [712, 255] width 331 height 28
type input "**********"
click at [599, 366] on div "Lyrics Provide song lyrics or select an auto lyrics model" at bounding box center [671, 366] width 254 height 36
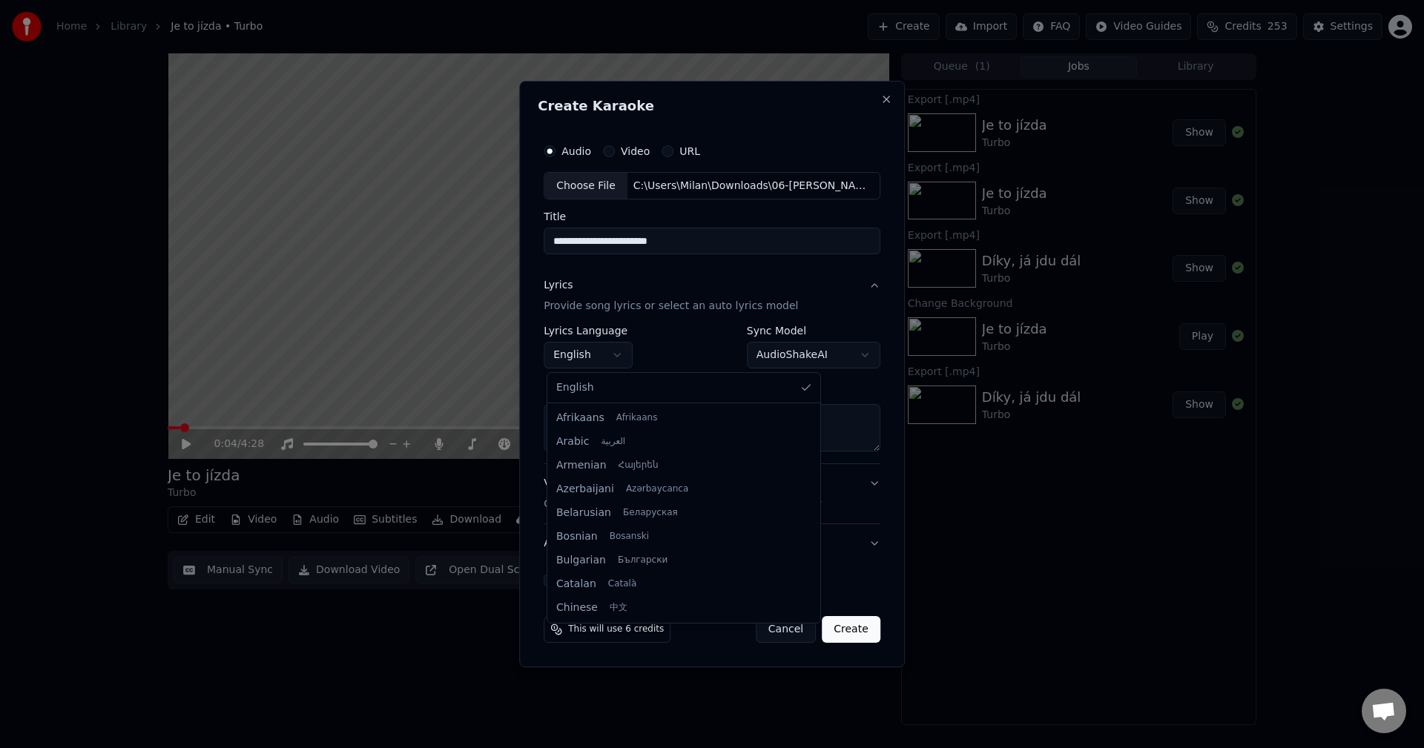
click at [598, 363] on body "**********" at bounding box center [712, 374] width 1424 height 748
select select "**"
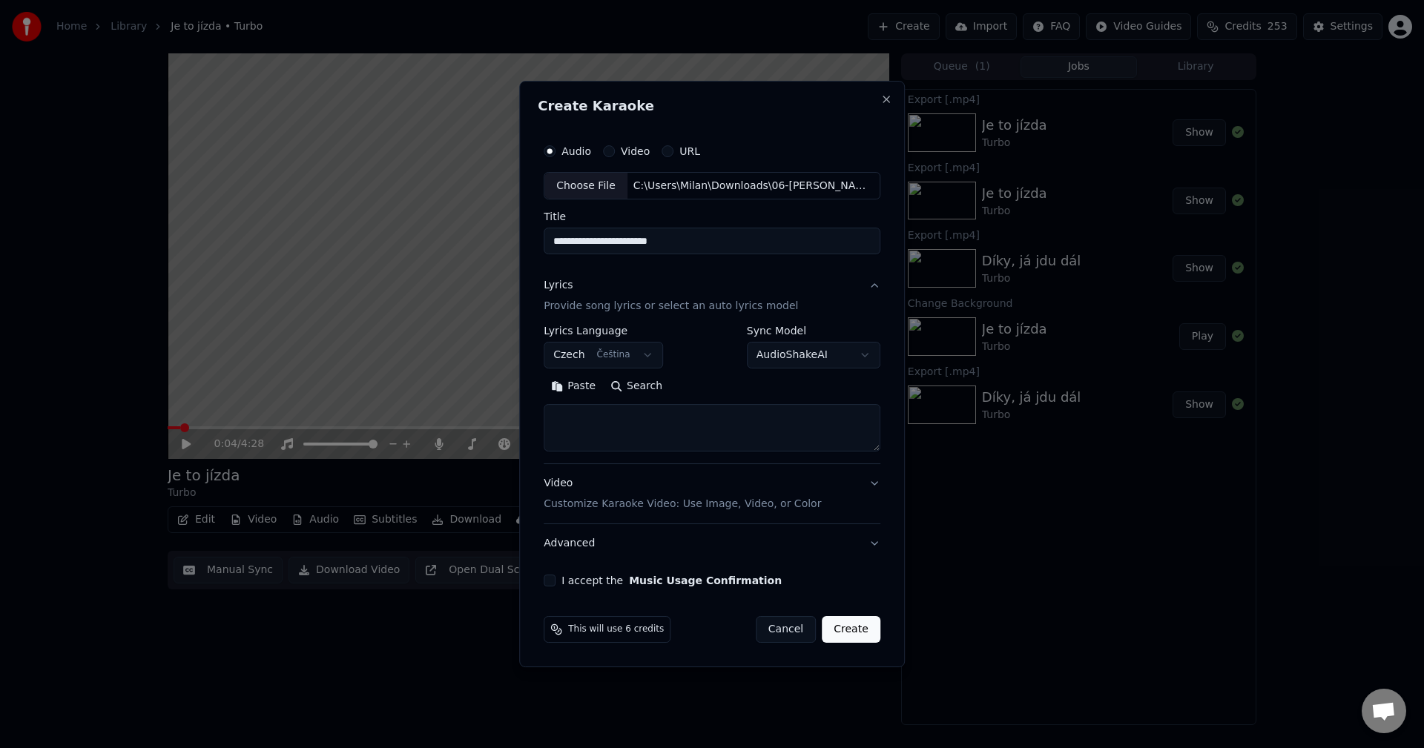
click at [584, 383] on button "Paste" at bounding box center [573, 387] width 59 height 24
click at [693, 378] on button "Expand" at bounding box center [704, 387] width 70 height 24
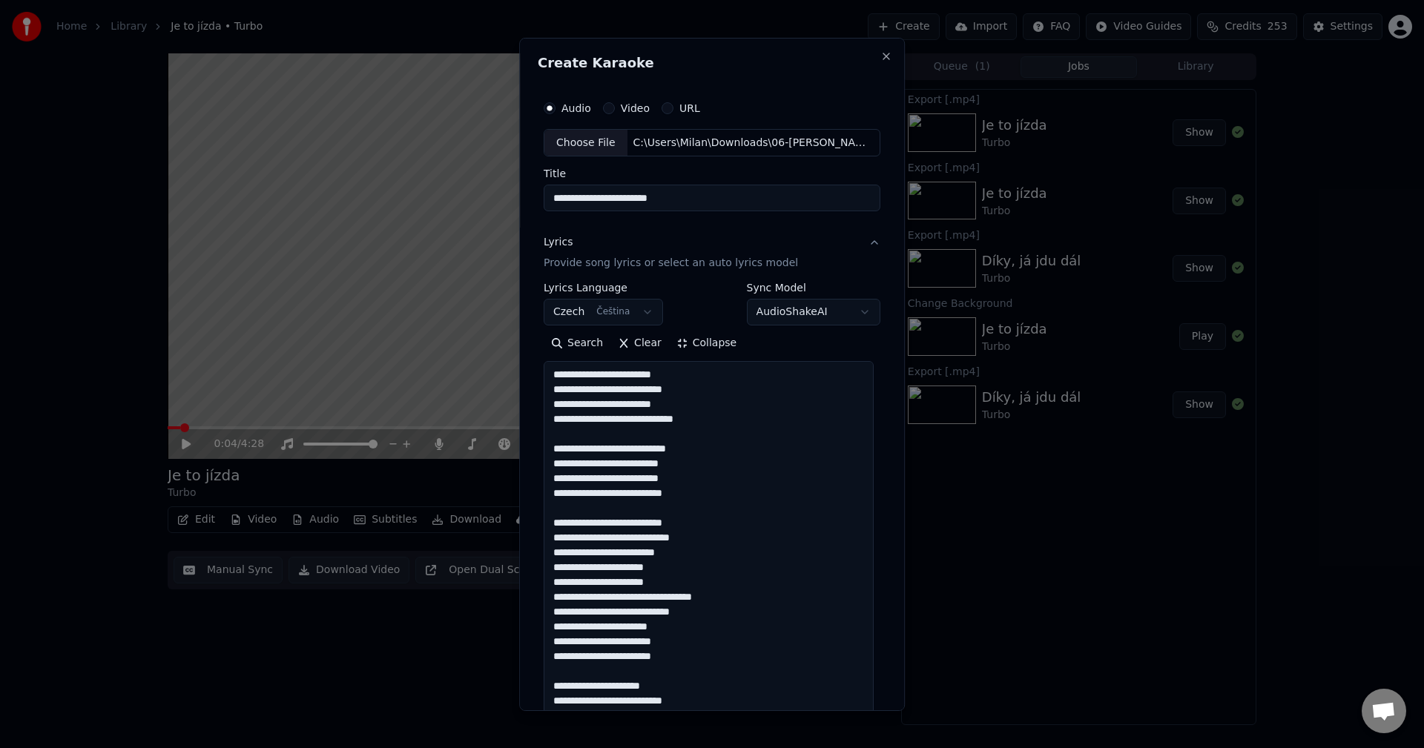
click at [702, 420] on textarea "**********" at bounding box center [709, 633] width 330 height 545
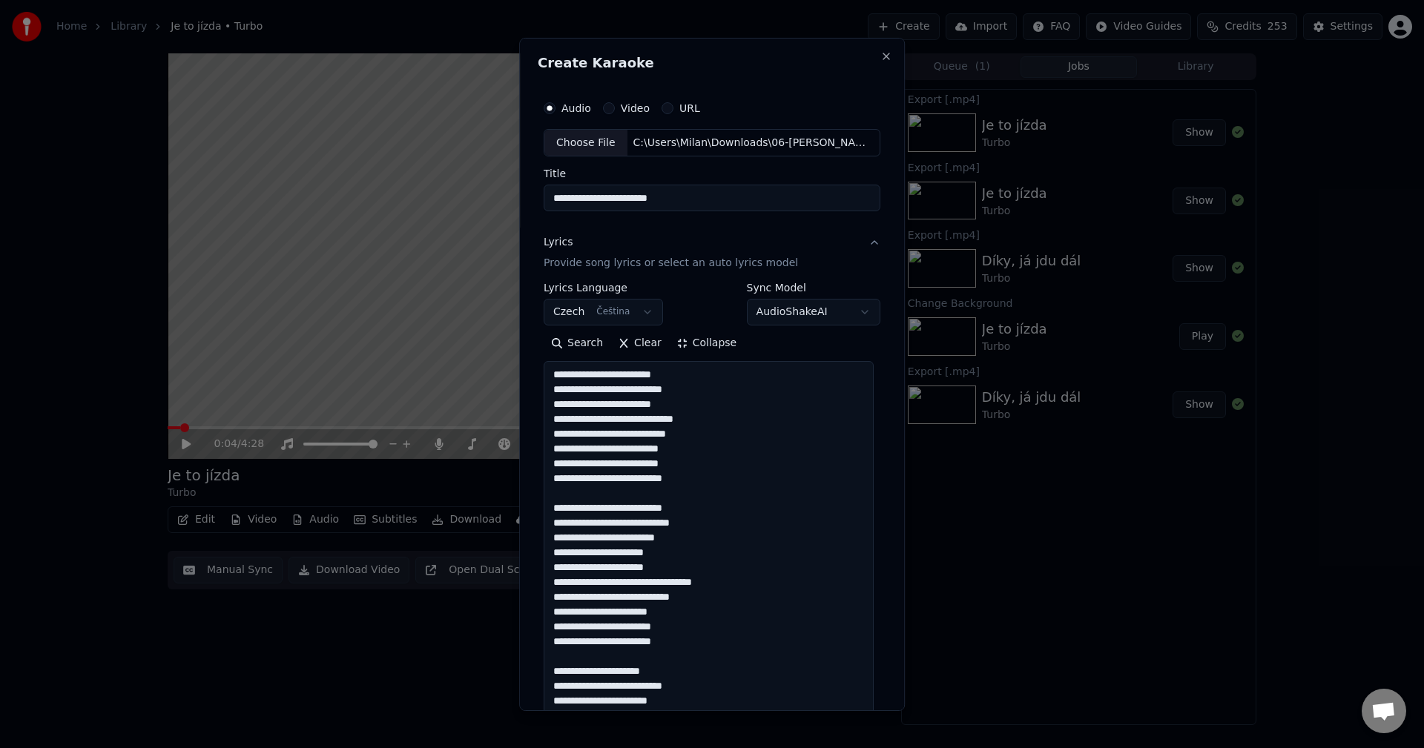
click at [709, 475] on textarea "**********" at bounding box center [709, 633] width 330 height 545
click at [699, 627] on textarea "**********" at bounding box center [709, 633] width 330 height 545
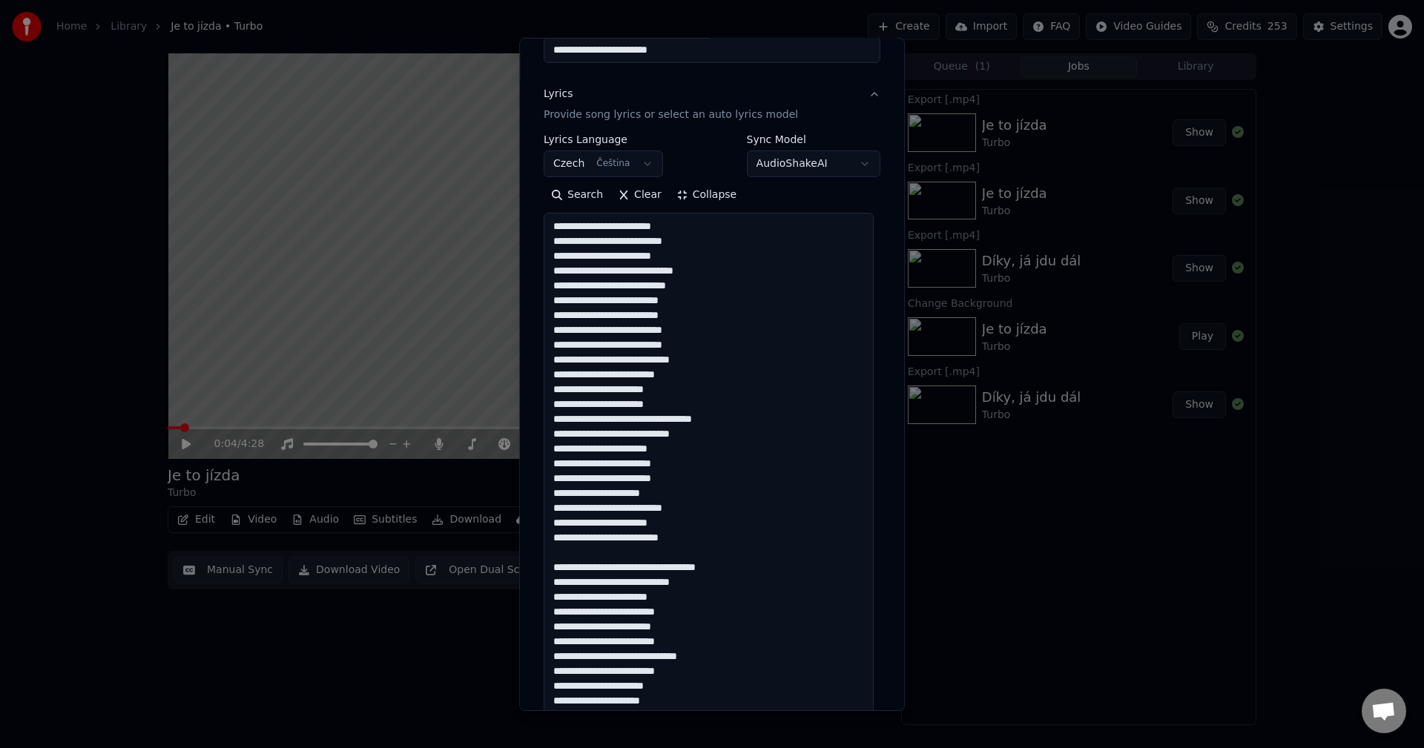
click at [691, 535] on textarea "**********" at bounding box center [709, 485] width 330 height 545
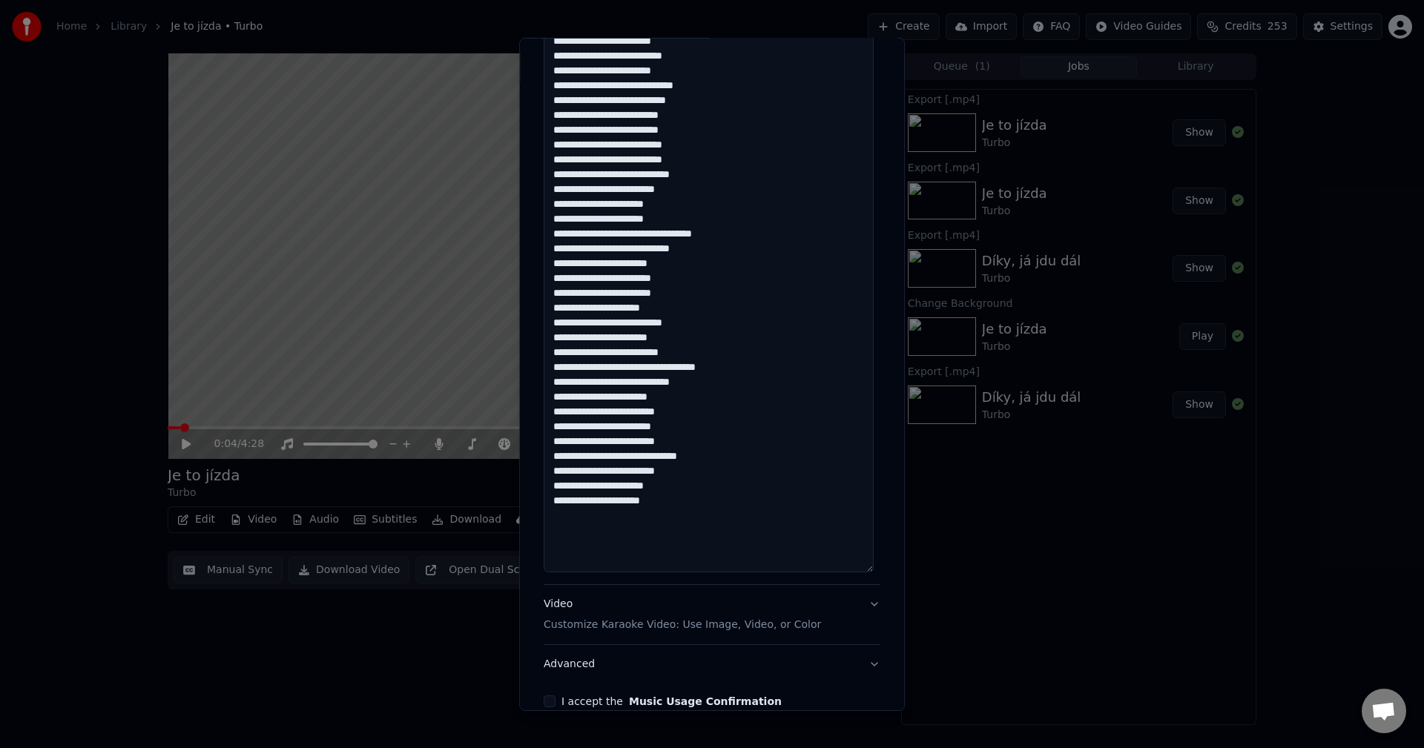
scroll to position [371, 0]
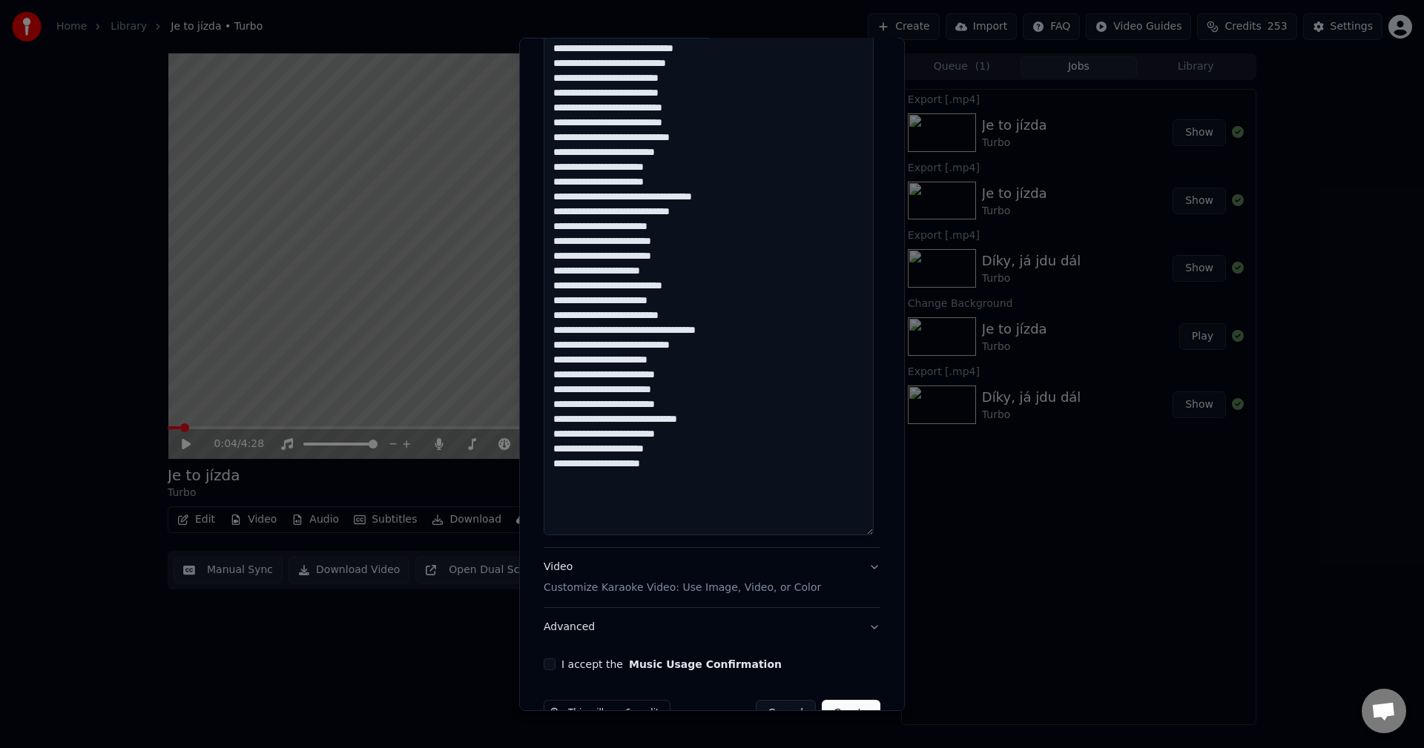
type textarea "**********"
click at [550, 672] on div "**********" at bounding box center [712, 196] width 349 height 960
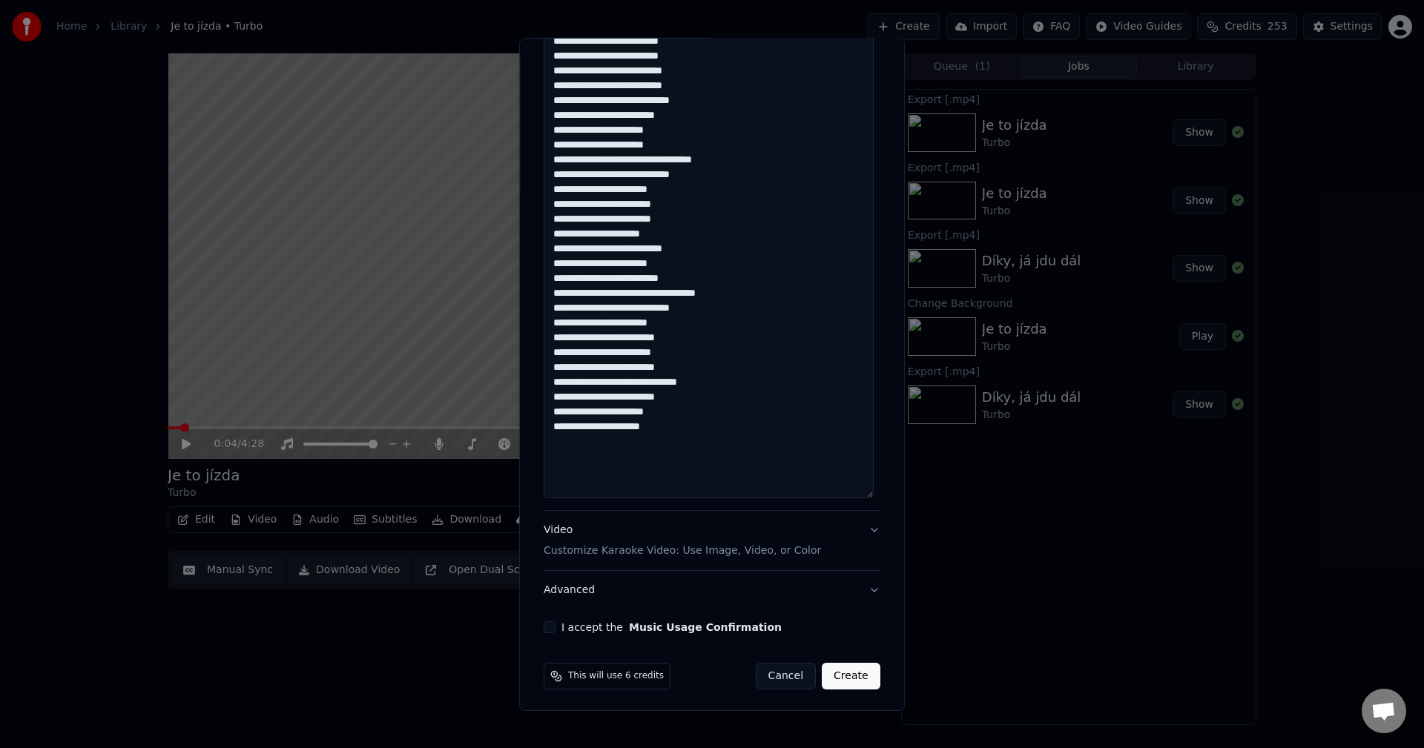
scroll to position [411, 0]
click at [547, 628] on button "I accept the Music Usage Confirmation" at bounding box center [550, 625] width 12 height 12
click at [834, 668] on button "Create" at bounding box center [851, 673] width 59 height 27
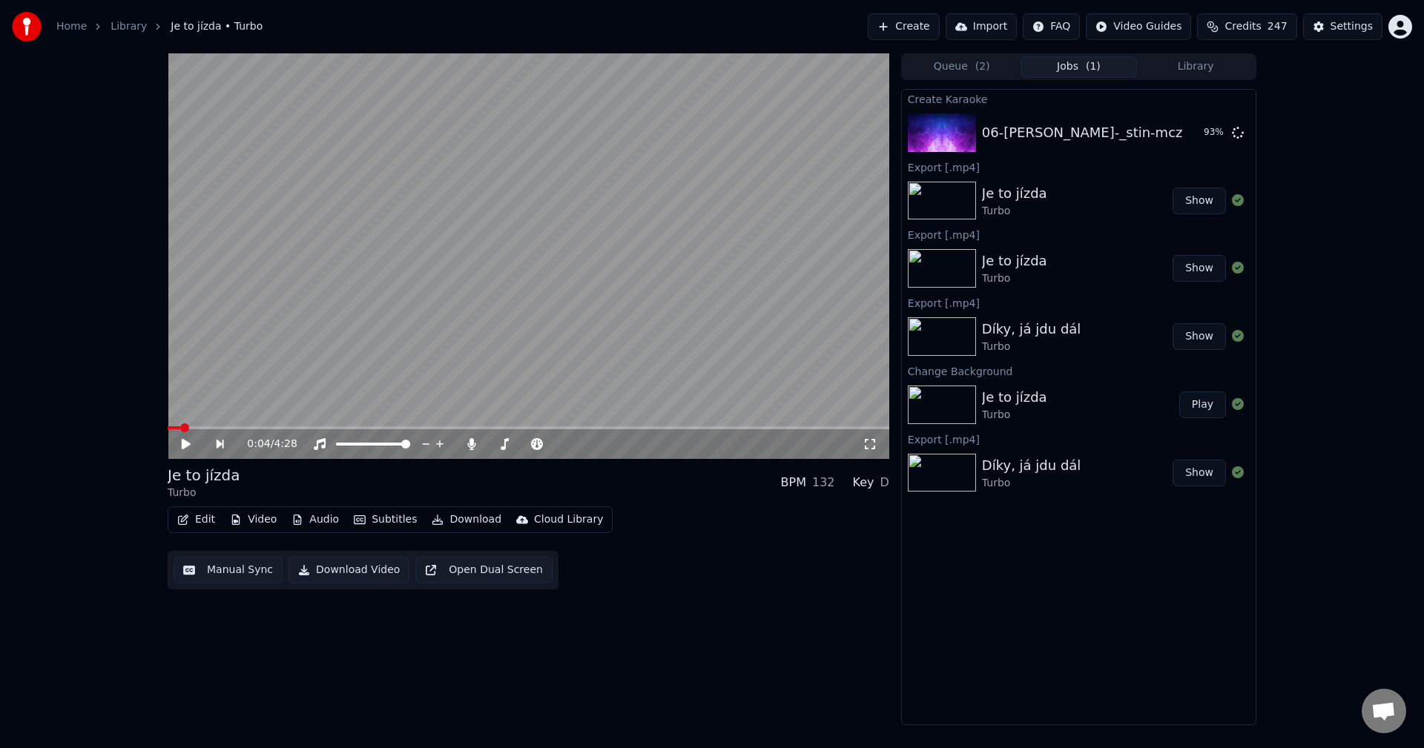
click at [1200, 74] on button "Library" at bounding box center [1195, 67] width 117 height 22
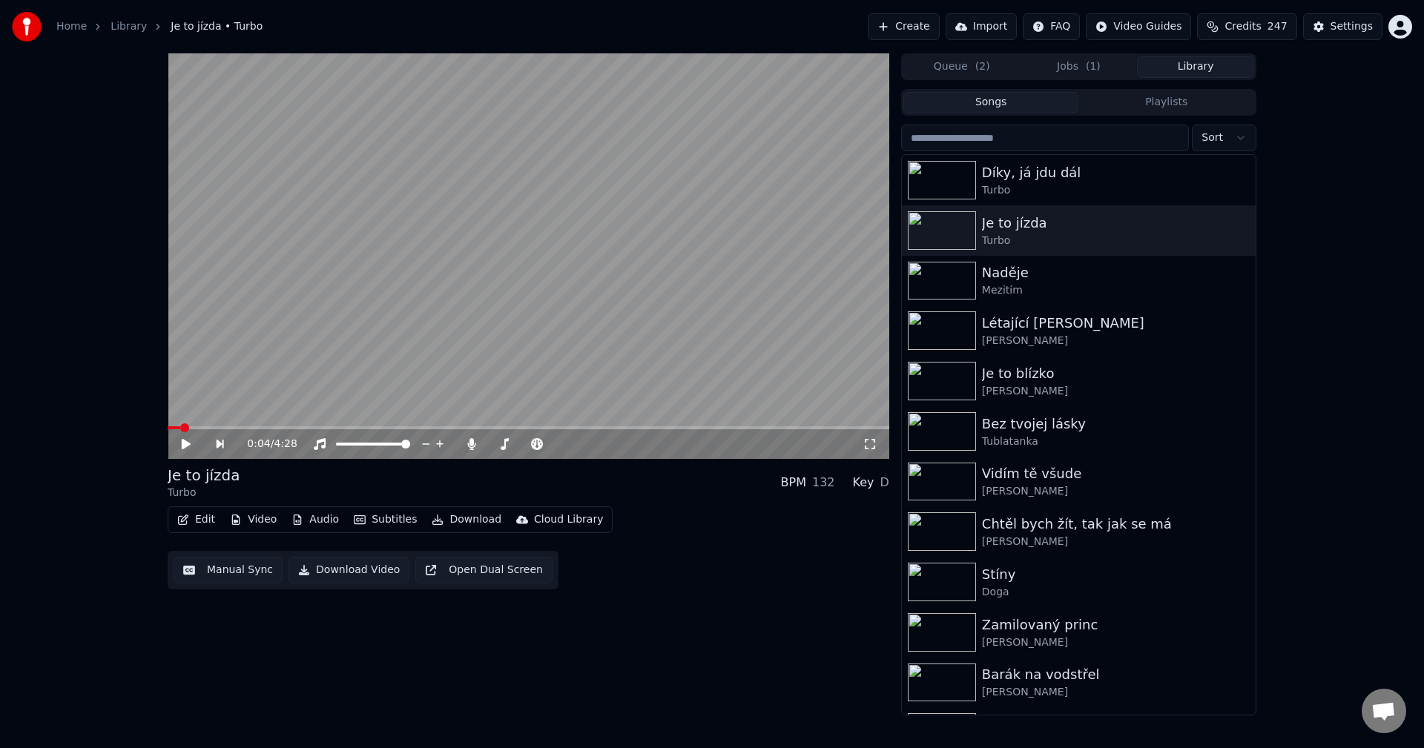
click at [1090, 70] on span "( 1 )" at bounding box center [1093, 66] width 15 height 15
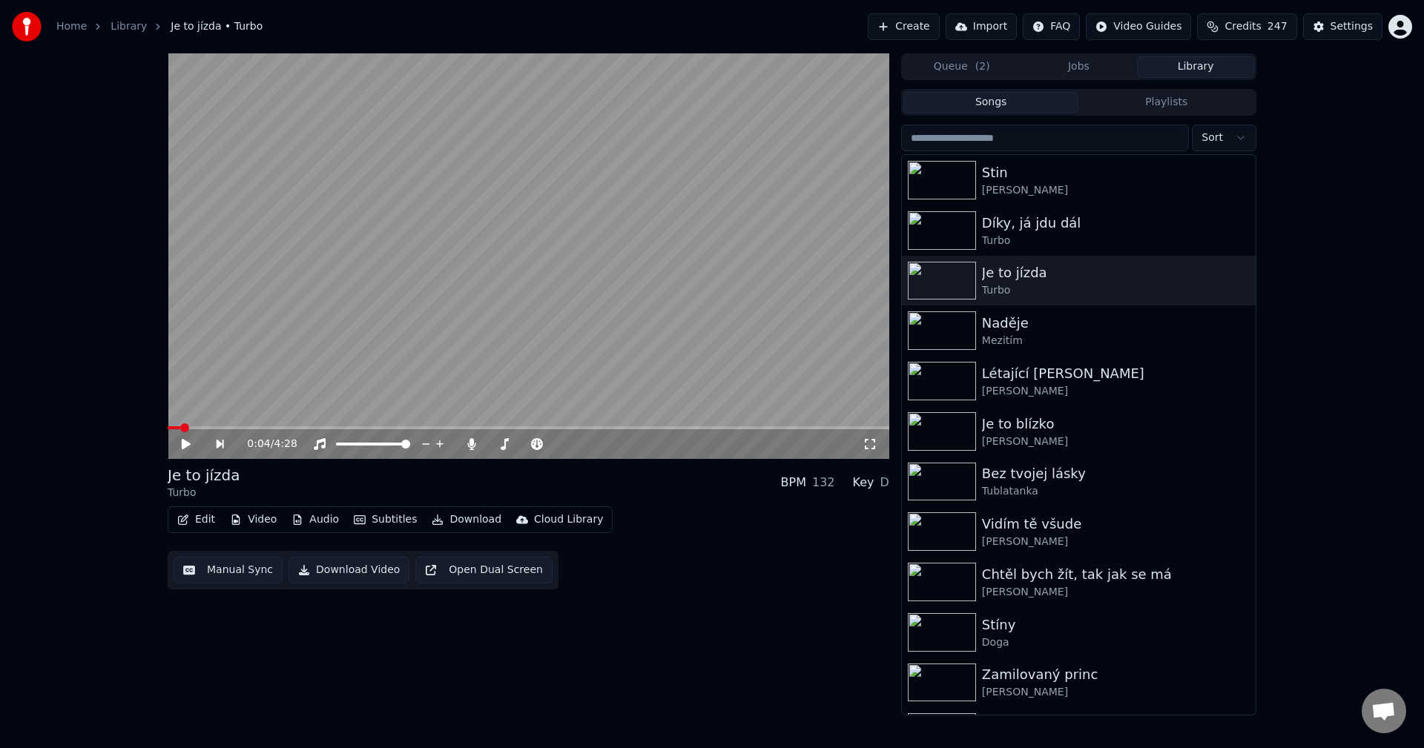
click at [1195, 76] on button "Library" at bounding box center [1195, 67] width 117 height 22
click at [1046, 175] on div "Stin" at bounding box center [1108, 172] width 253 height 21
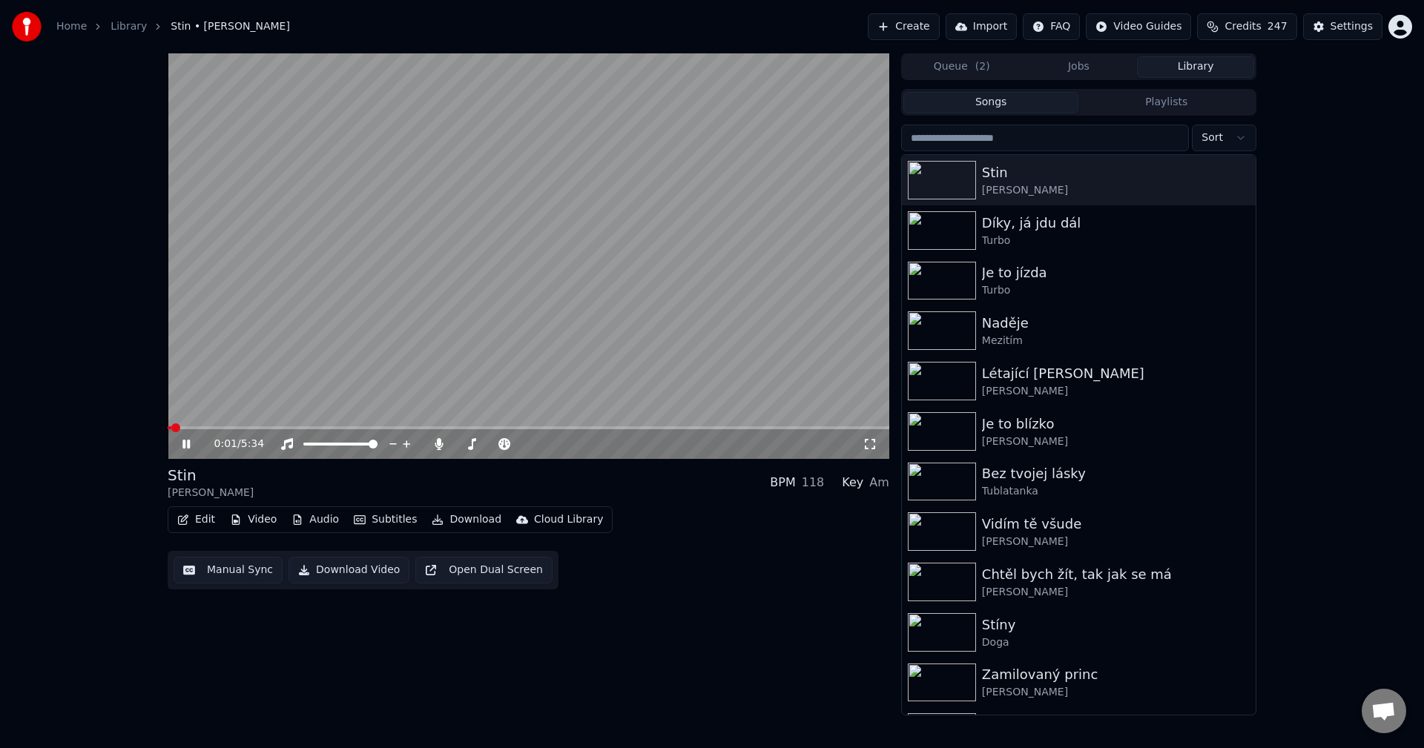
click at [182, 446] on icon at bounding box center [196, 444] width 35 height 12
click at [244, 569] on button "Manual Sync" at bounding box center [228, 570] width 109 height 27
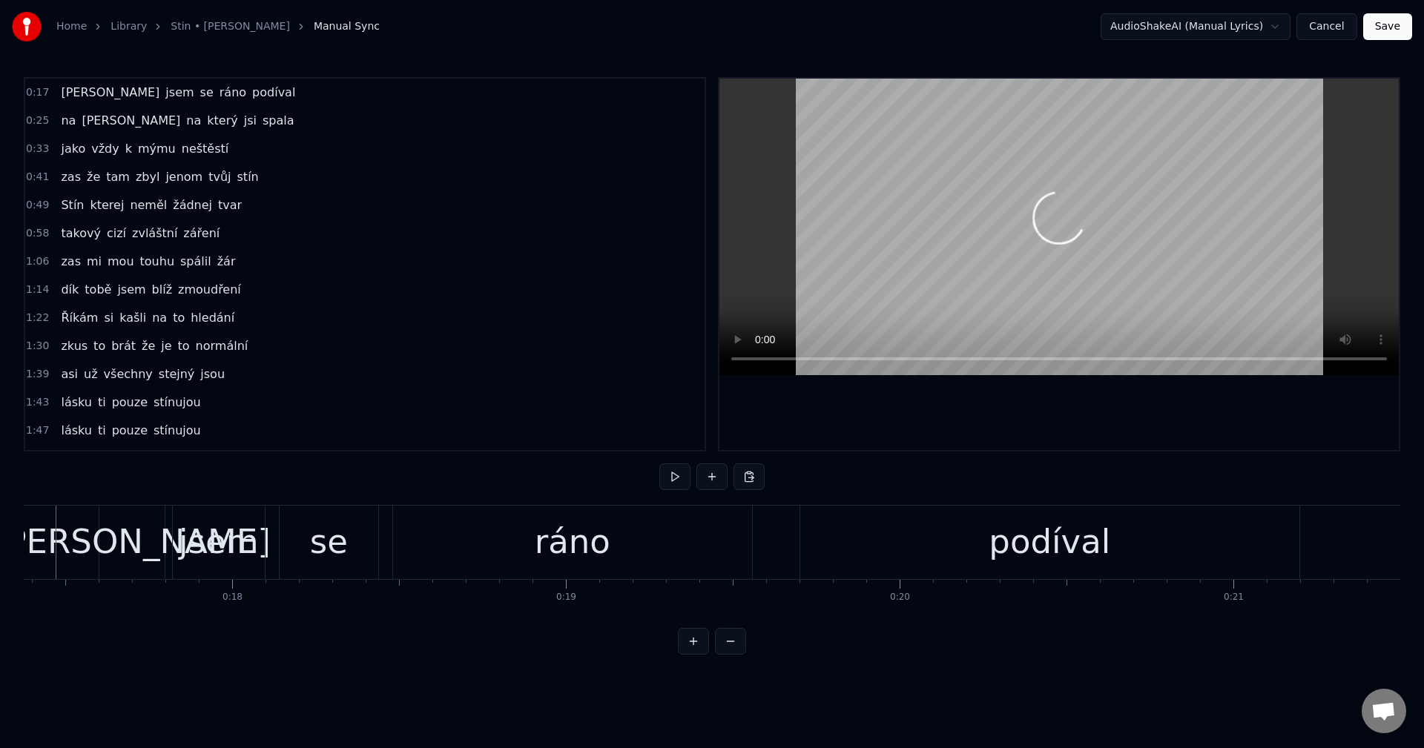
scroll to position [0, 5757]
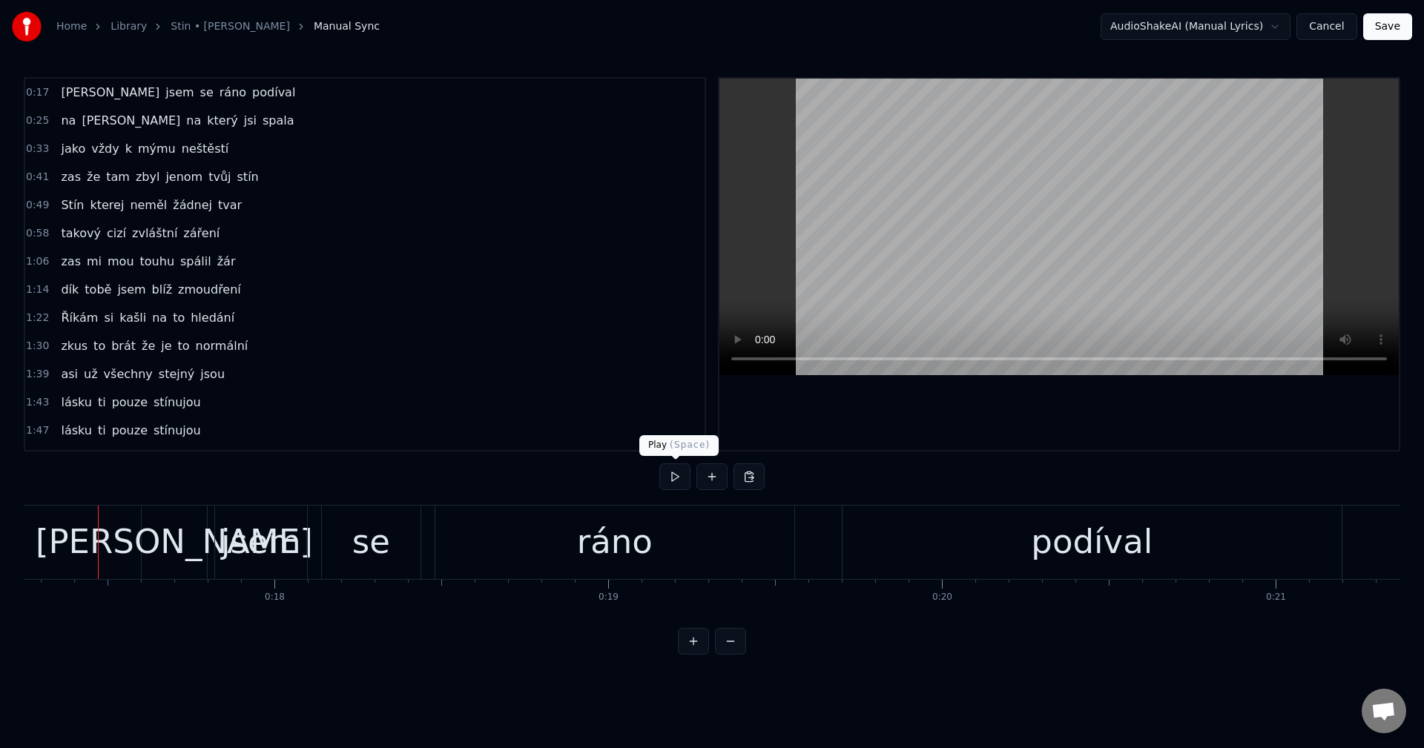
click at [672, 481] on button at bounding box center [674, 477] width 31 height 27
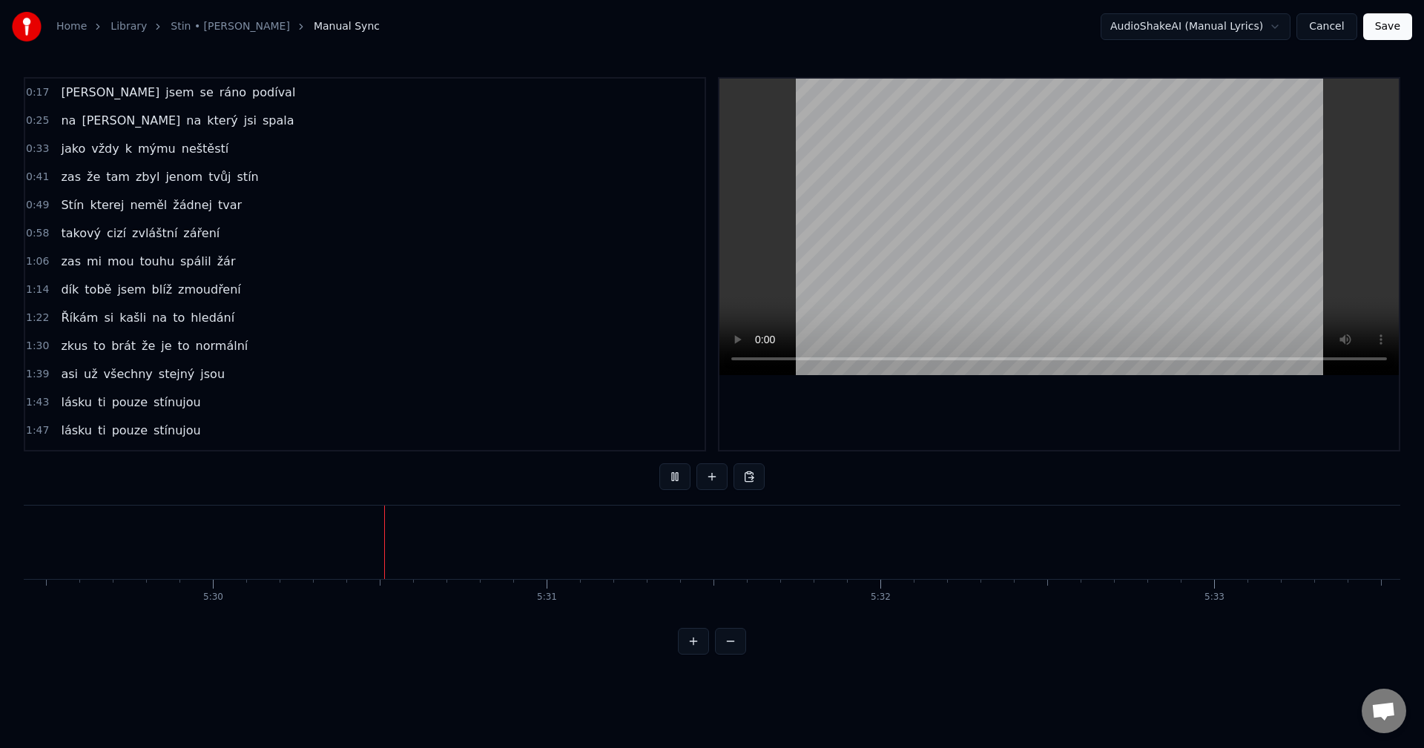
scroll to position [0, 110080]
click at [1346, 30] on button "Cancel" at bounding box center [1326, 26] width 60 height 27
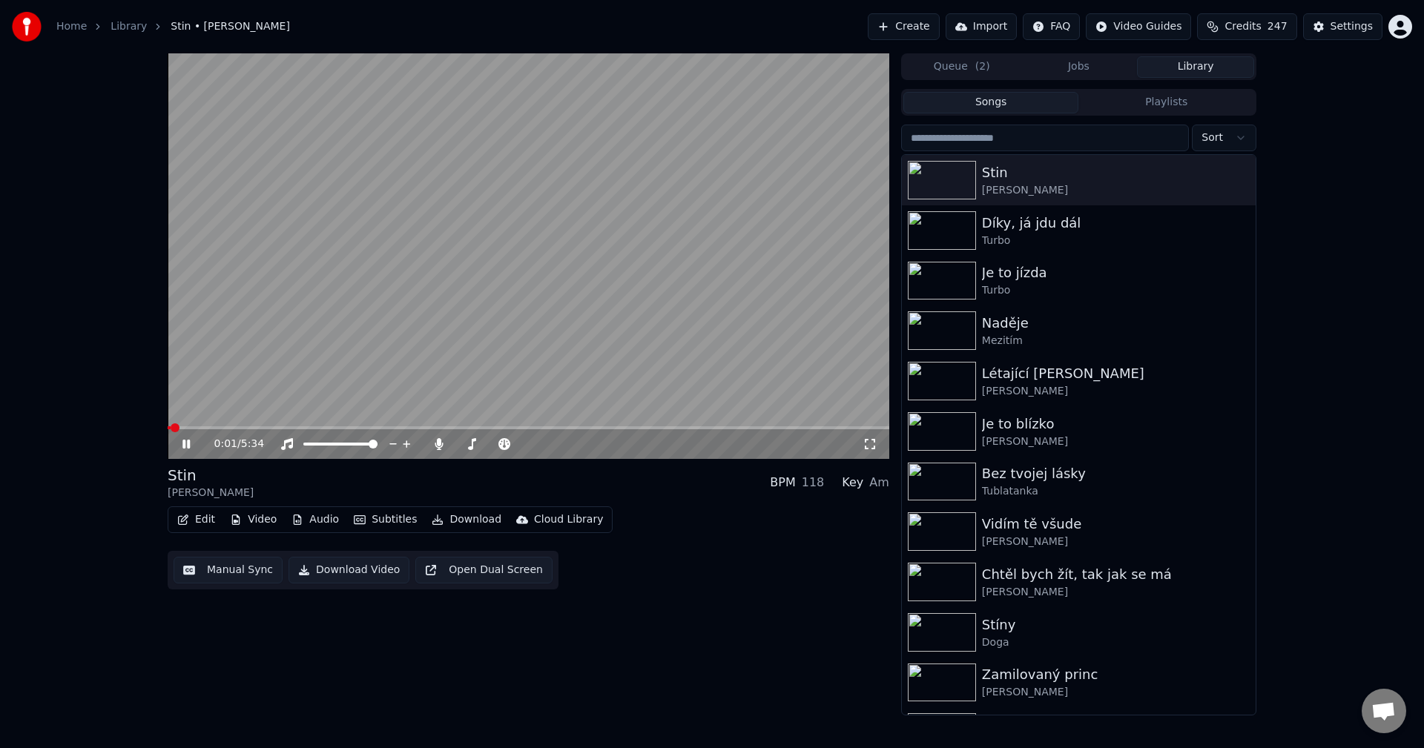
click at [186, 452] on div "0:01 / 5:34" at bounding box center [529, 444] width 710 height 15
click at [187, 447] on icon at bounding box center [196, 444] width 35 height 12
